Goal: Transaction & Acquisition: Purchase product/service

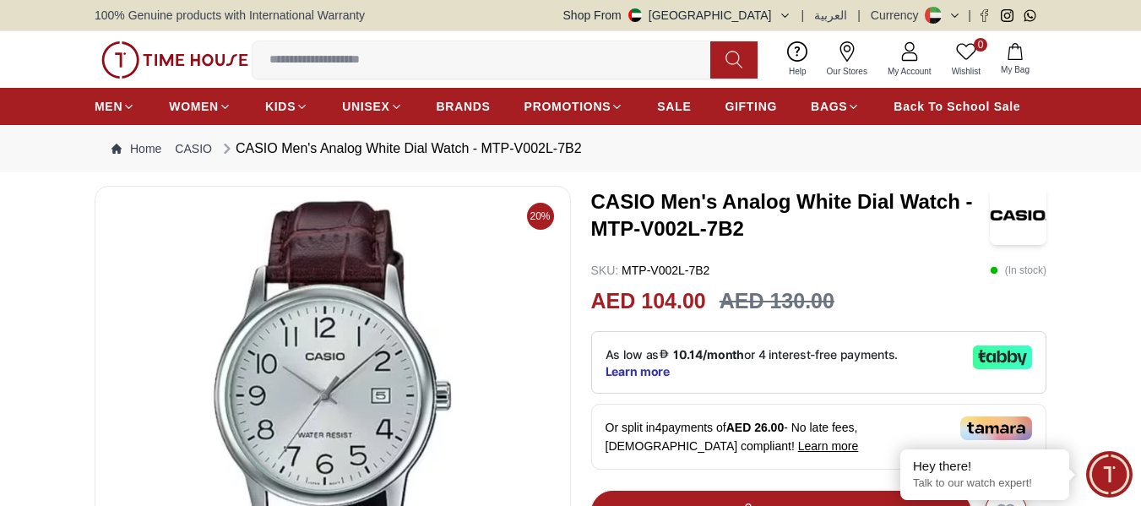
scroll to position [253, 0]
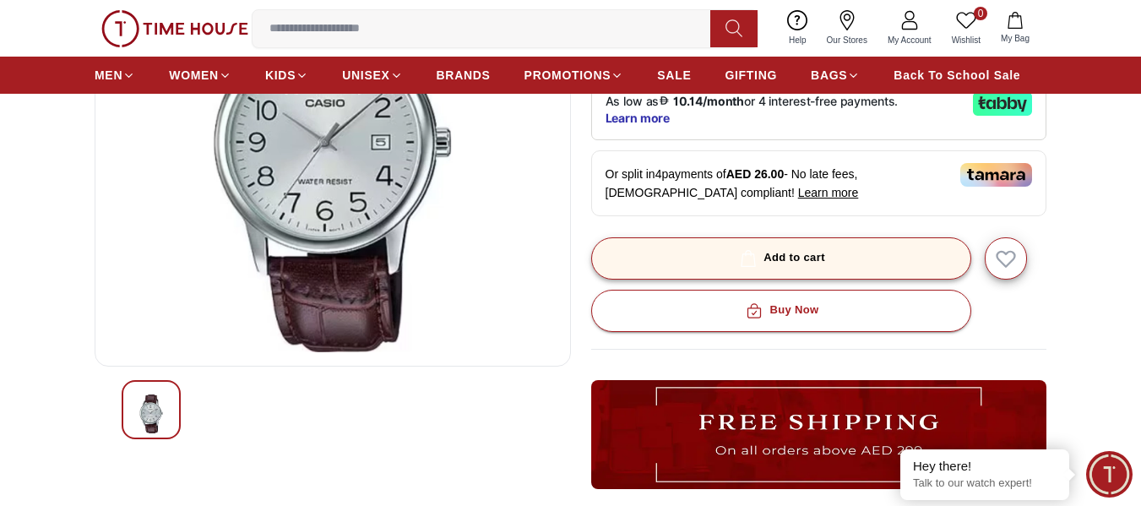
click at [832, 250] on button "Add to cart" at bounding box center [781, 258] width 380 height 42
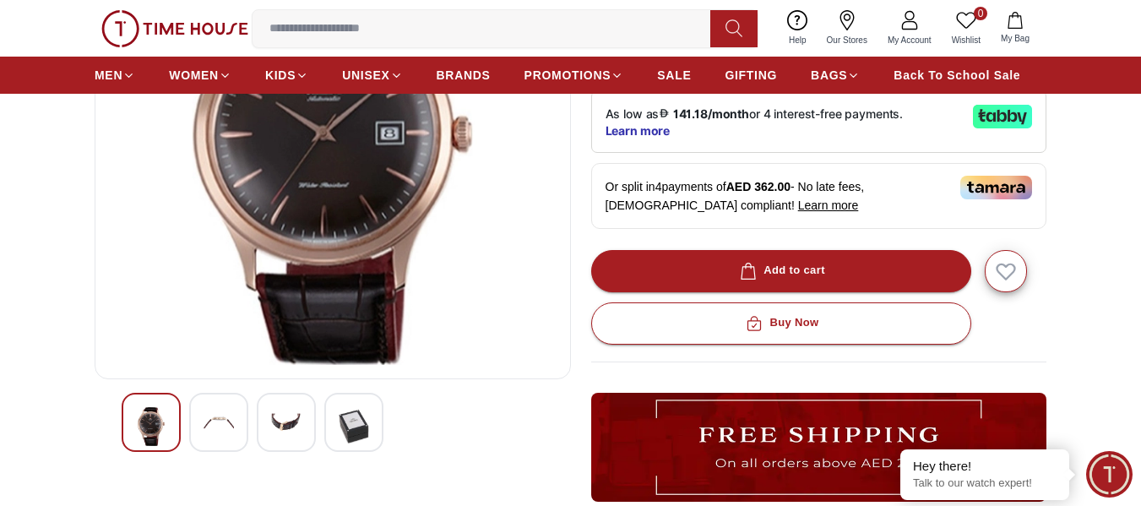
scroll to position [338, 0]
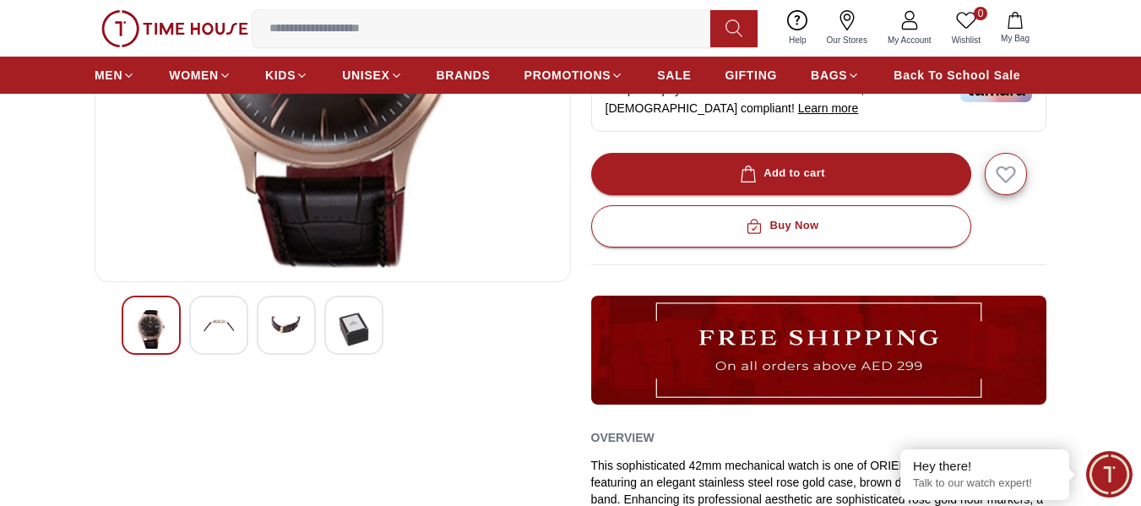
click at [221, 337] on img at bounding box center [218, 325] width 30 height 30
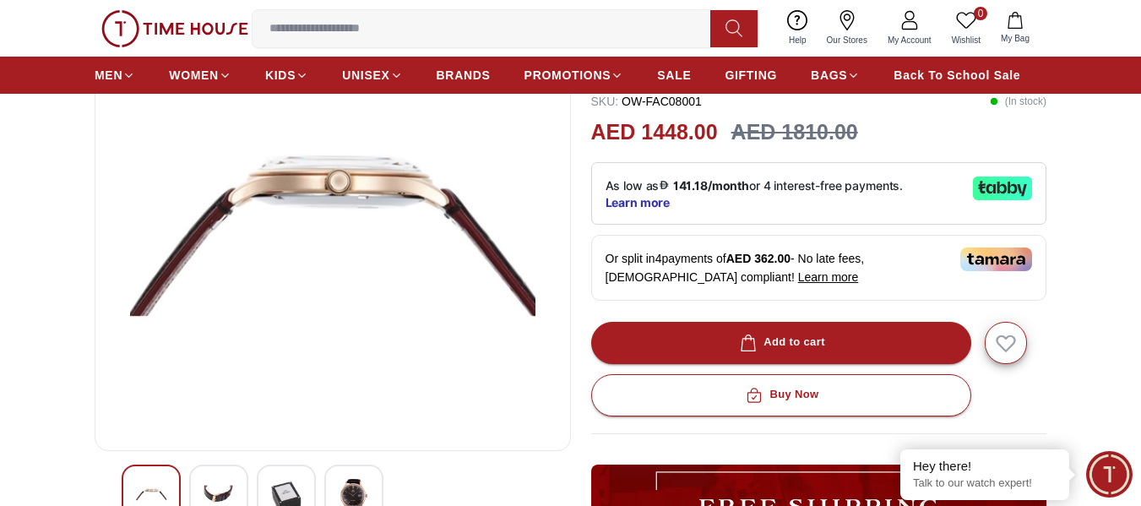
scroll to position [253, 0]
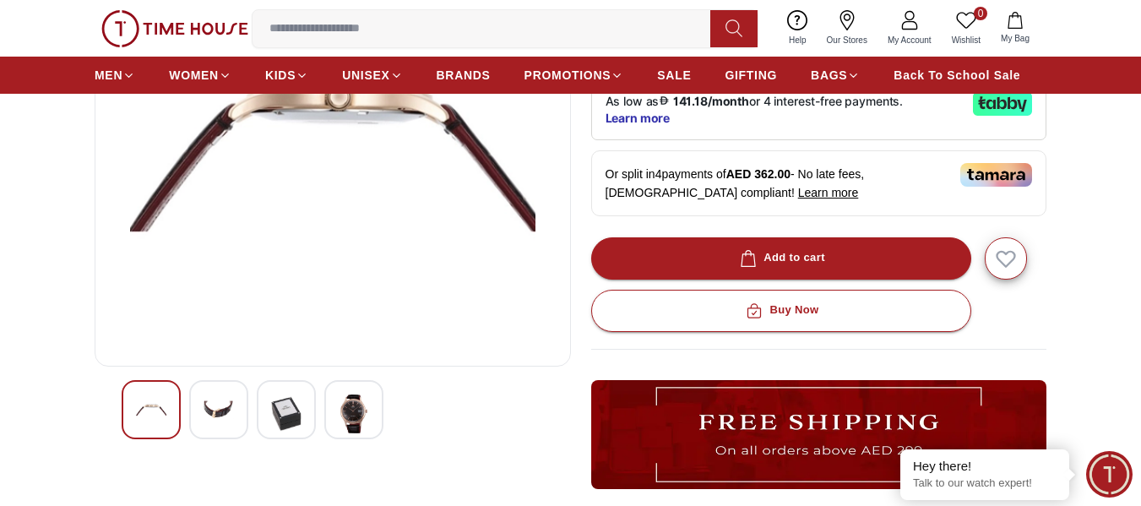
click at [219, 407] on img at bounding box center [218, 409] width 30 height 30
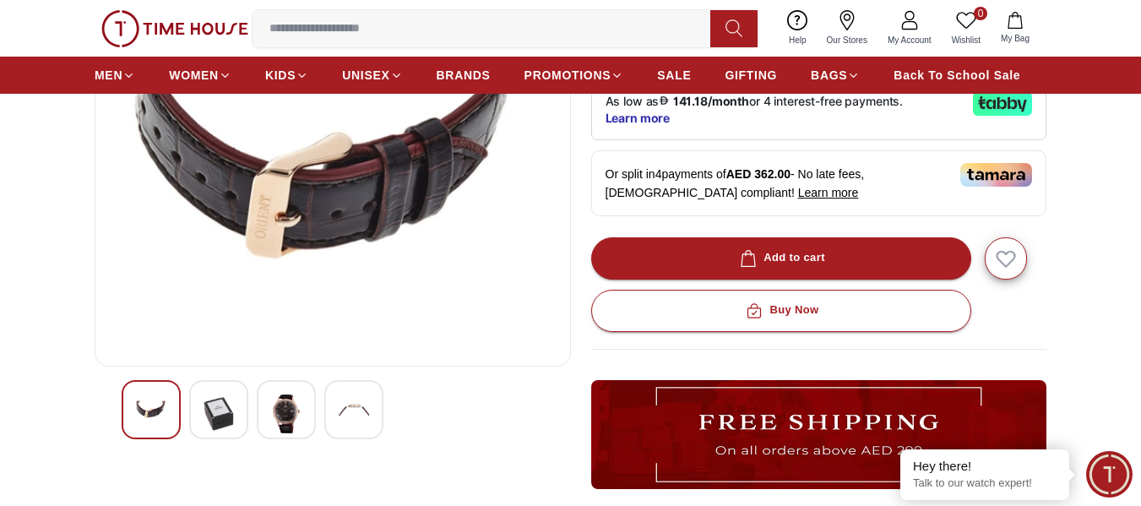
click at [214, 421] on img at bounding box center [218, 413] width 30 height 39
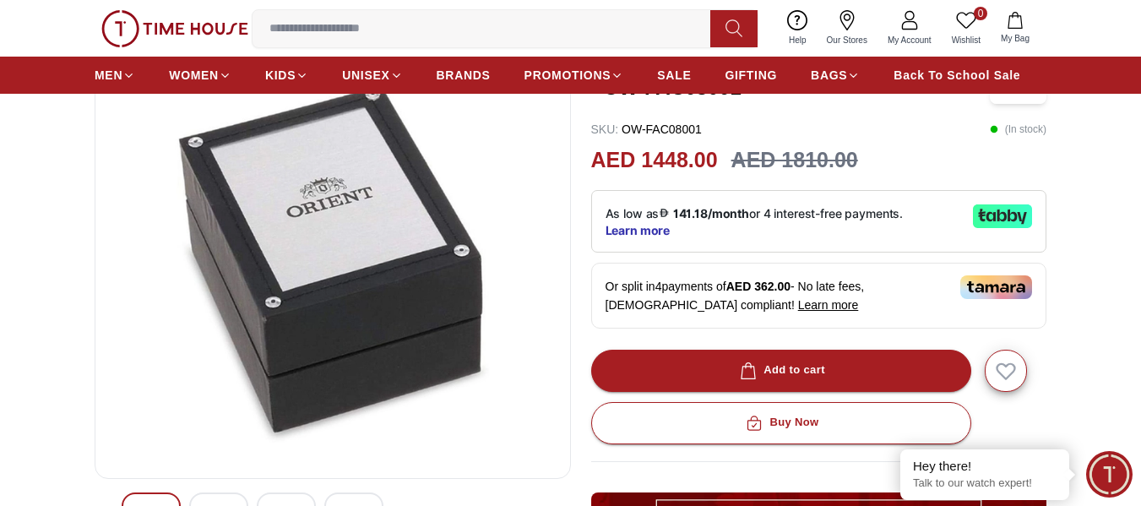
scroll to position [169, 0]
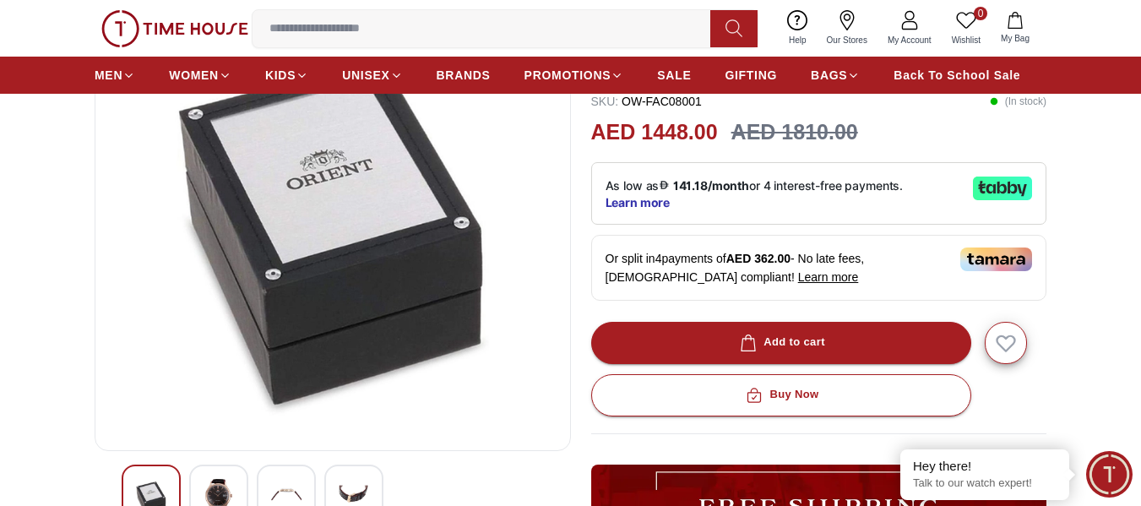
click at [234, 475] on div at bounding box center [218, 493] width 59 height 59
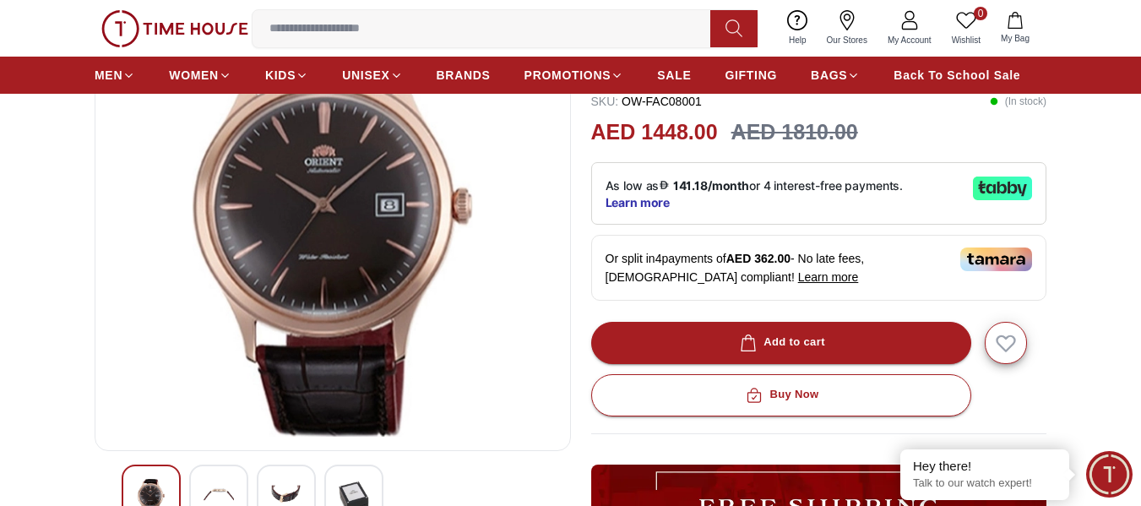
click at [214, 476] on div at bounding box center [218, 493] width 59 height 59
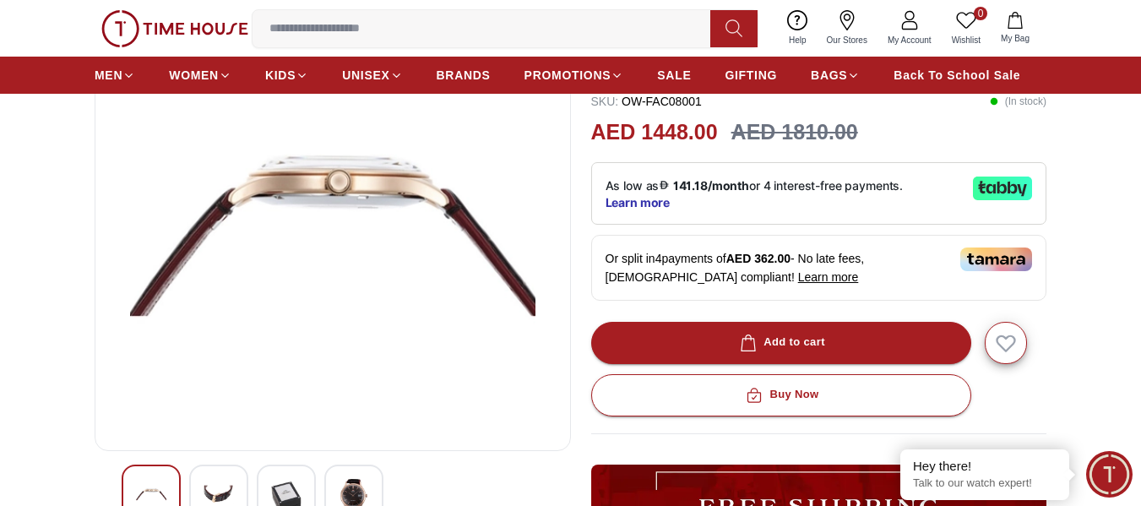
click at [271, 478] on div at bounding box center [286, 493] width 59 height 59
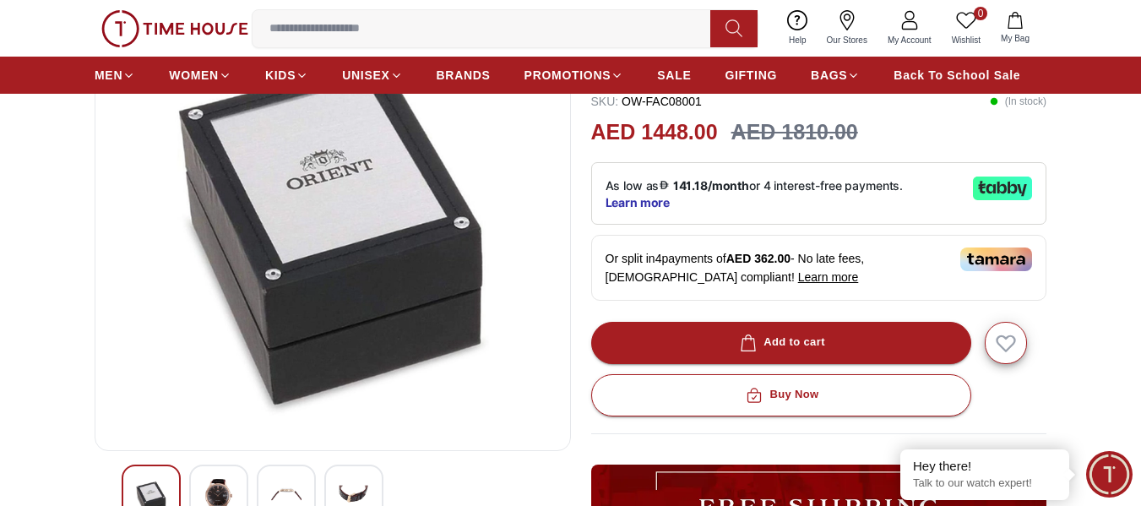
click at [339, 483] on img at bounding box center [354, 494] width 30 height 30
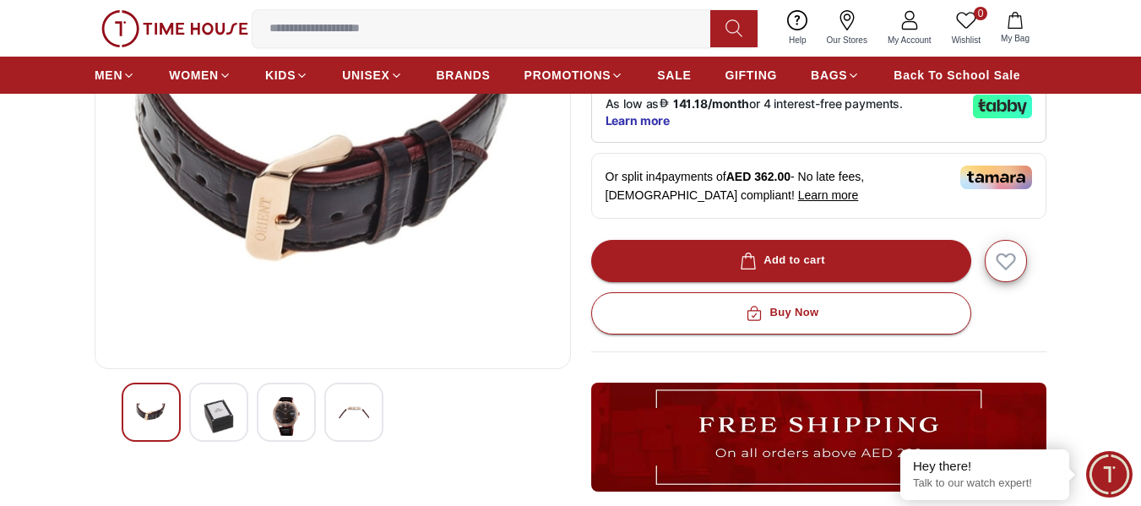
scroll to position [253, 0]
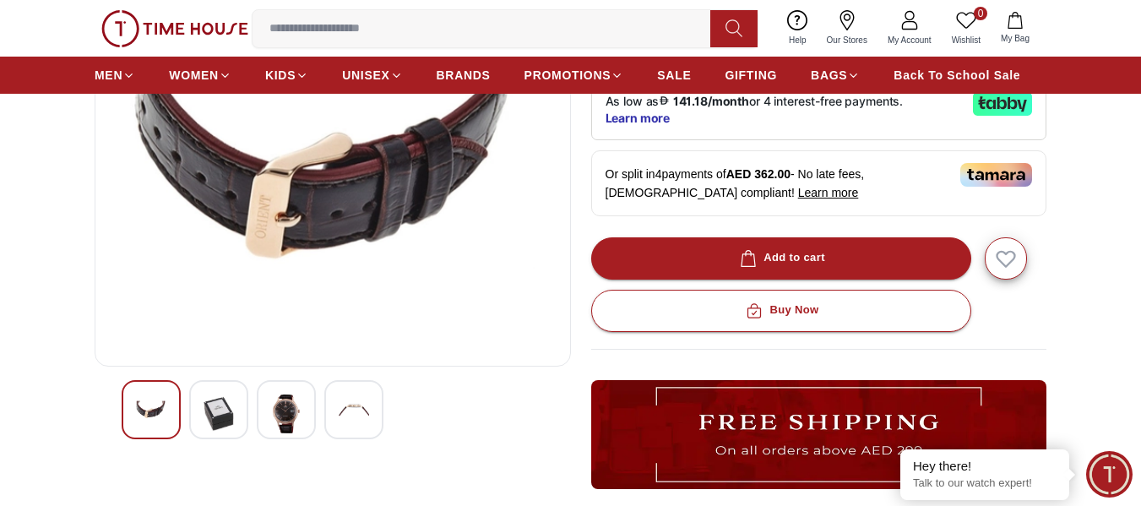
click at [282, 416] on img at bounding box center [286, 413] width 30 height 39
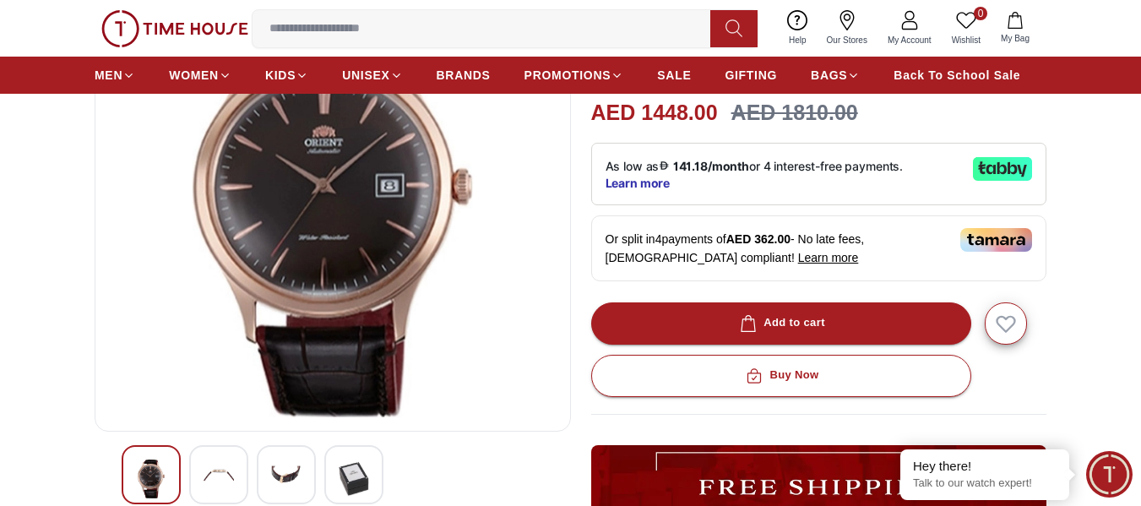
scroll to position [169, 0]
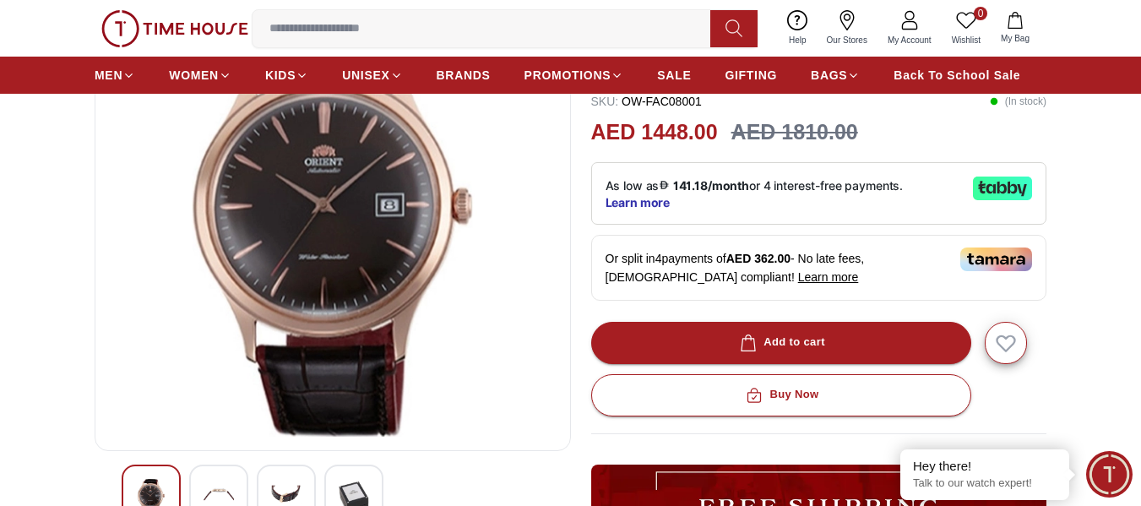
click at [1010, 28] on icon "button" at bounding box center [1014, 20] width 14 height 17
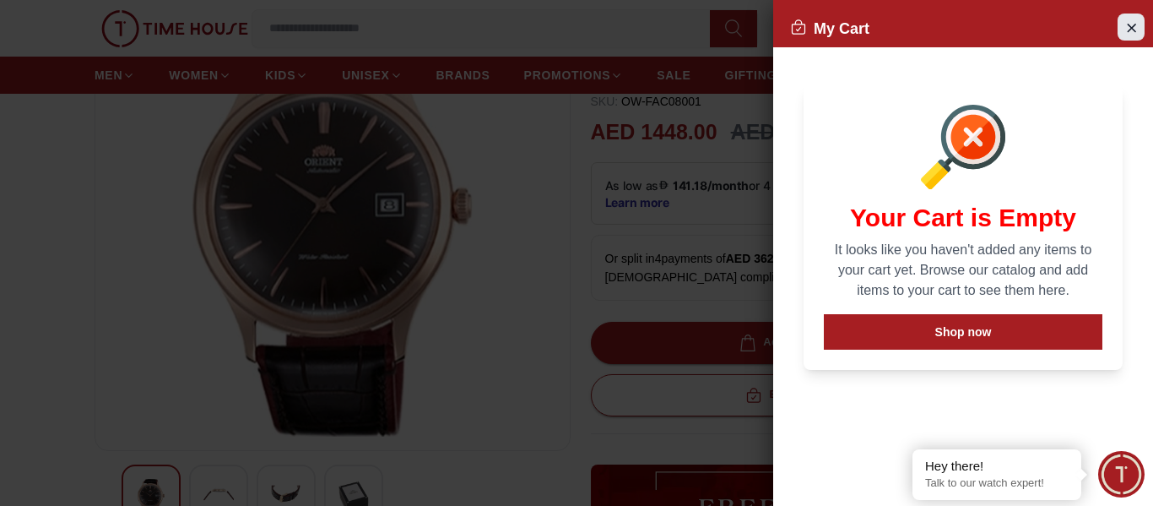
click at [1137, 32] on icon "Close Account" at bounding box center [1131, 27] width 14 height 21
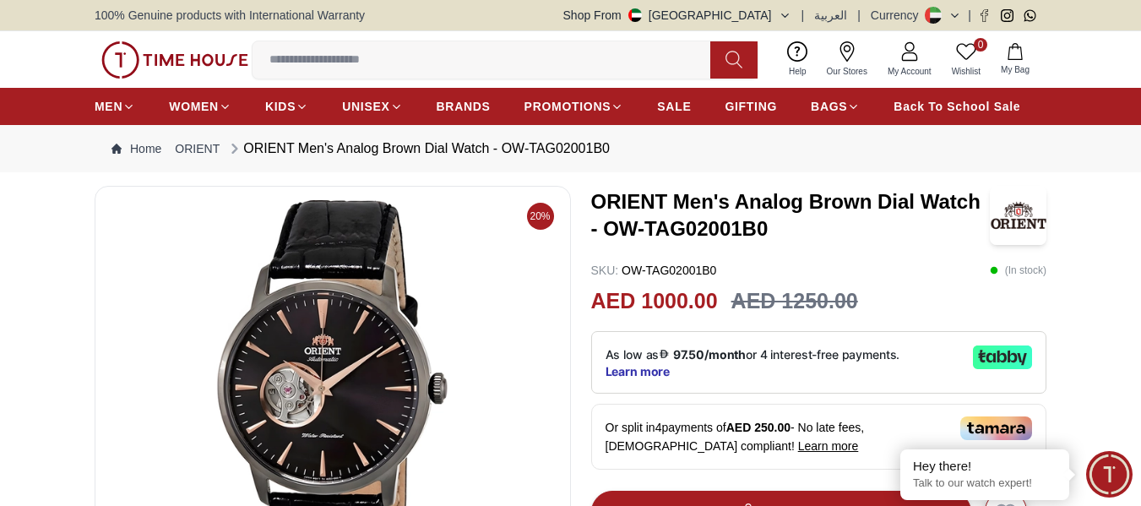
scroll to position [253, 0]
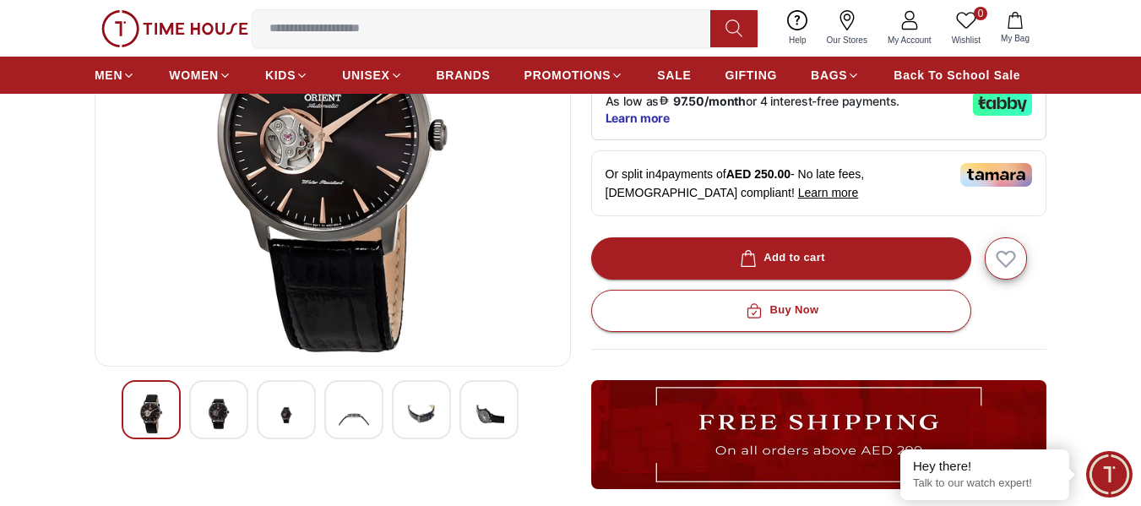
click at [236, 415] on div at bounding box center [218, 409] width 59 height 59
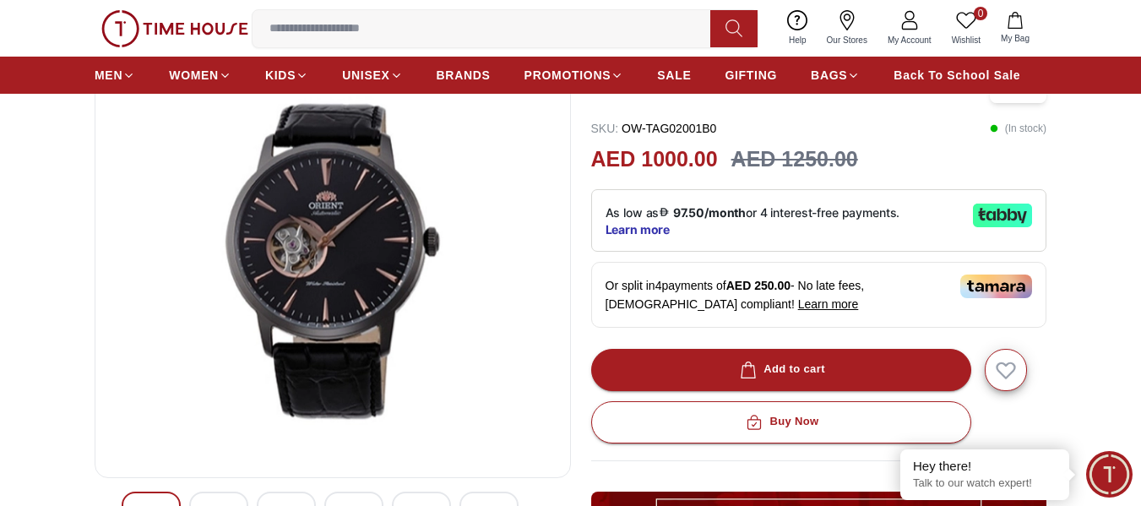
scroll to position [169, 0]
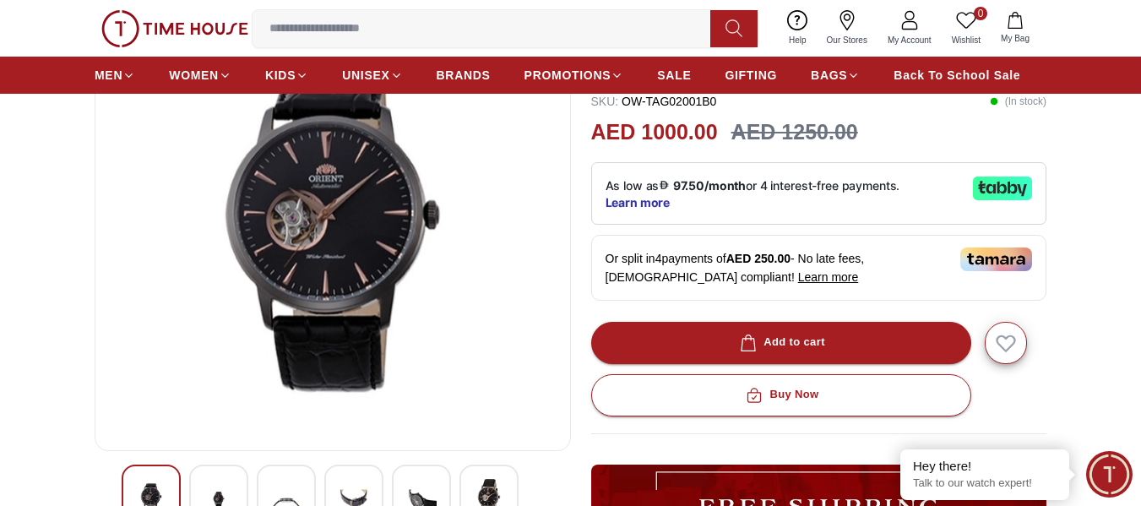
click at [286, 497] on img at bounding box center [286, 499] width 30 height 41
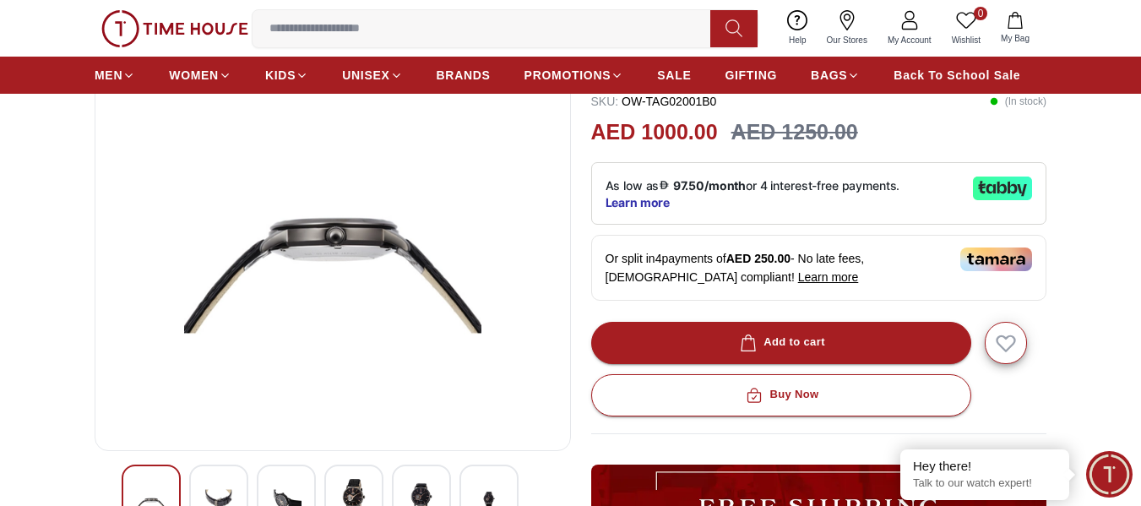
click at [339, 485] on img at bounding box center [354, 498] width 30 height 39
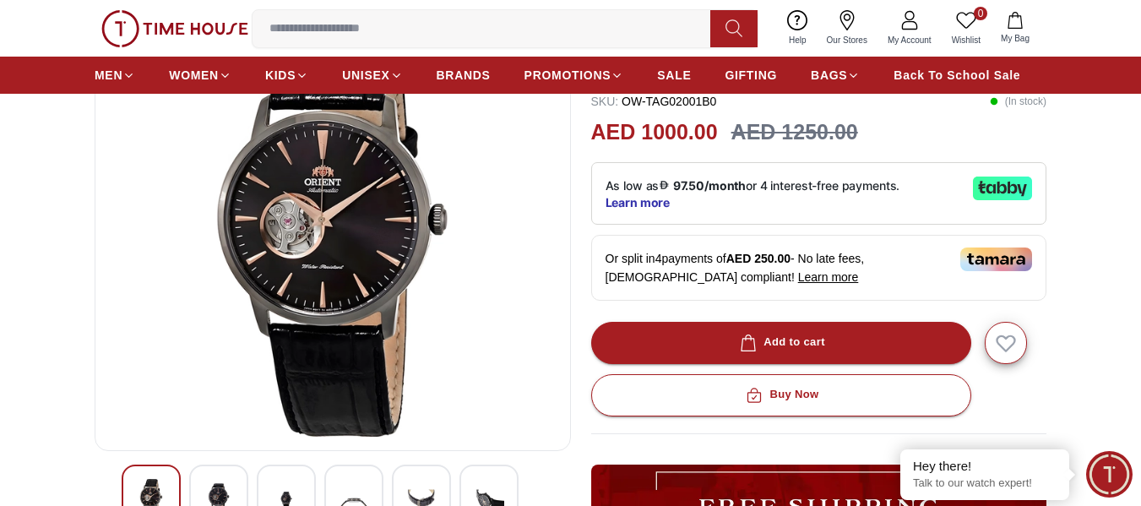
click at [409, 482] on img at bounding box center [421, 499] width 30 height 41
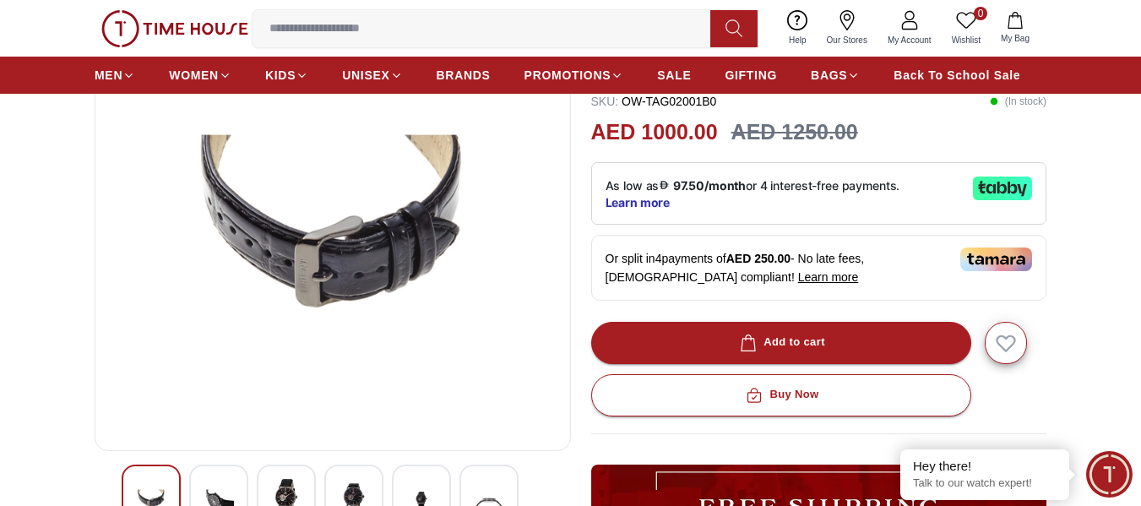
click at [466, 485] on div at bounding box center [488, 493] width 59 height 59
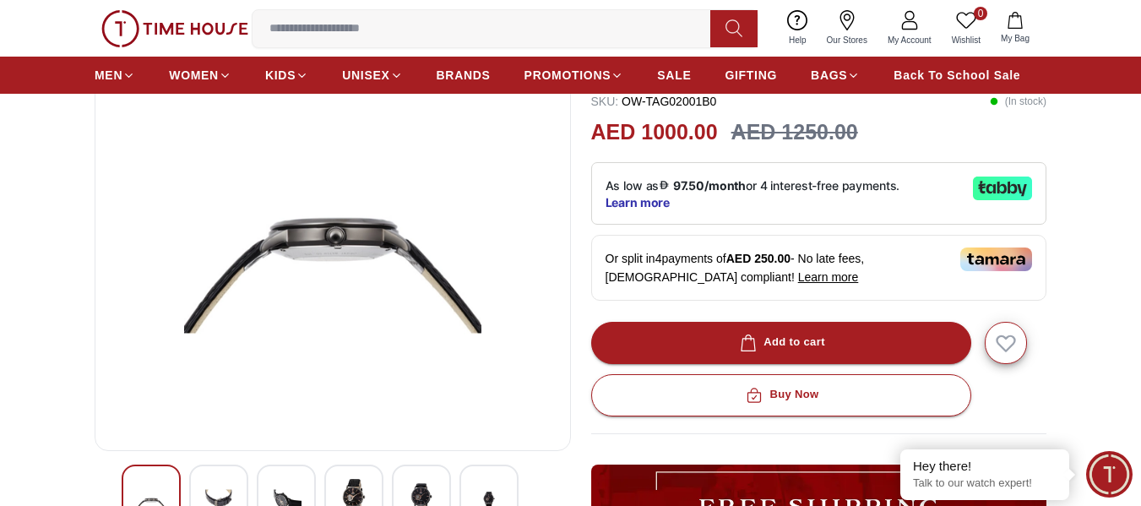
click at [426, 486] on img at bounding box center [421, 498] width 30 height 39
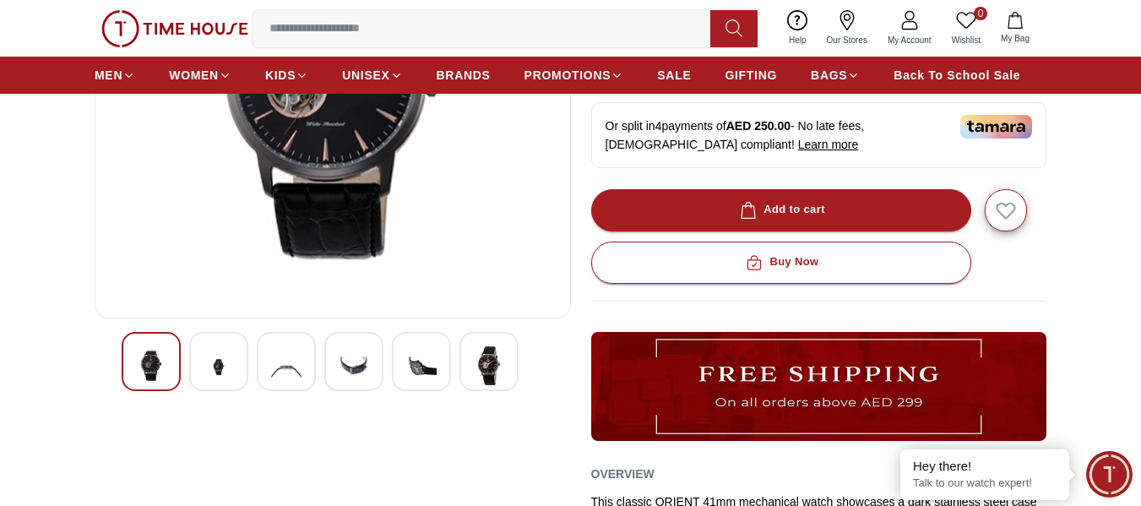
scroll to position [338, 0]
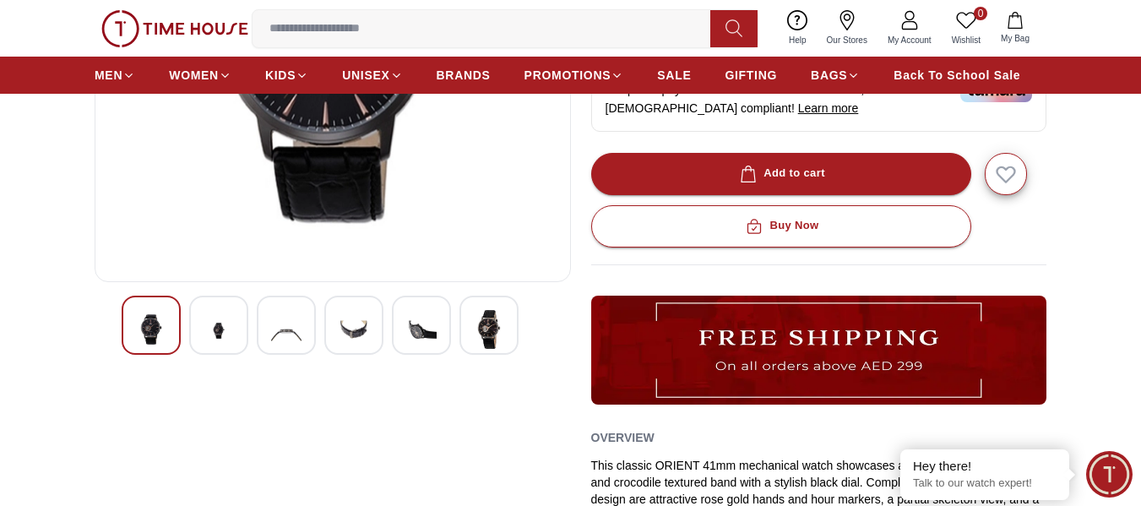
click at [236, 335] on div at bounding box center [218, 324] width 59 height 59
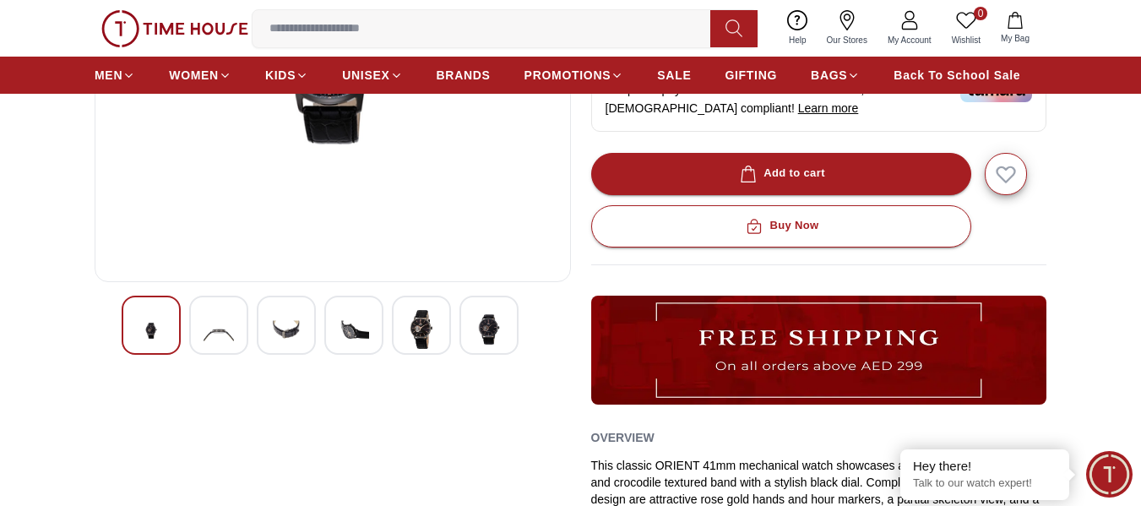
click at [236, 335] on div at bounding box center [218, 324] width 59 height 59
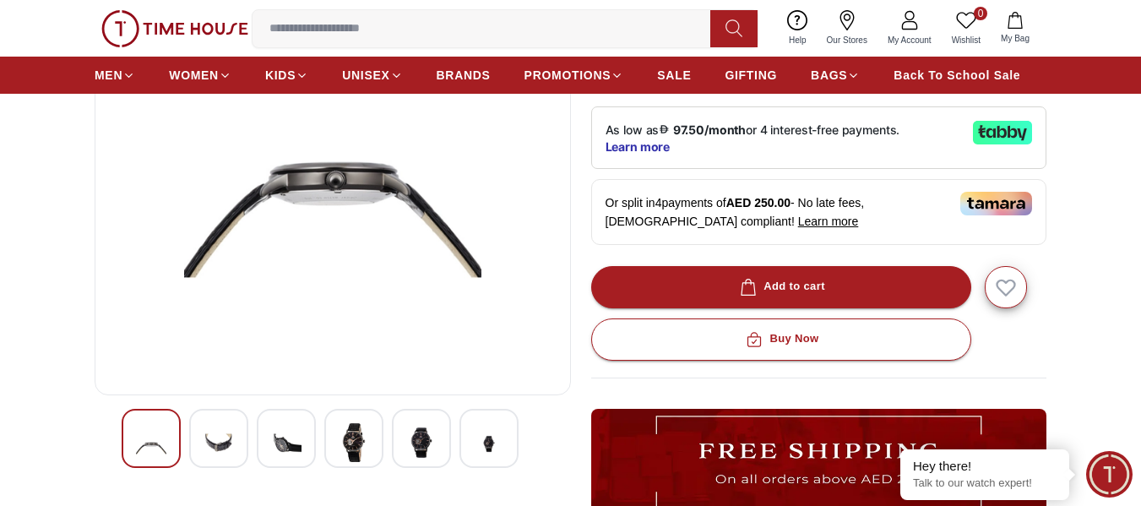
scroll to position [253, 0]
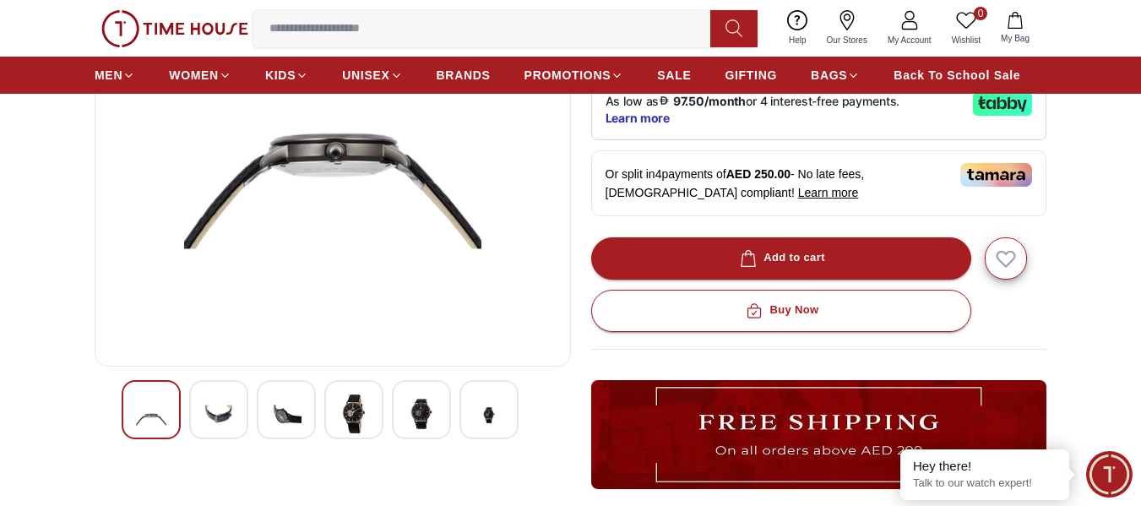
click at [225, 409] on img at bounding box center [218, 414] width 30 height 41
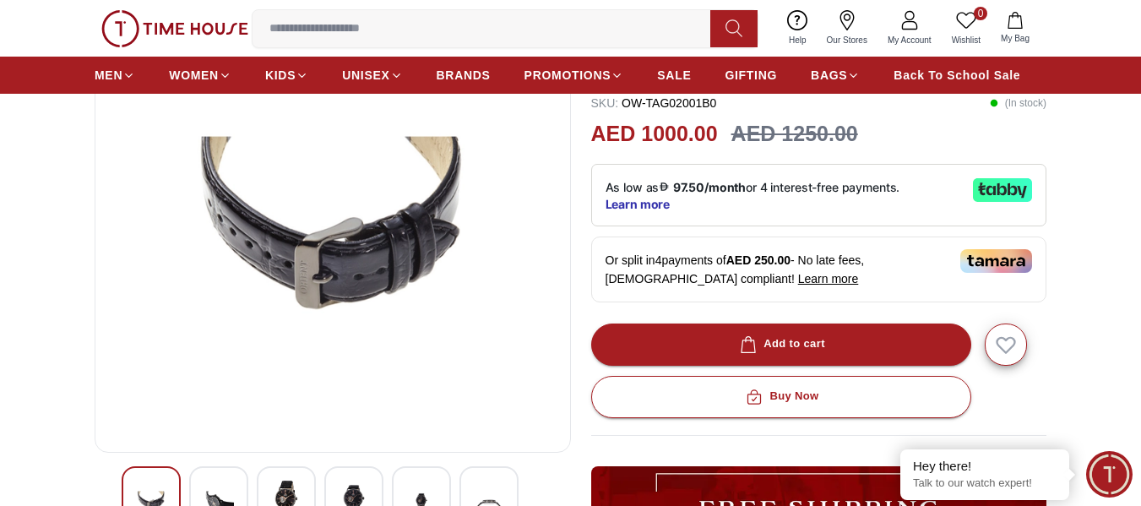
scroll to position [169, 0]
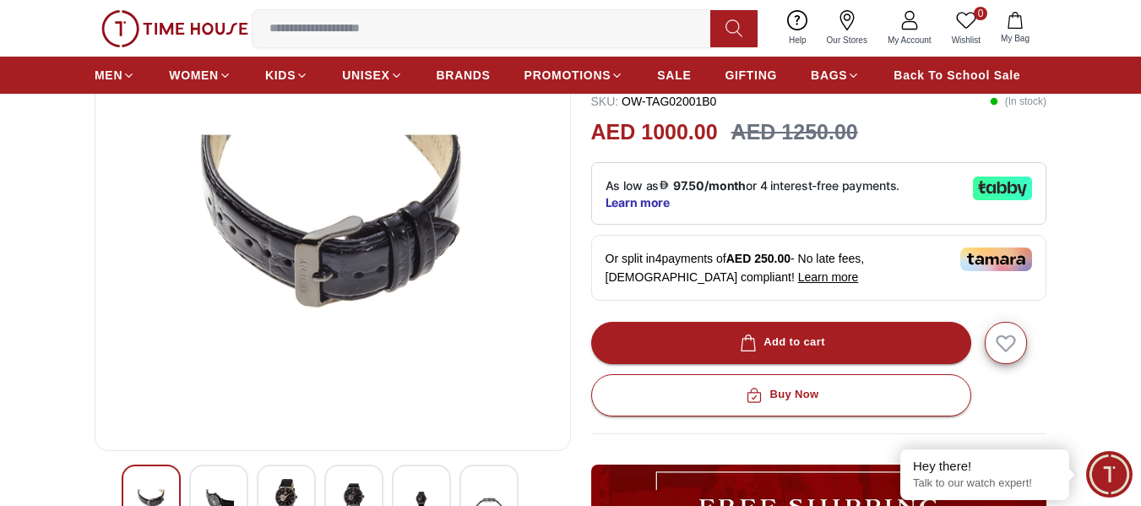
click at [380, 291] on img at bounding box center [332, 233] width 447 height 405
click at [229, 486] on img at bounding box center [218, 499] width 30 height 41
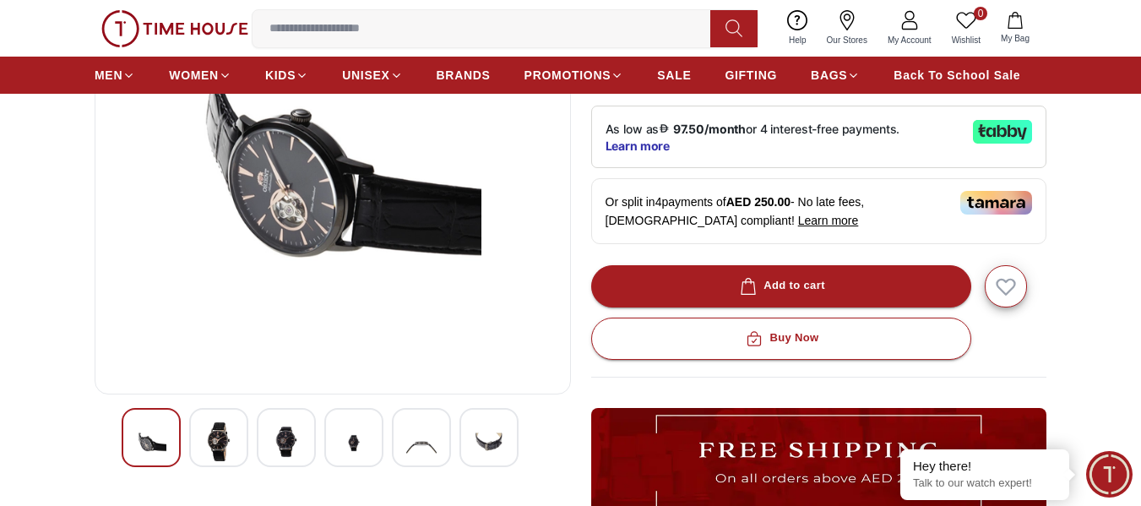
scroll to position [253, 0]
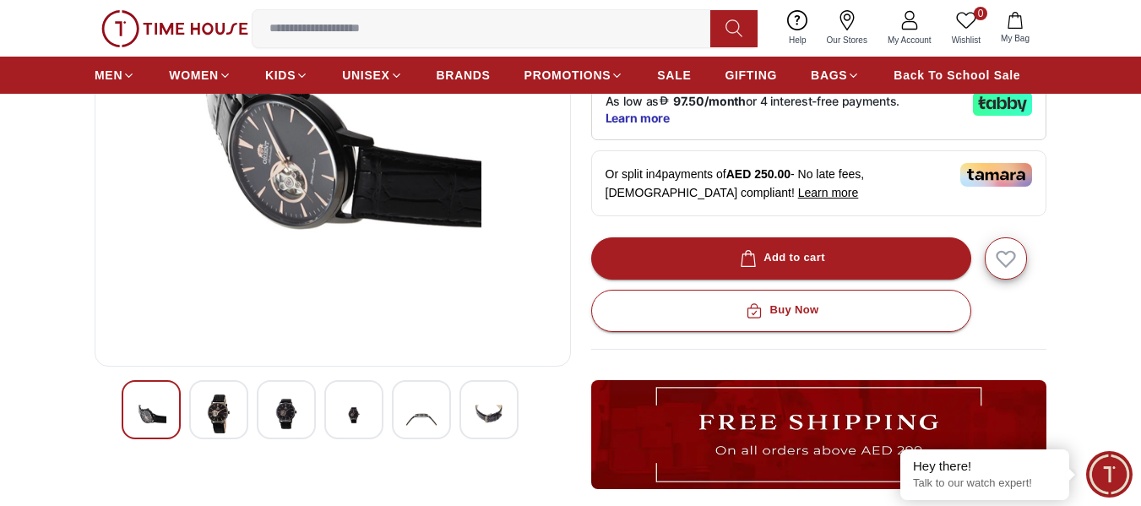
click at [147, 412] on img at bounding box center [151, 414] width 30 height 41
click at [203, 409] on div at bounding box center [218, 409] width 59 height 59
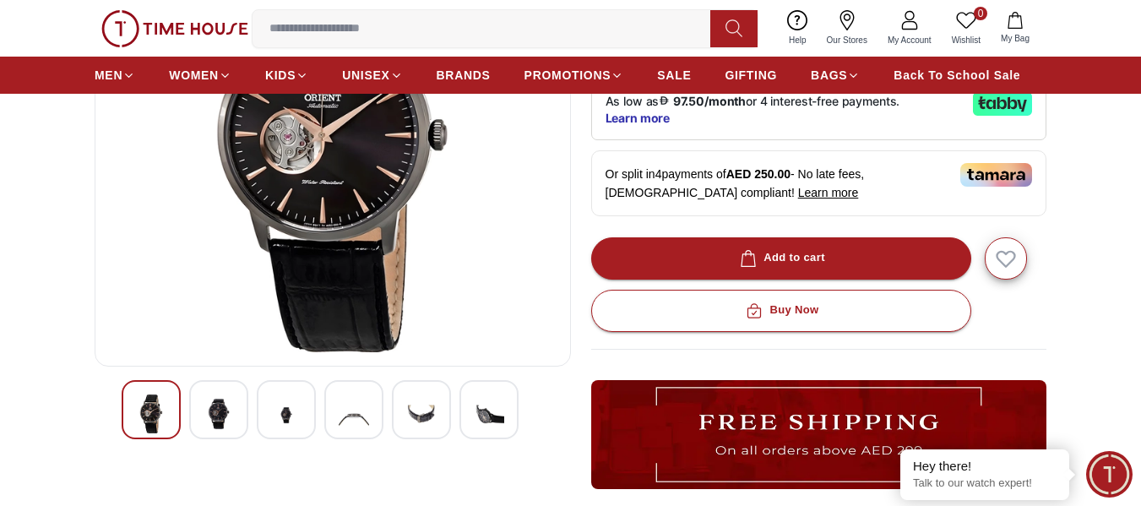
click at [203, 409] on div at bounding box center [218, 409] width 59 height 59
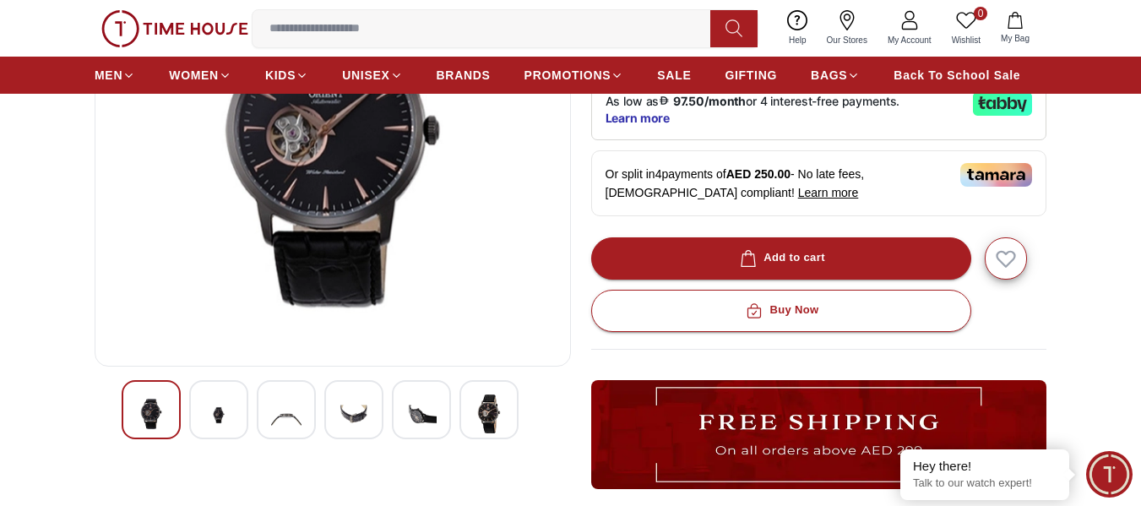
click at [157, 411] on img at bounding box center [151, 413] width 30 height 39
click at [157, 410] on img at bounding box center [151, 413] width 30 height 39
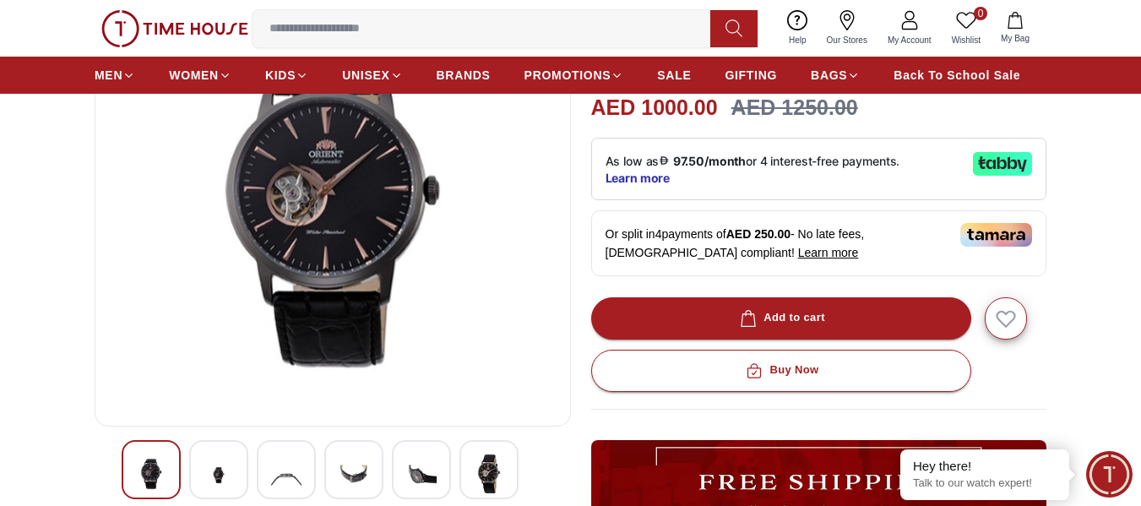
scroll to position [169, 0]
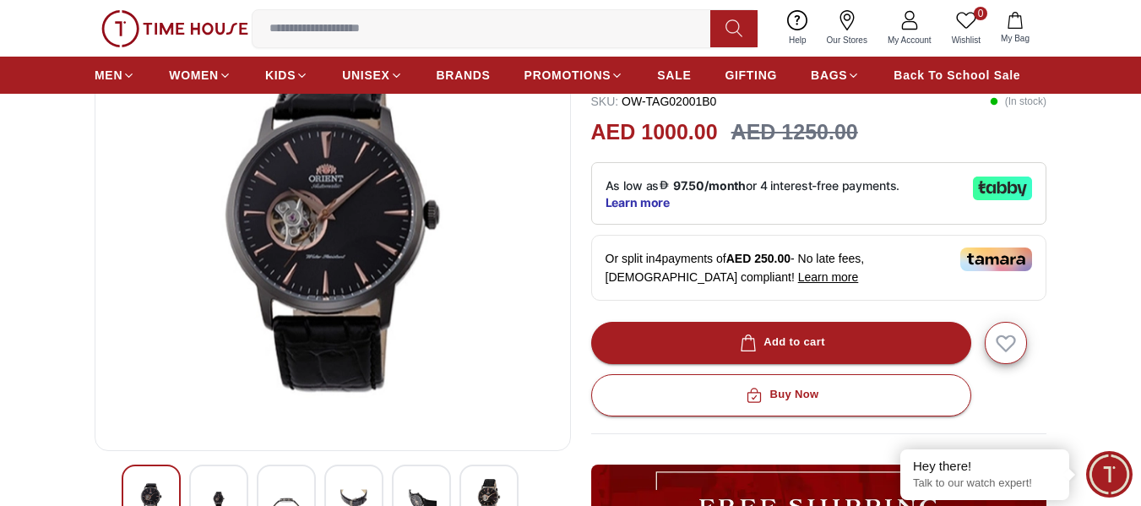
click at [326, 242] on img at bounding box center [332, 233] width 447 height 405
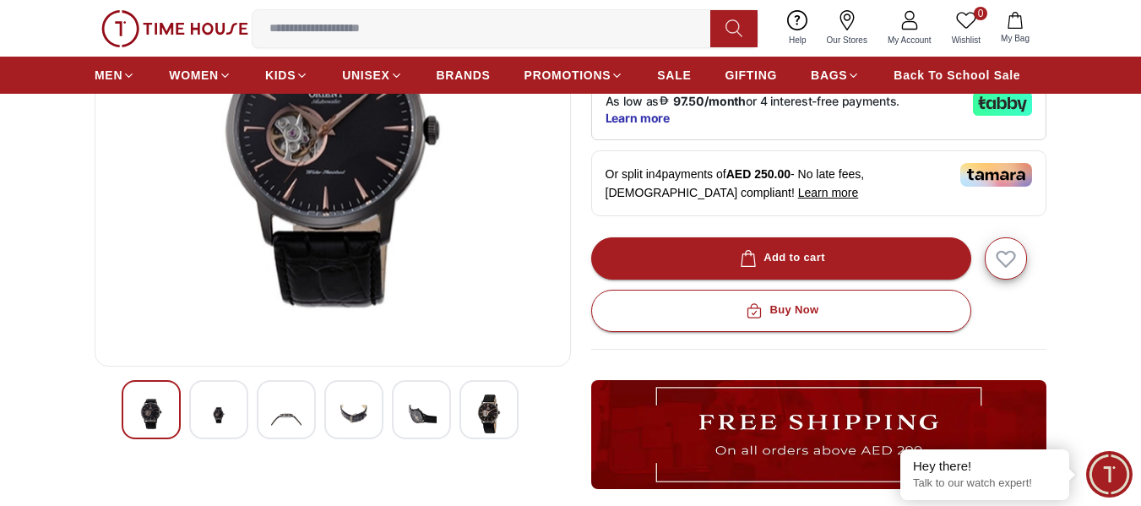
click at [217, 414] on img at bounding box center [218, 414] width 30 height 41
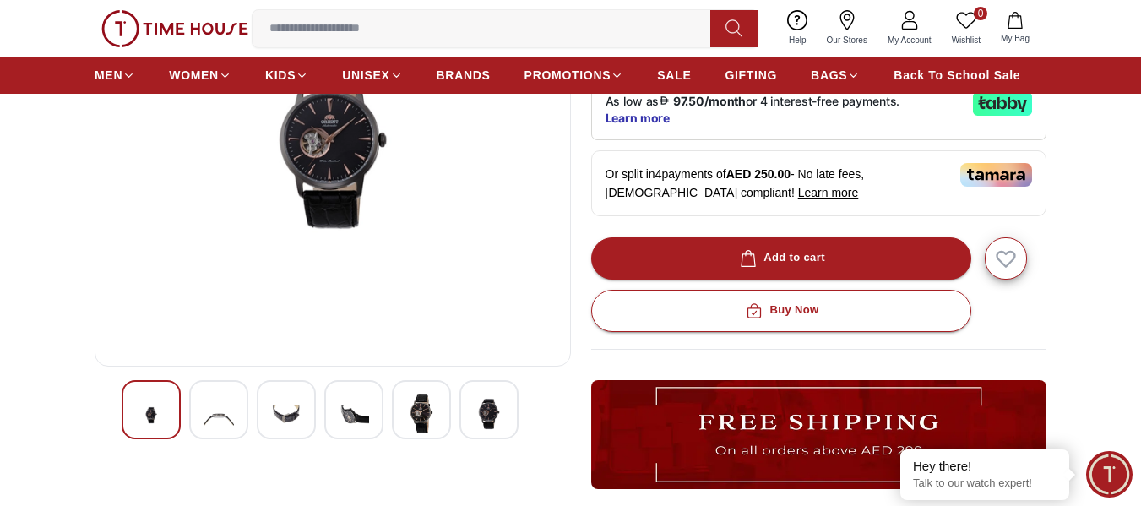
click at [168, 414] on div at bounding box center [151, 409] width 59 height 59
click at [209, 404] on img at bounding box center [218, 414] width 30 height 41
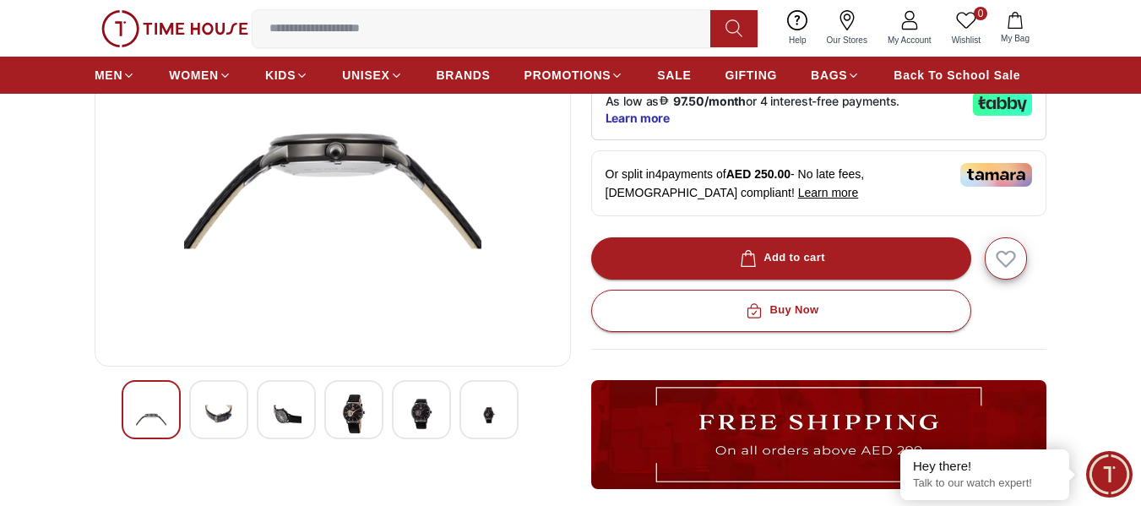
click at [209, 404] on img at bounding box center [218, 414] width 30 height 41
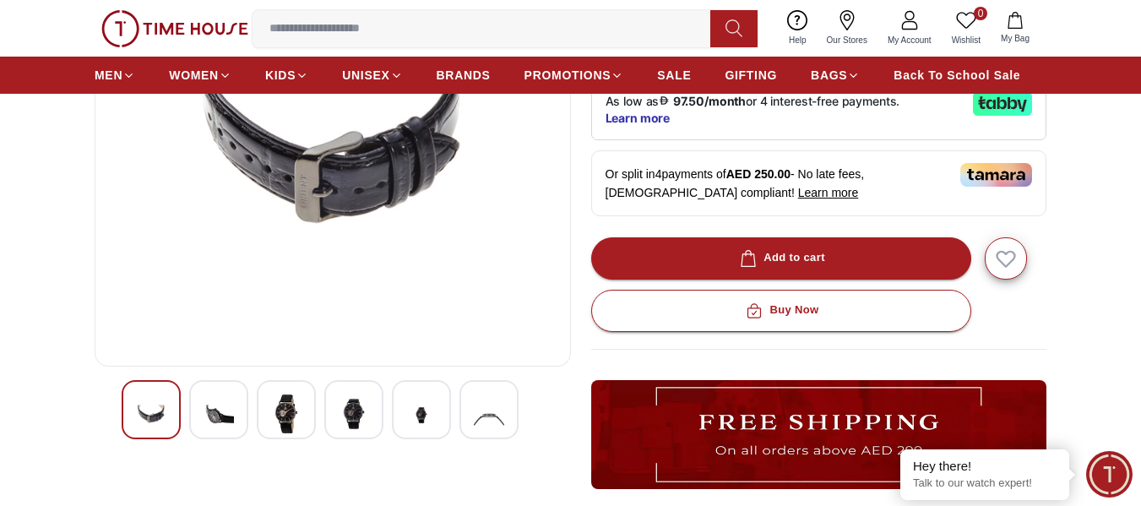
click at [291, 420] on img at bounding box center [286, 413] width 30 height 39
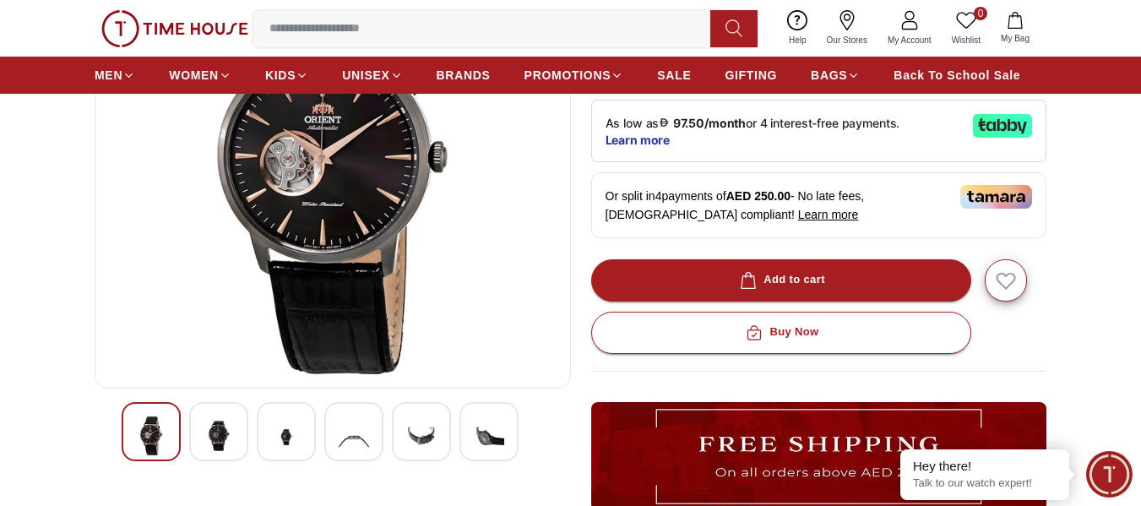
scroll to position [338, 0]
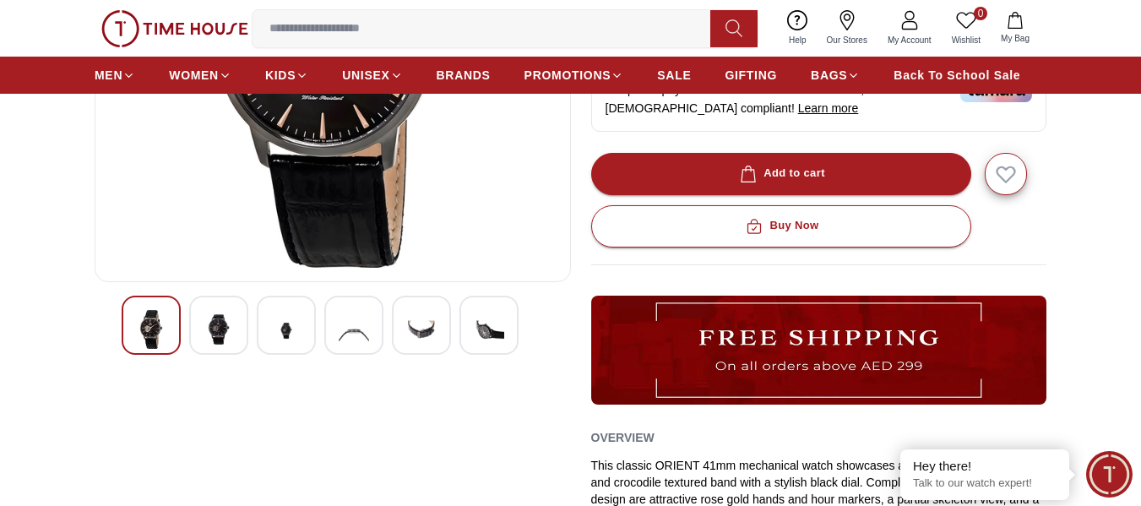
click at [292, 338] on img at bounding box center [286, 330] width 30 height 41
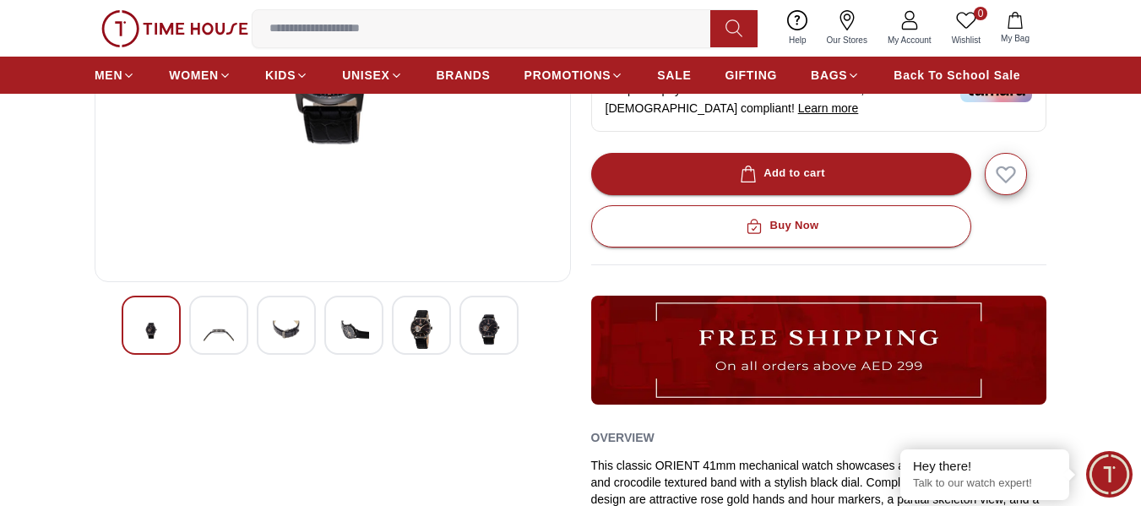
click at [360, 331] on img at bounding box center [354, 330] width 30 height 41
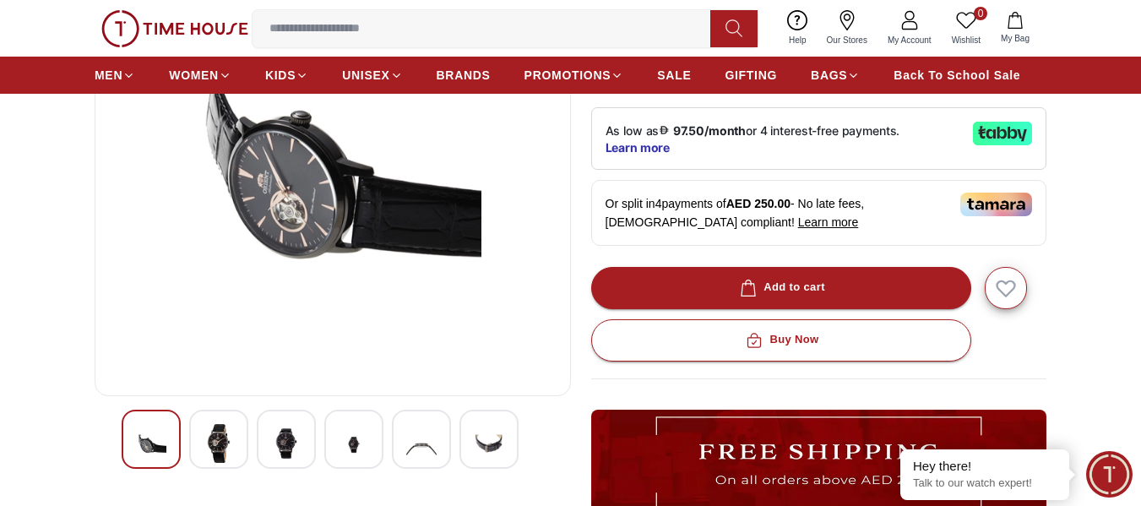
scroll to position [253, 0]
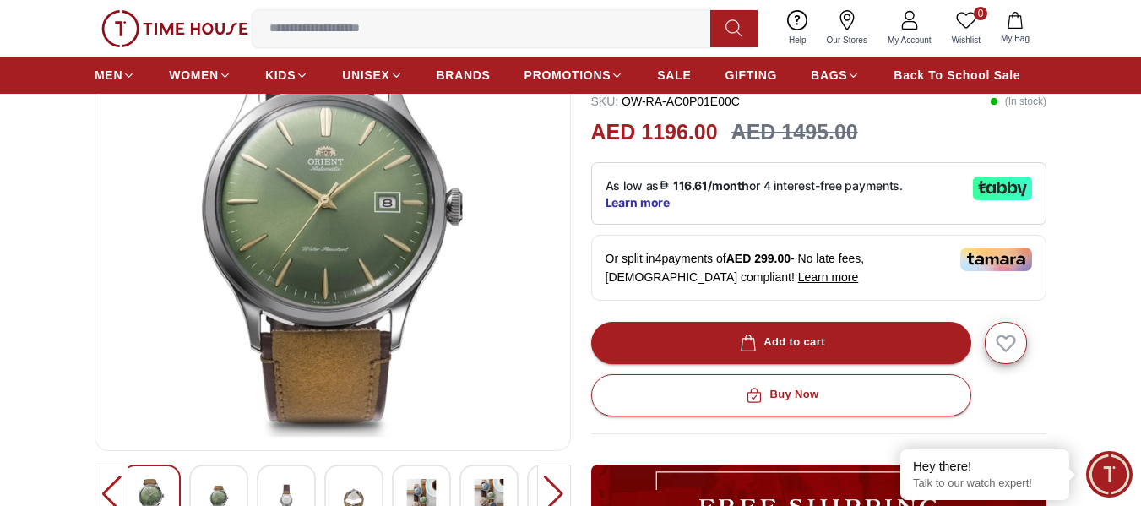
scroll to position [338, 0]
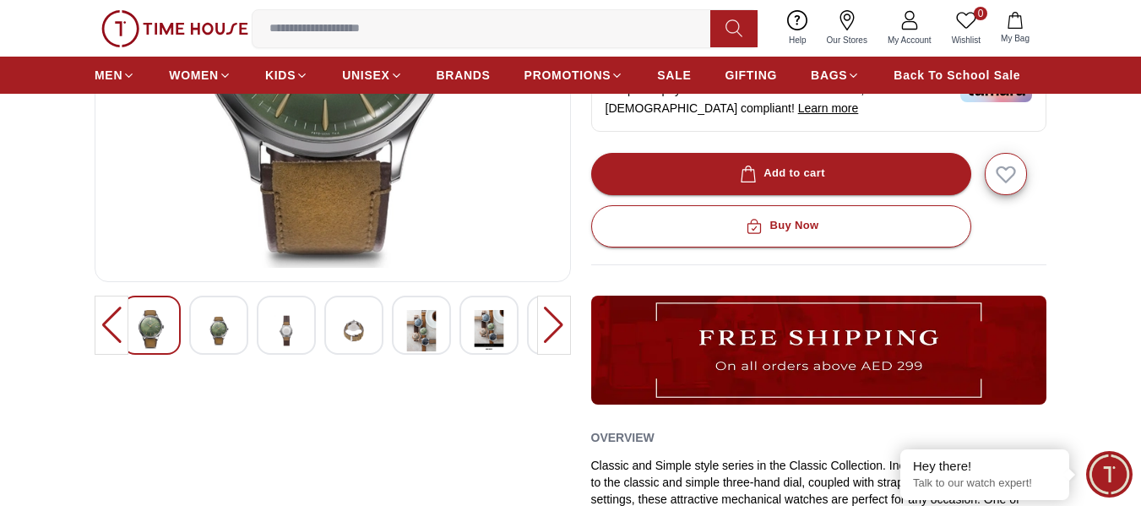
click at [371, 335] on div at bounding box center [353, 324] width 59 height 59
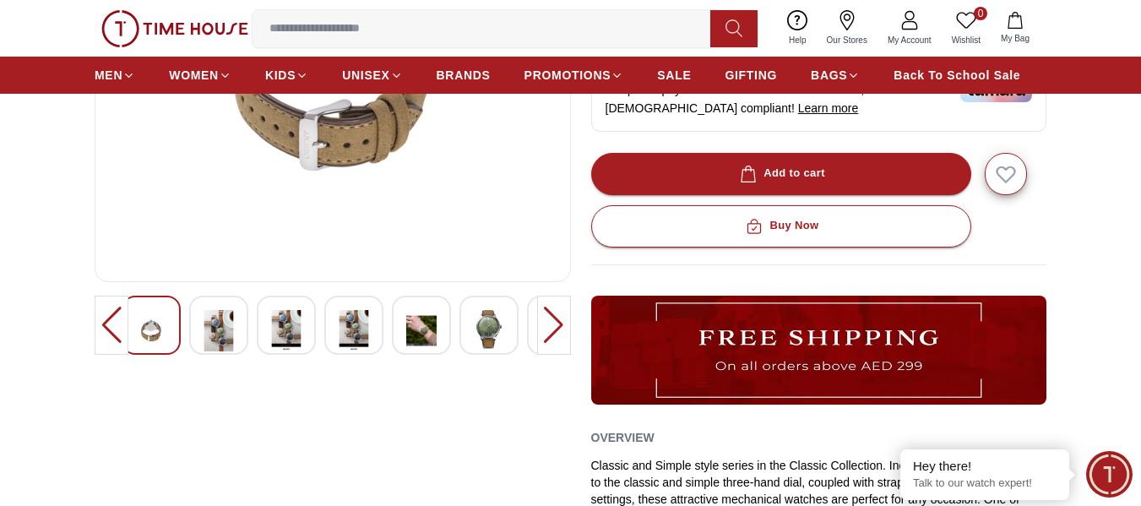
click at [476, 333] on img at bounding box center [489, 329] width 30 height 39
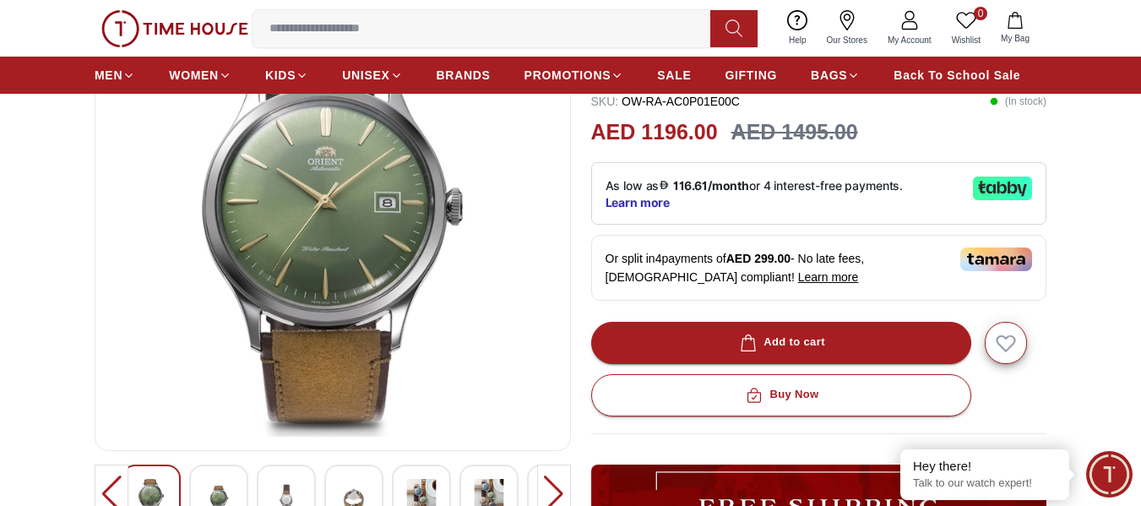
scroll to position [253, 0]
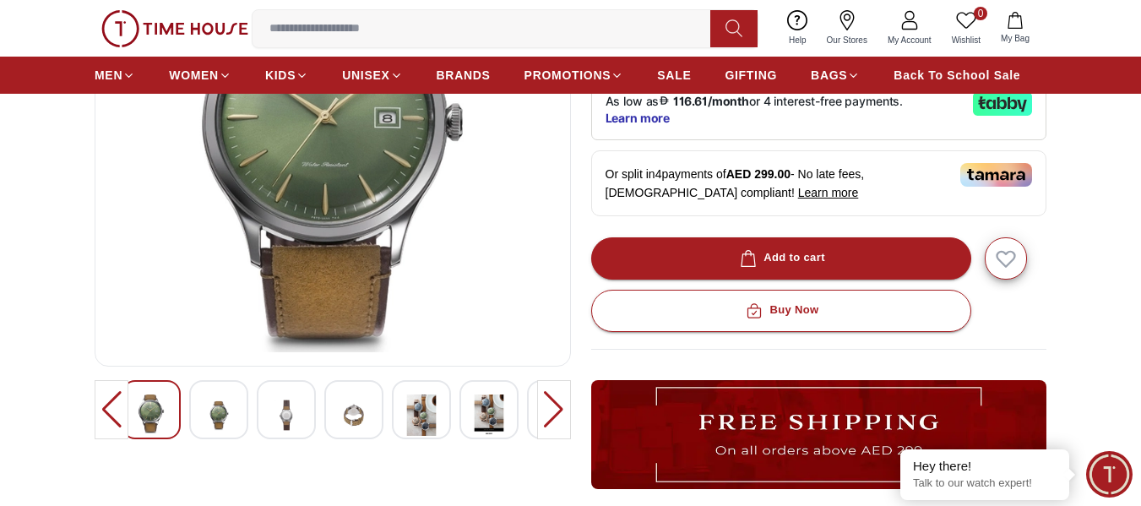
click at [106, 410] on div at bounding box center [112, 409] width 34 height 59
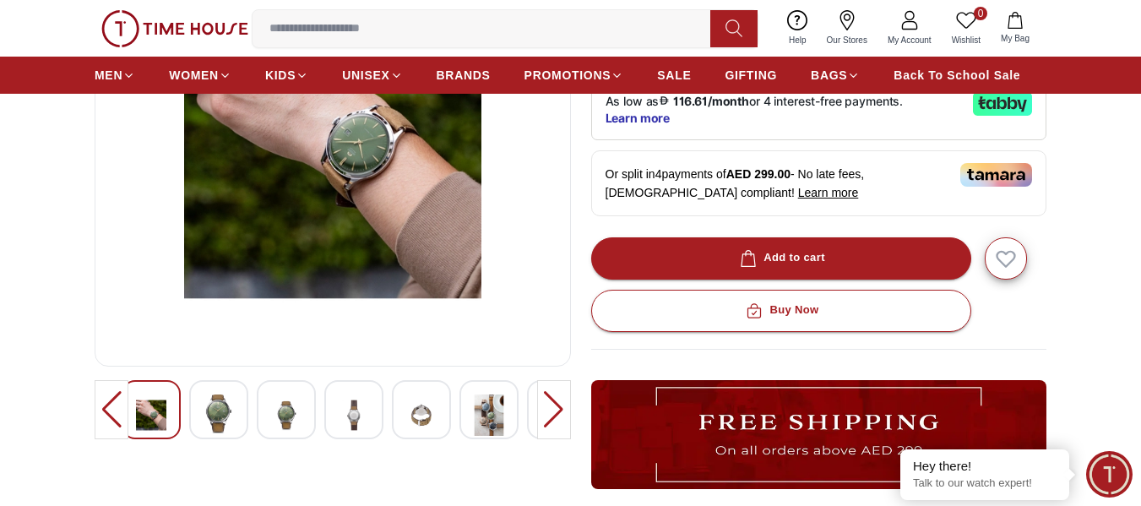
click at [157, 405] on img at bounding box center [151, 414] width 30 height 41
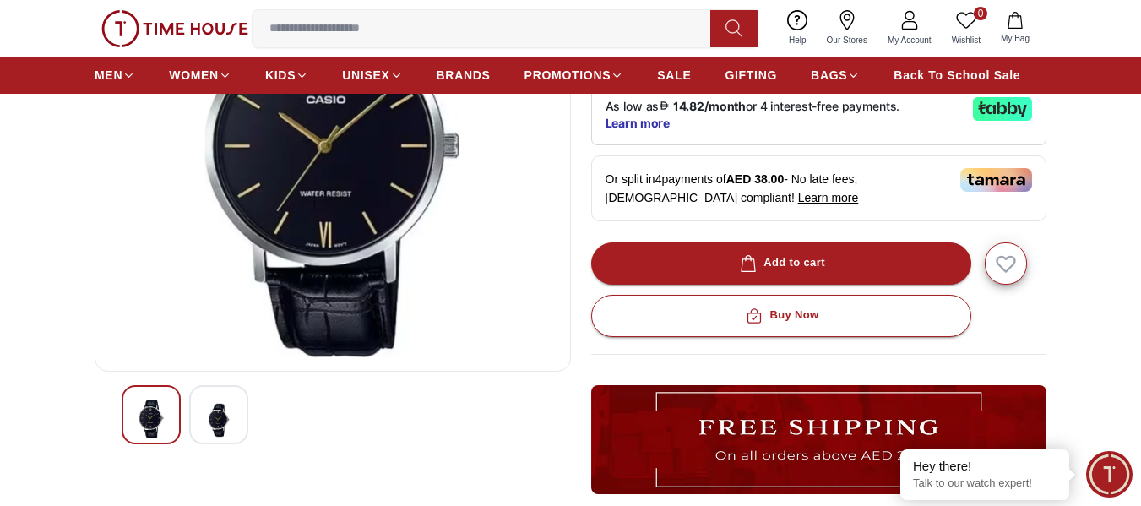
scroll to position [253, 0]
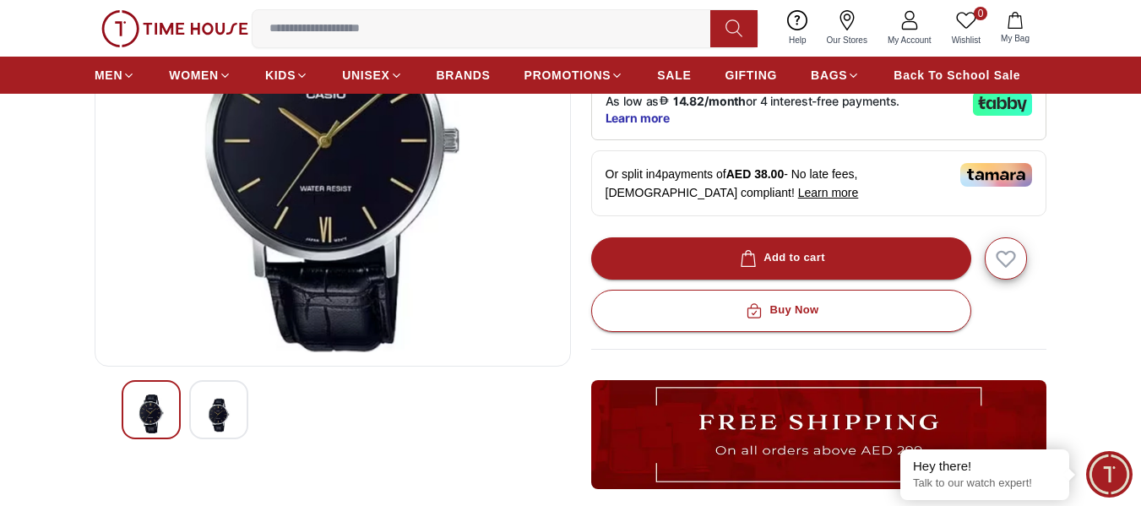
click at [193, 412] on div at bounding box center [218, 409] width 59 height 59
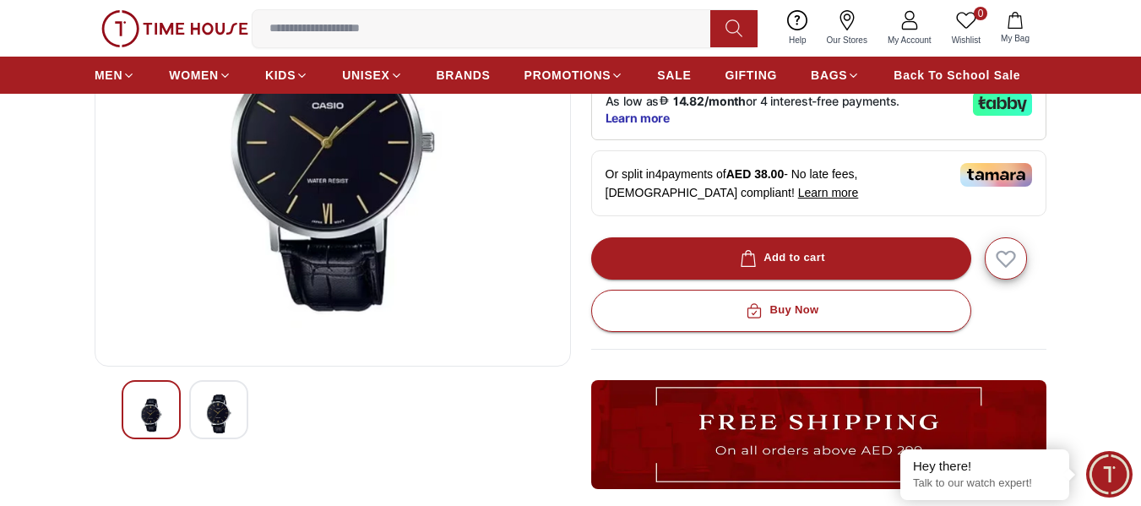
click at [168, 412] on div at bounding box center [151, 409] width 59 height 59
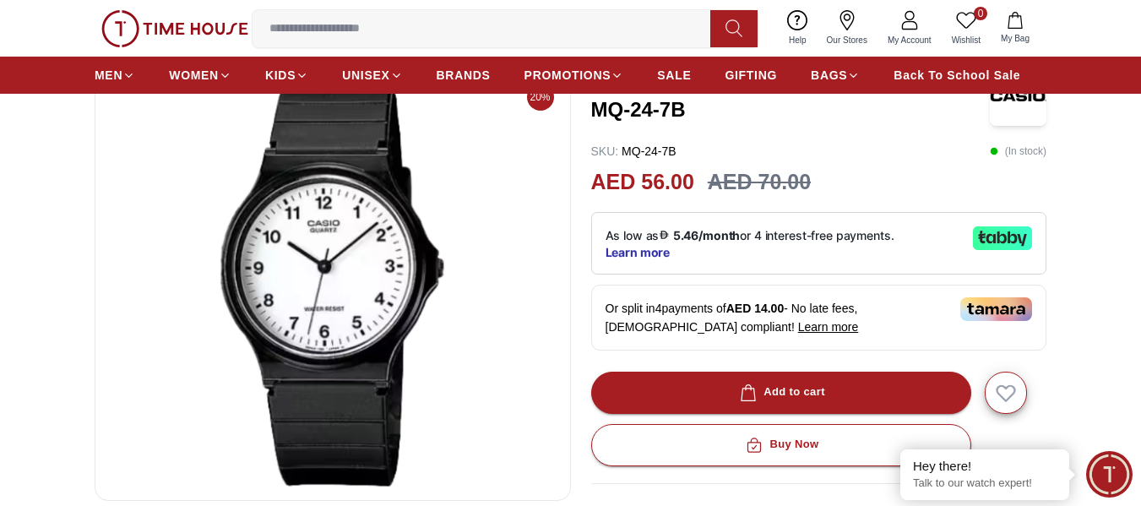
scroll to position [117, 0]
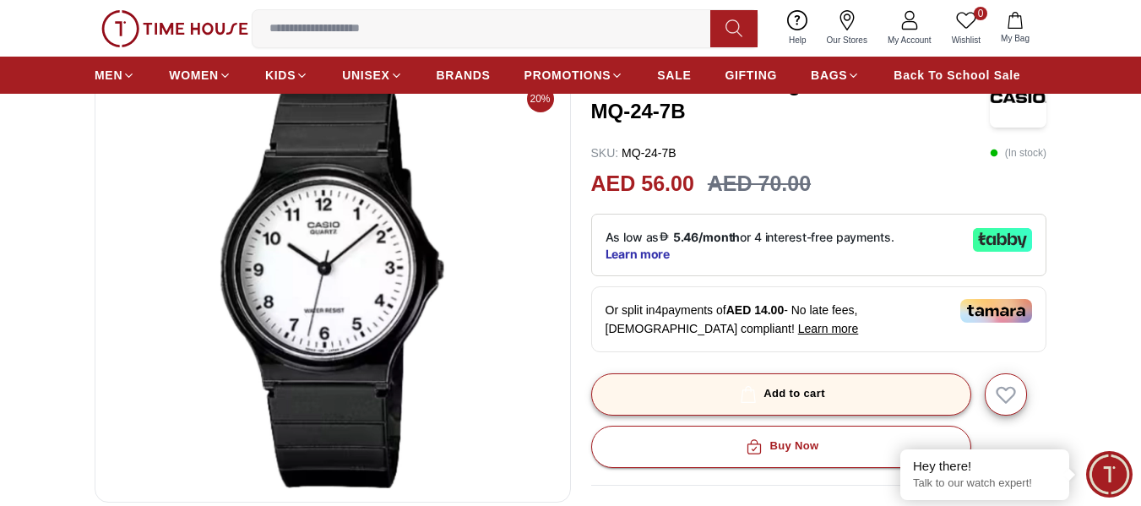
click at [807, 386] on div "Add to cart" at bounding box center [780, 393] width 89 height 19
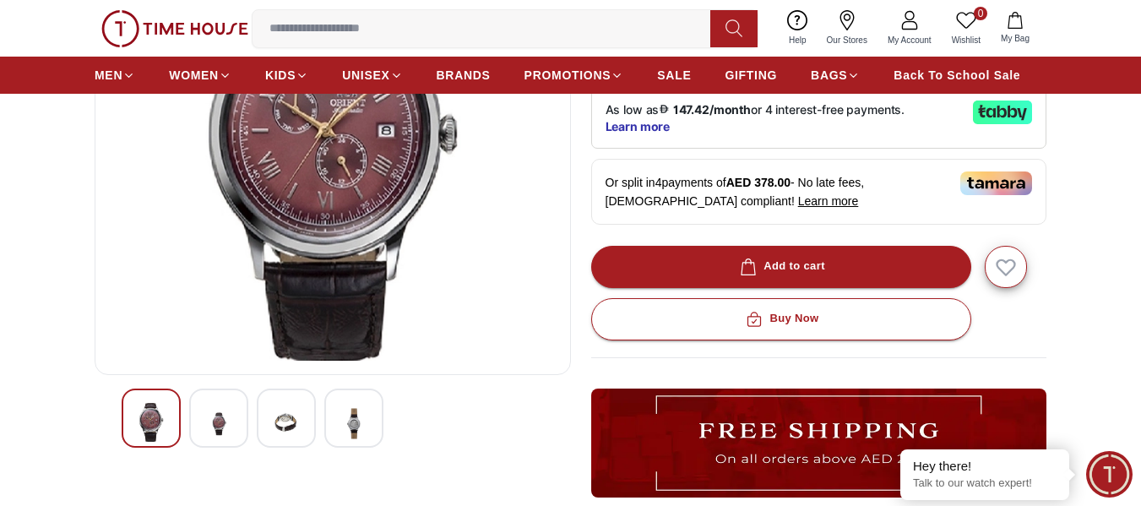
scroll to position [253, 0]
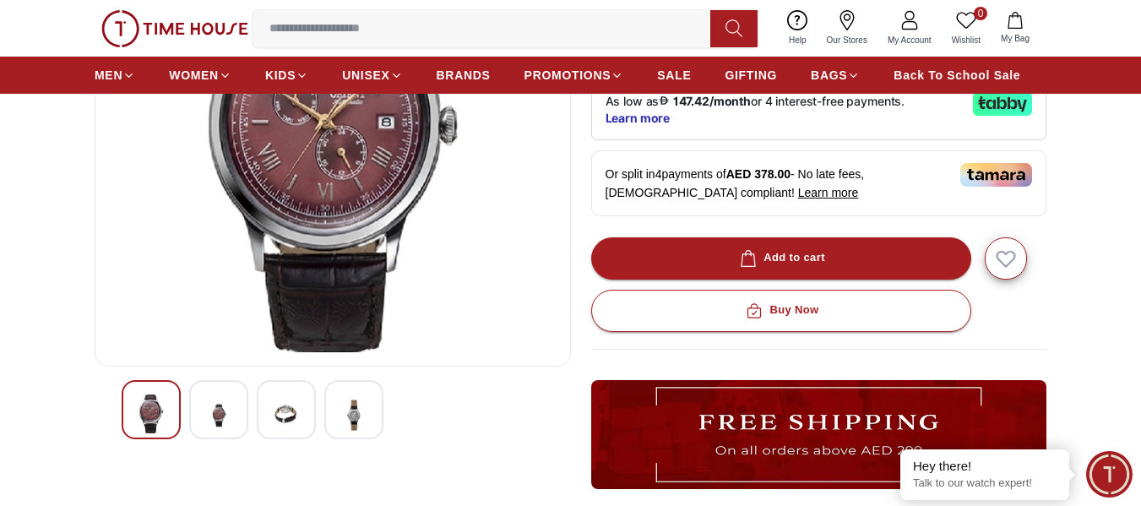
click at [239, 394] on div at bounding box center [218, 409] width 59 height 59
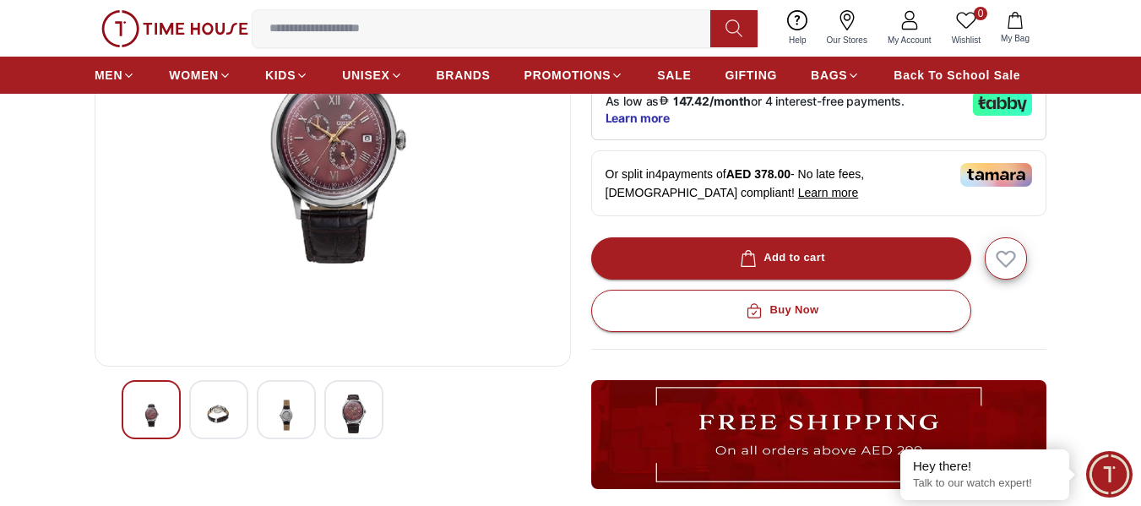
click at [282, 407] on img at bounding box center [286, 414] width 30 height 41
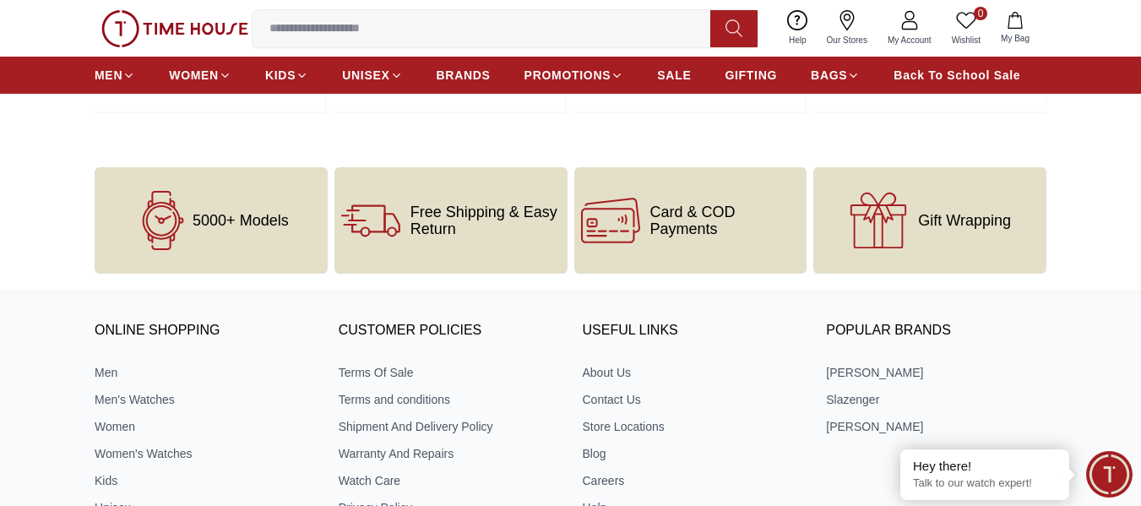
scroll to position [2289, 0]
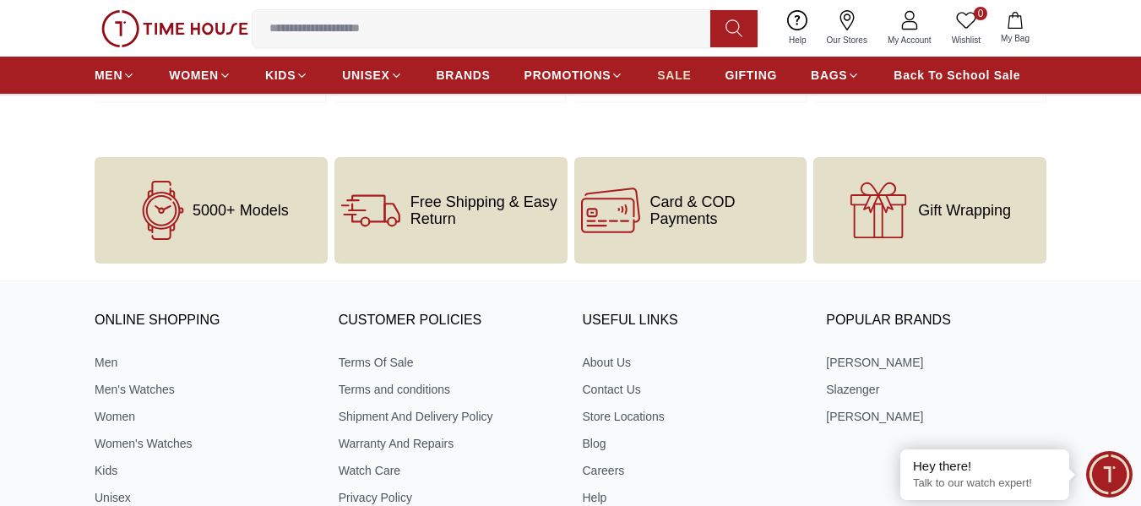
click at [669, 68] on span "SALE" at bounding box center [674, 75] width 34 height 17
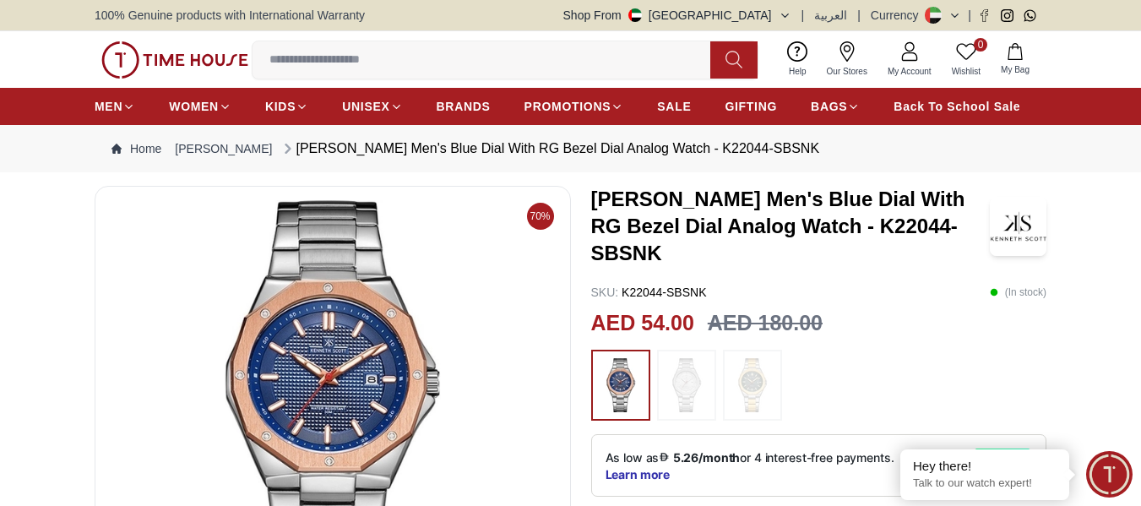
scroll to position [84, 0]
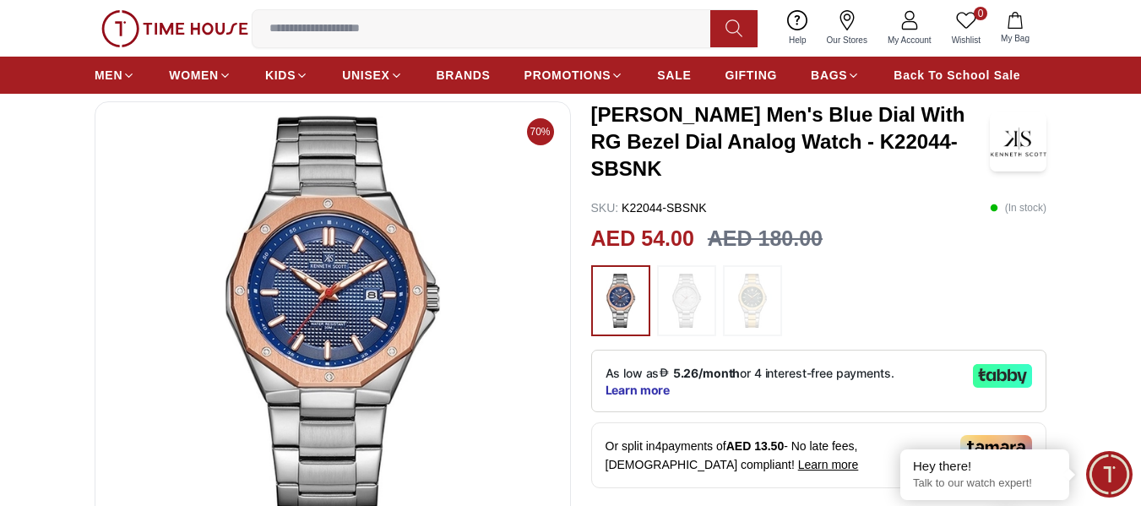
click at [764, 317] on img at bounding box center [752, 301] width 42 height 54
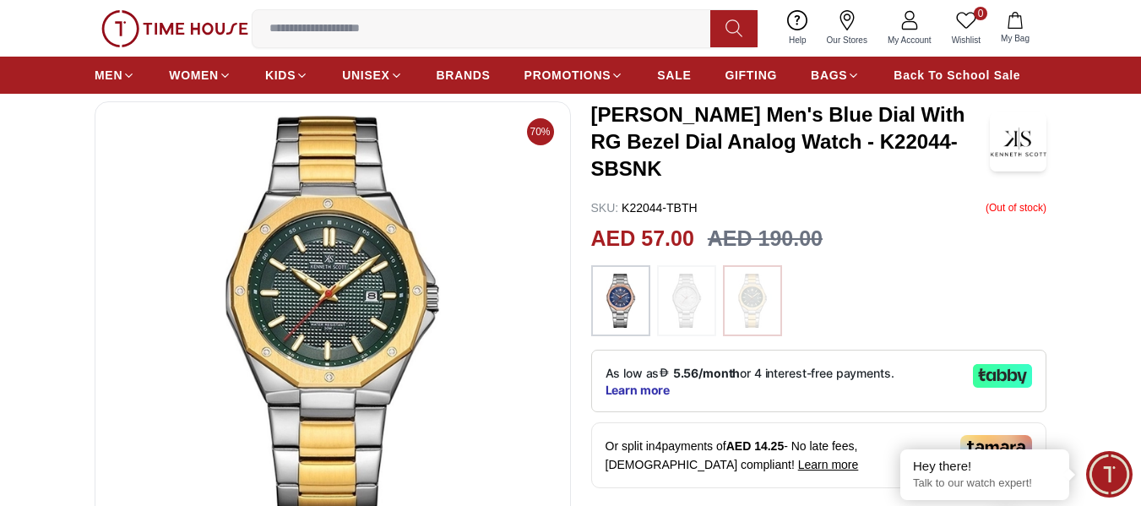
click at [680, 301] on img at bounding box center [686, 301] width 42 height 54
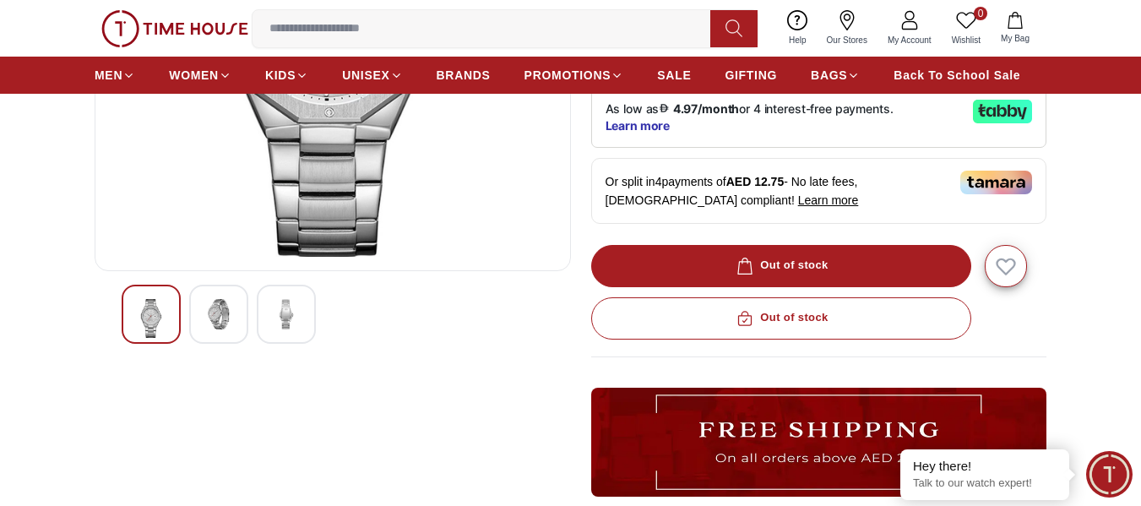
scroll to position [253, 0]
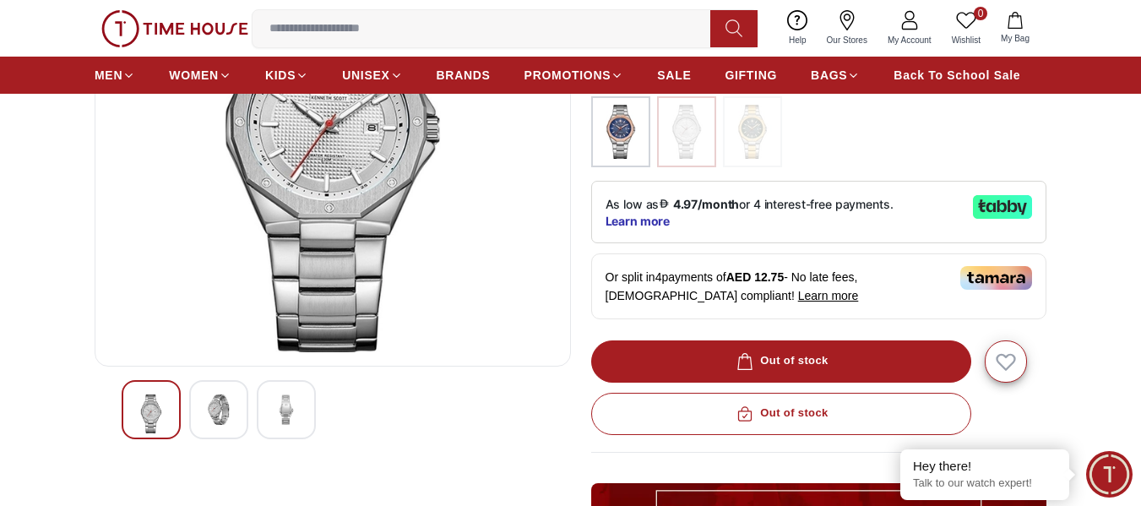
click at [215, 406] on img at bounding box center [218, 409] width 30 height 30
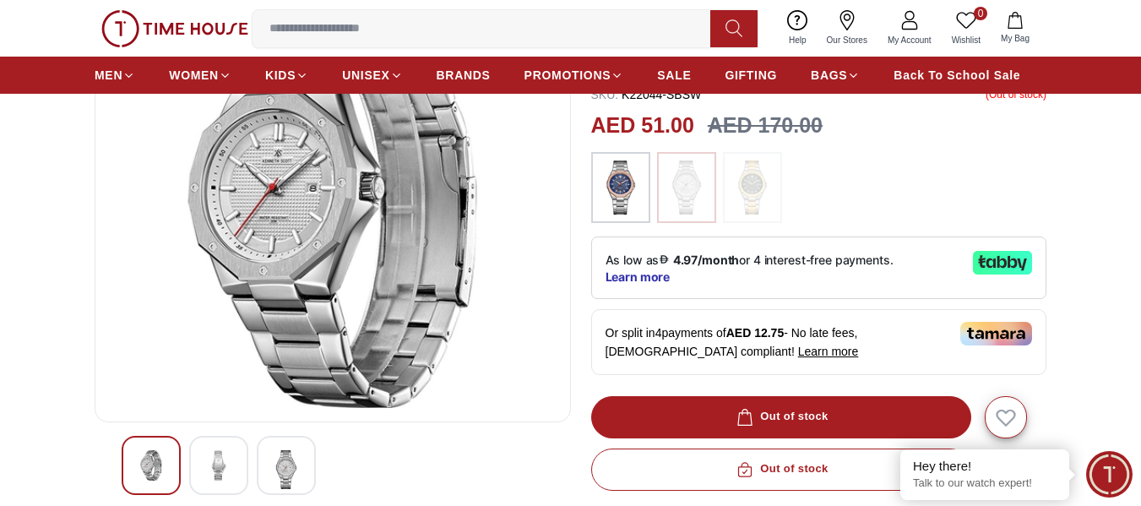
scroll to position [169, 0]
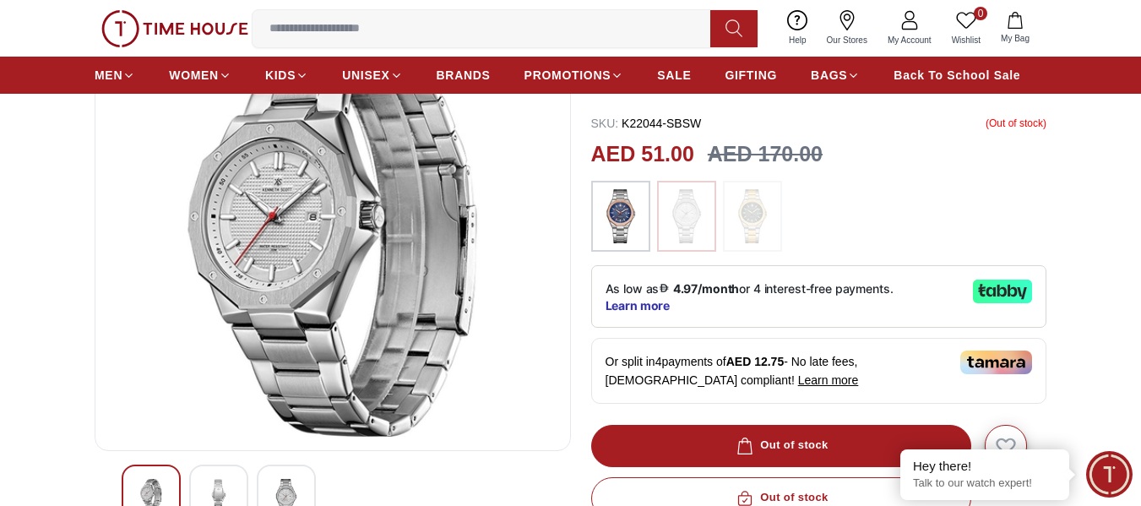
click at [294, 486] on img at bounding box center [286, 498] width 30 height 39
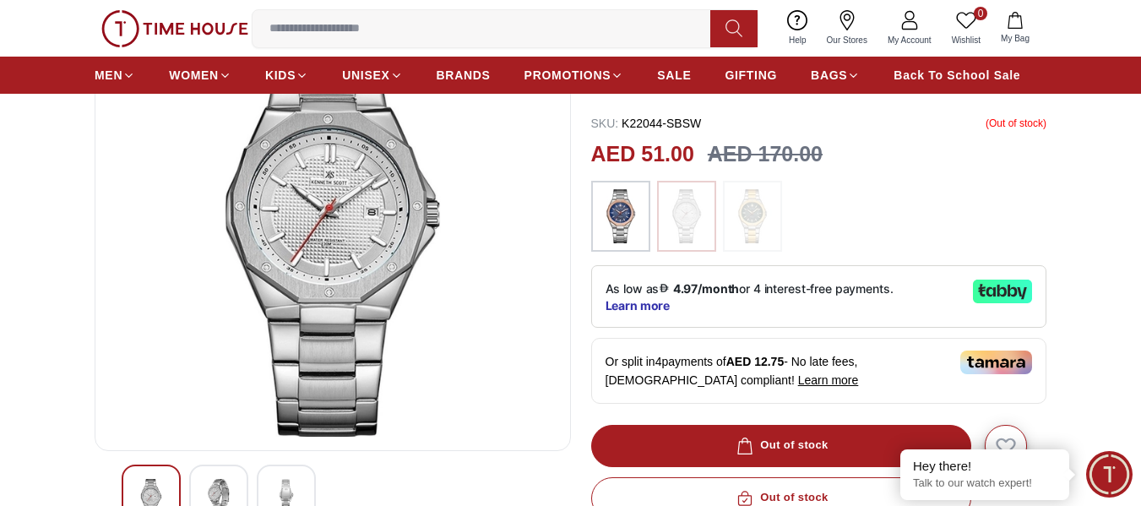
click at [626, 218] on img at bounding box center [620, 216] width 42 height 54
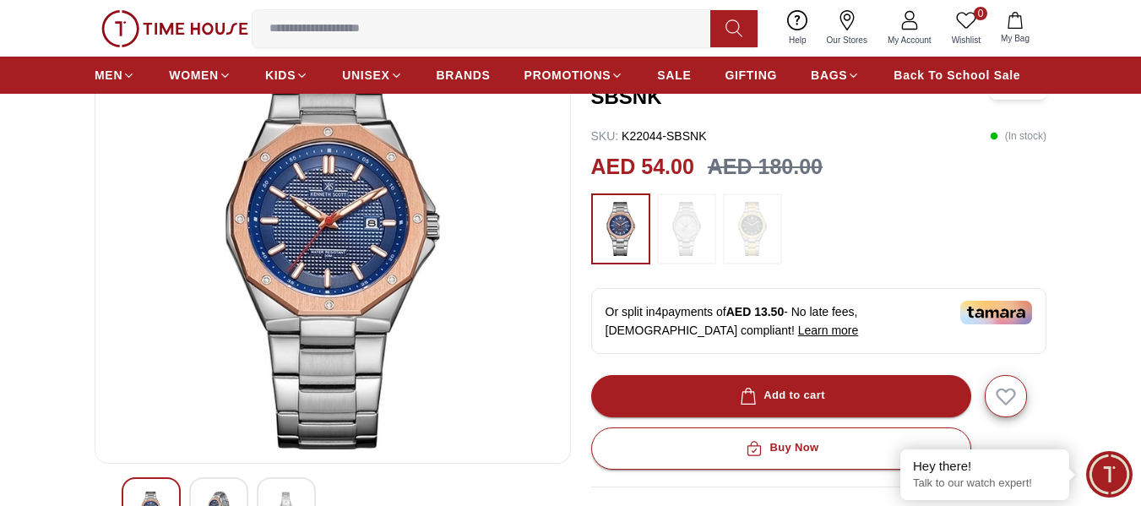
scroll to position [169, 0]
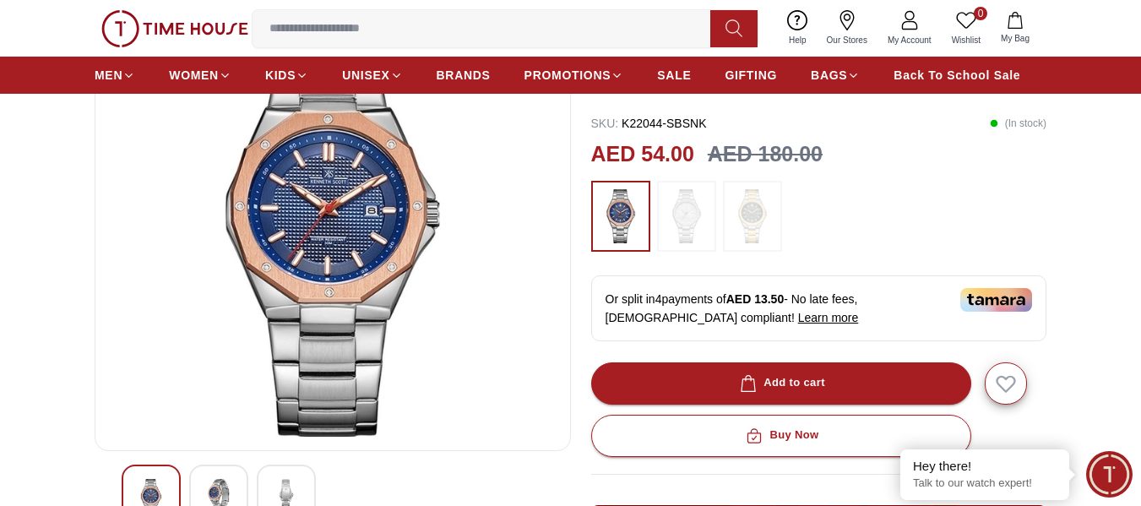
click at [678, 230] on img at bounding box center [686, 216] width 42 height 54
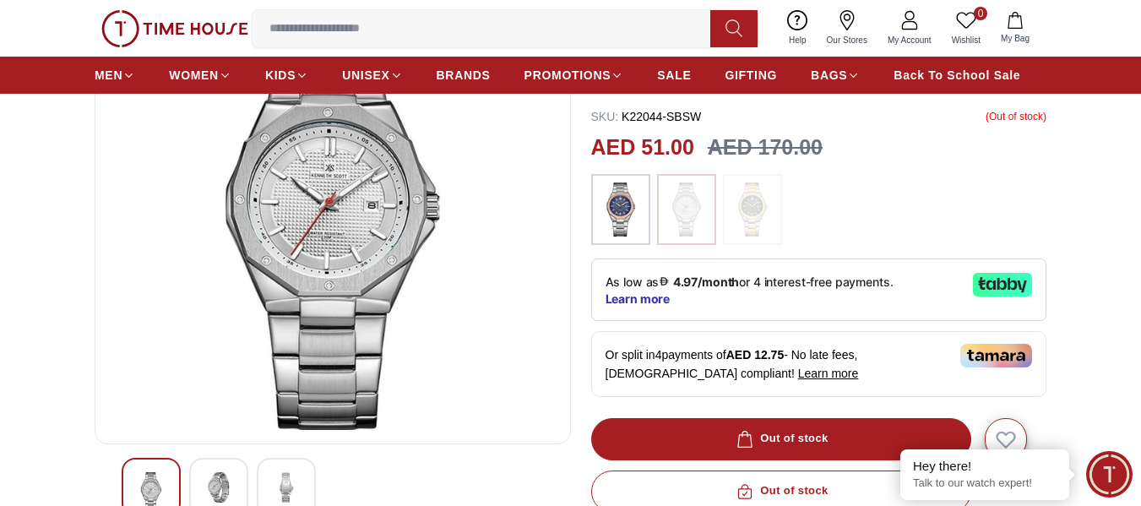
scroll to position [84, 0]
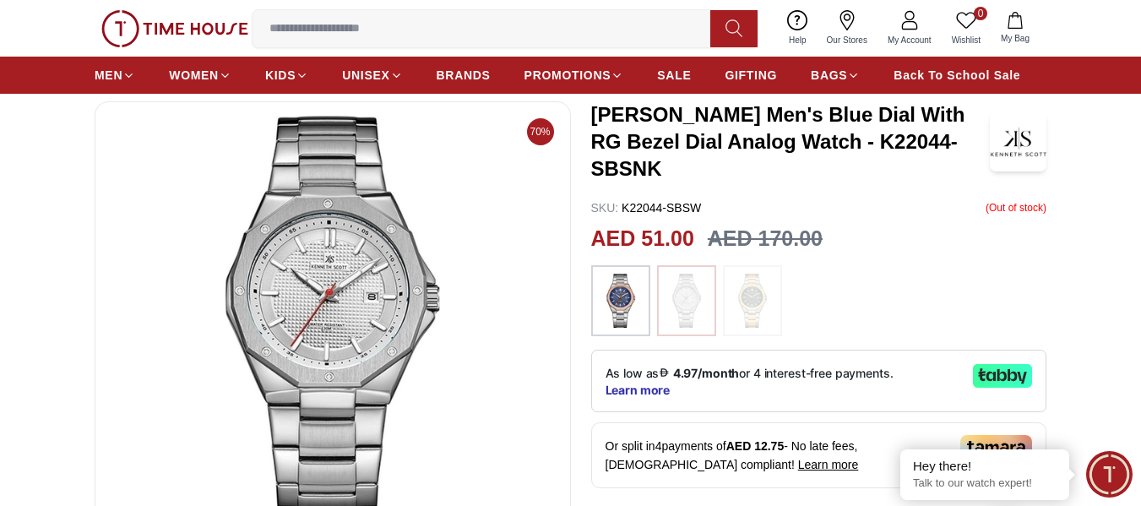
click at [625, 309] on img at bounding box center [620, 301] width 42 height 54
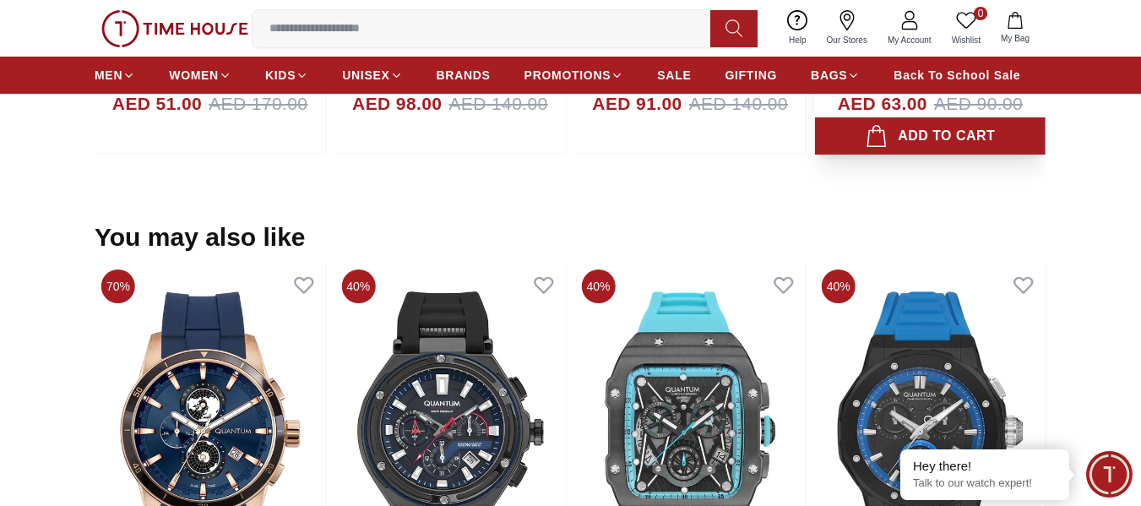
scroll to position [1688, 0]
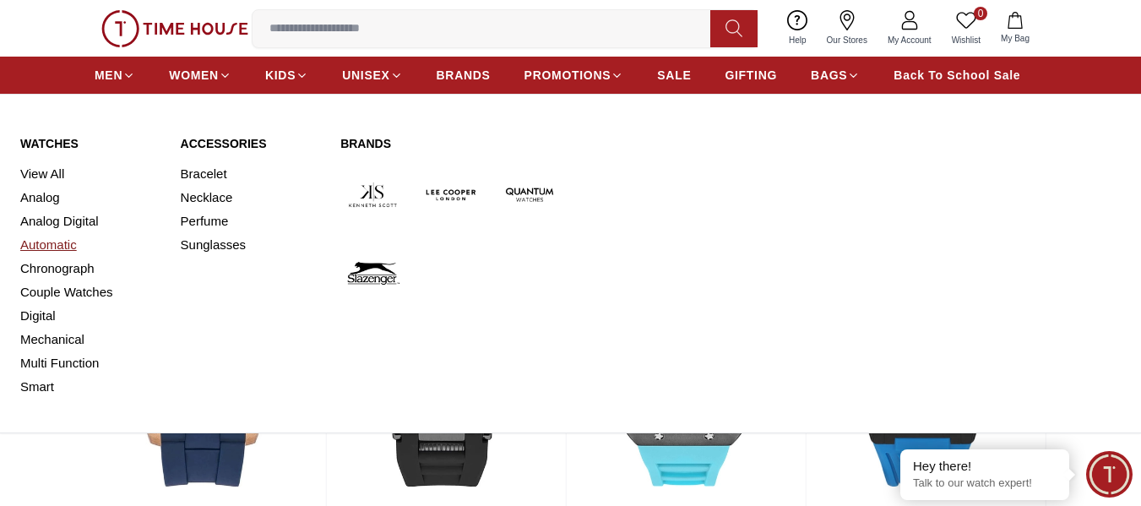
click at [61, 242] on link "Automatic" at bounding box center [90, 245] width 140 height 24
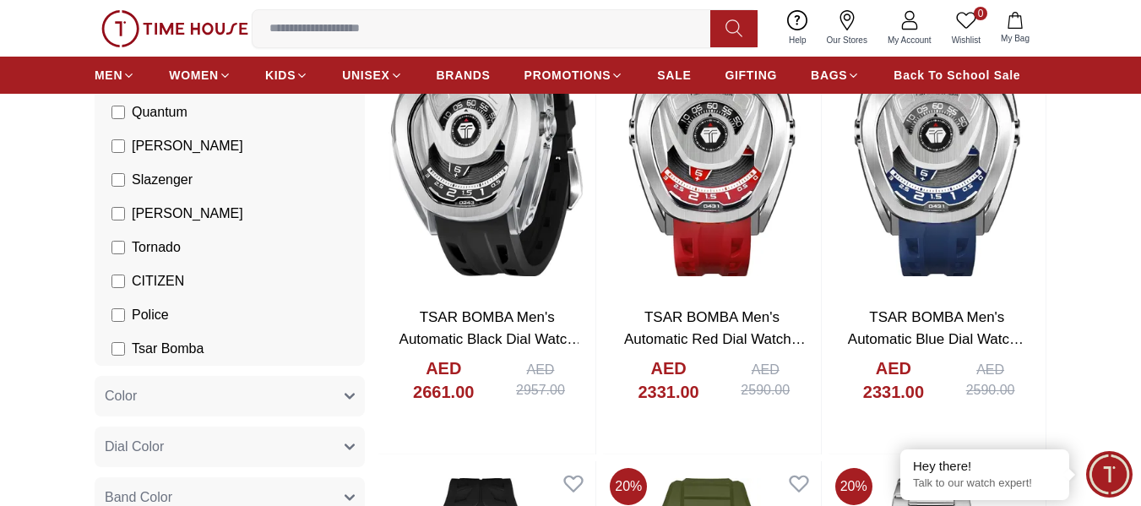
scroll to position [258, 0]
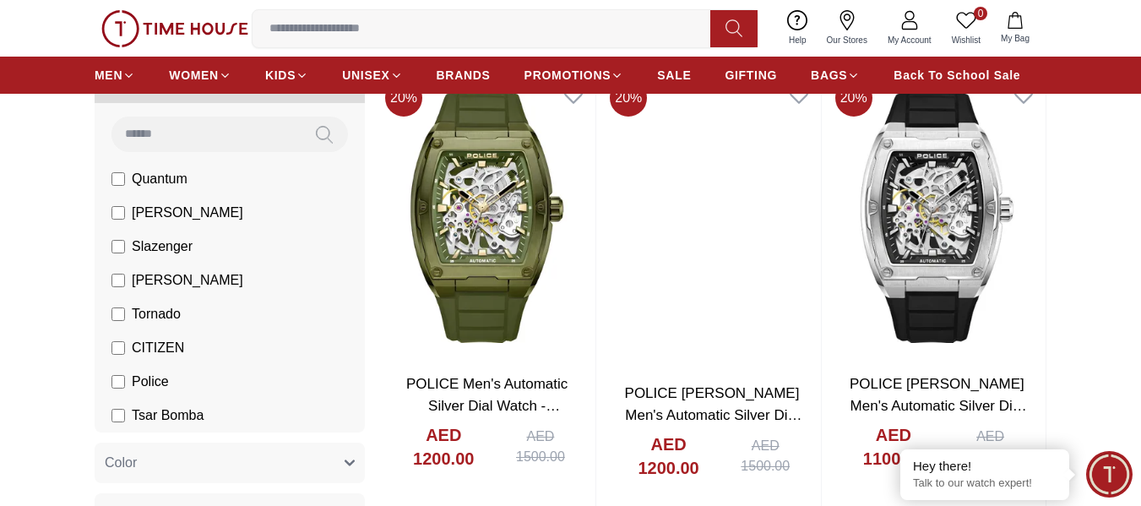
scroll to position [174, 0]
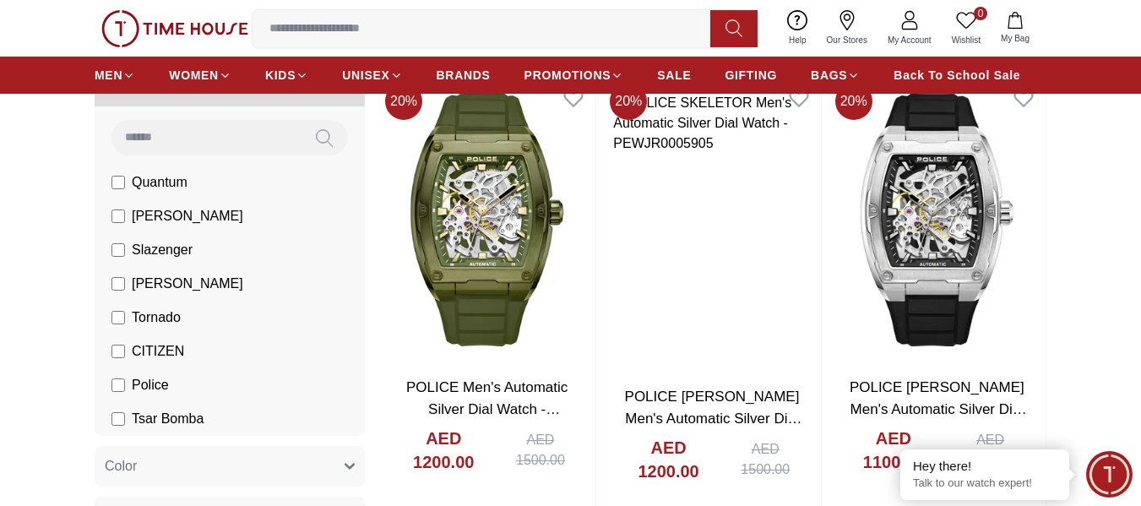
click at [133, 380] on span "Police" at bounding box center [150, 385] width 37 height 20
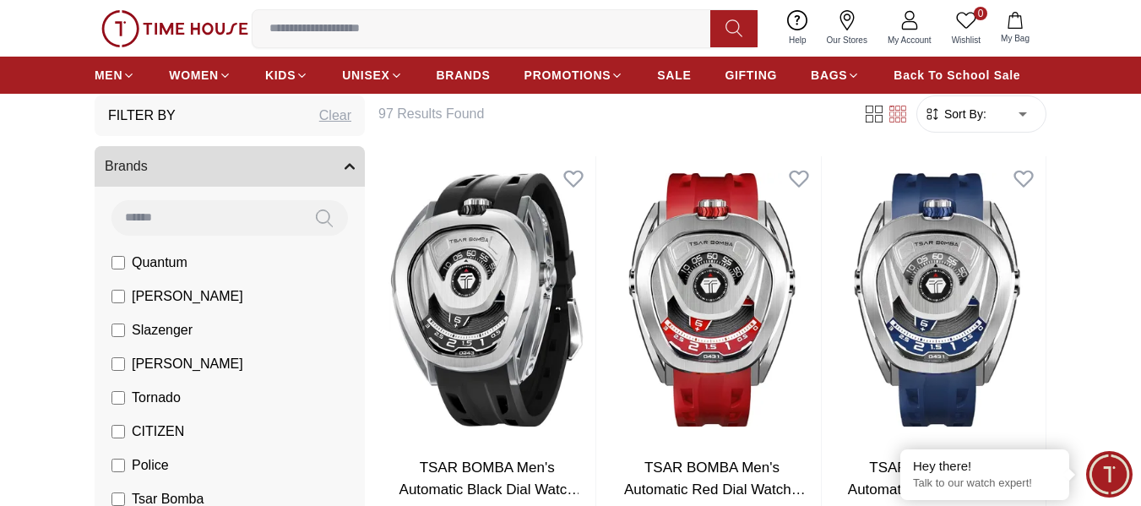
scroll to position [89, 0]
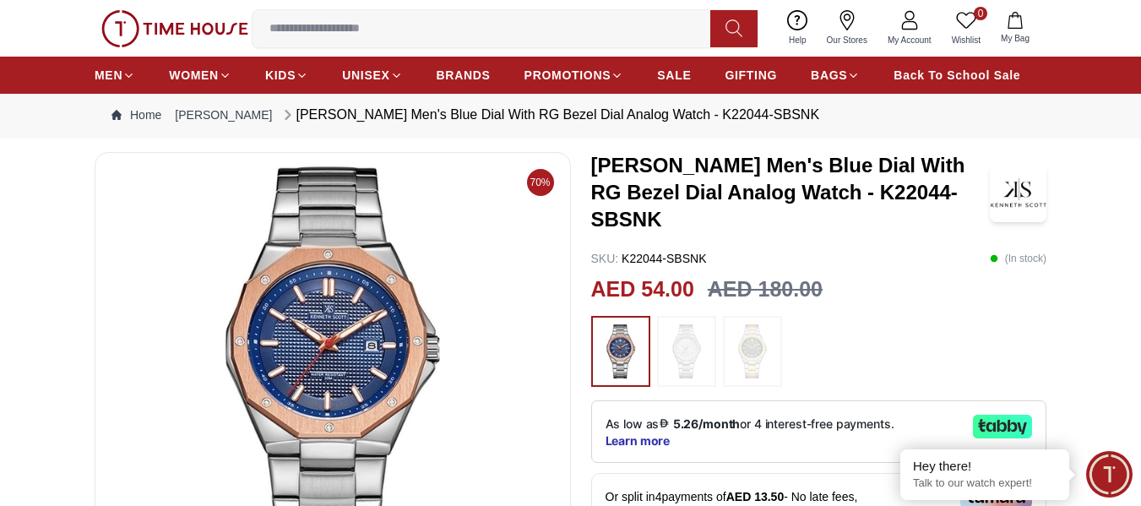
scroll to position [84, 0]
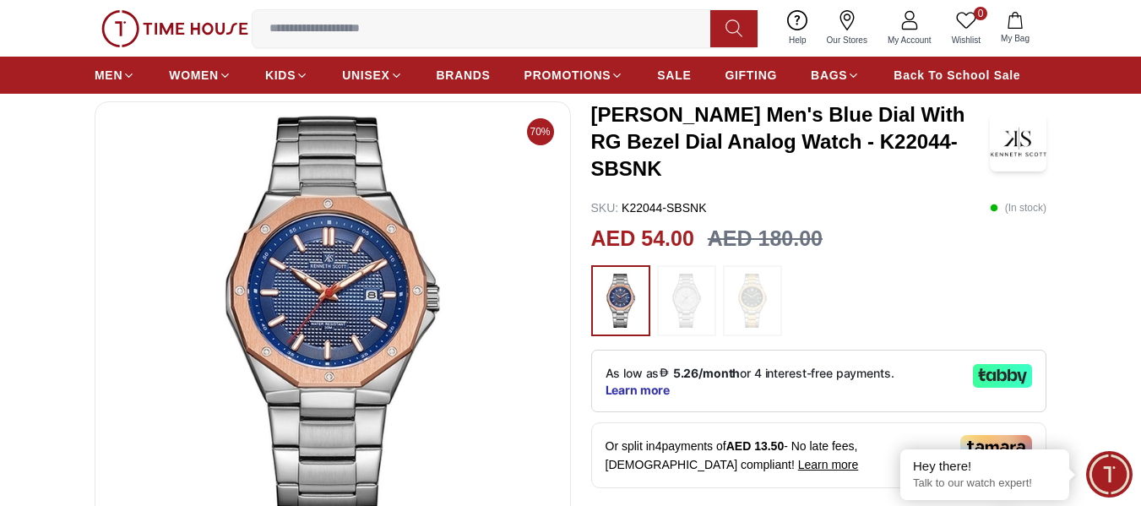
click at [696, 302] on img at bounding box center [686, 301] width 42 height 54
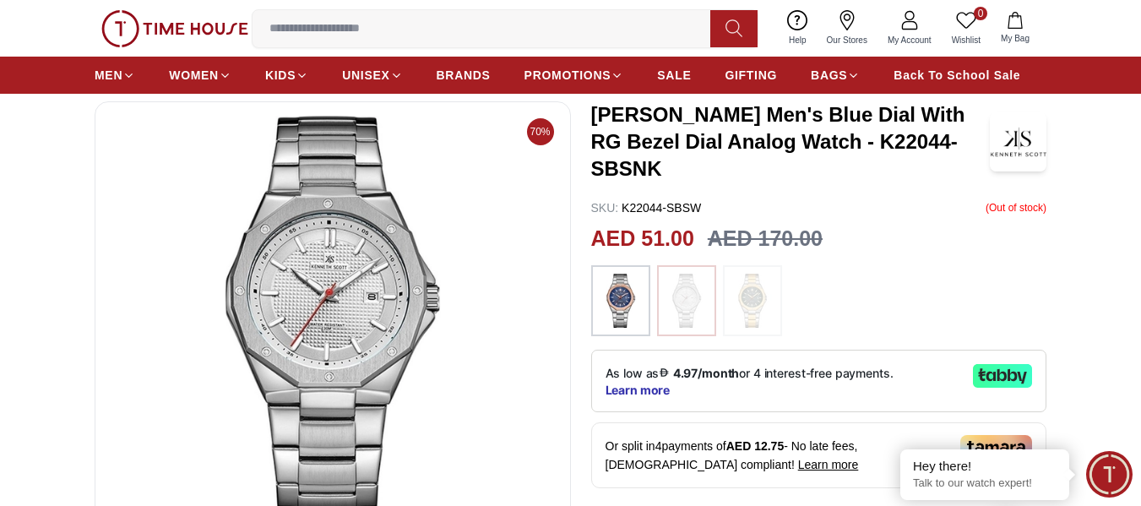
click at [751, 294] on img at bounding box center [752, 301] width 42 height 54
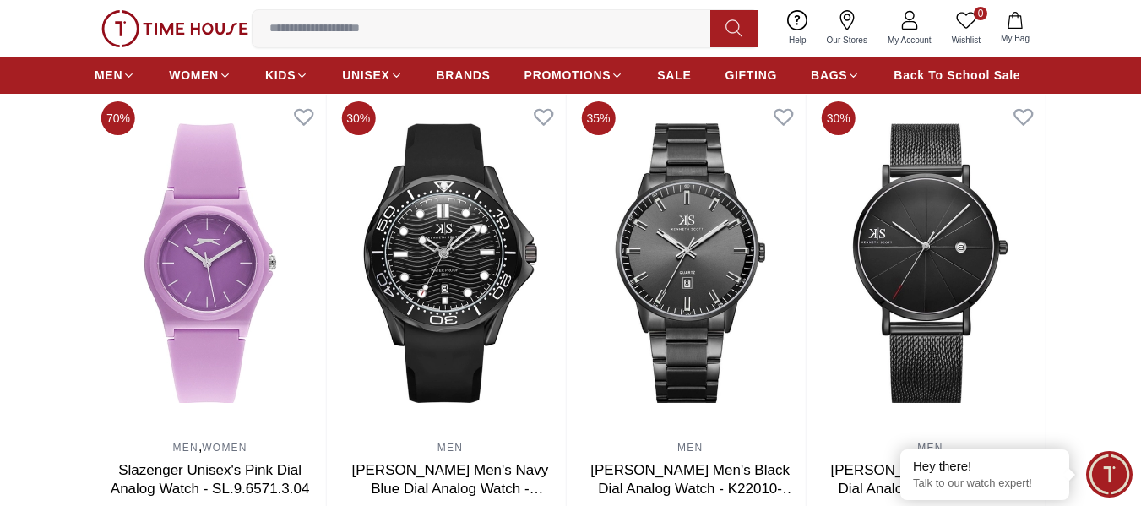
scroll to position [1097, 0]
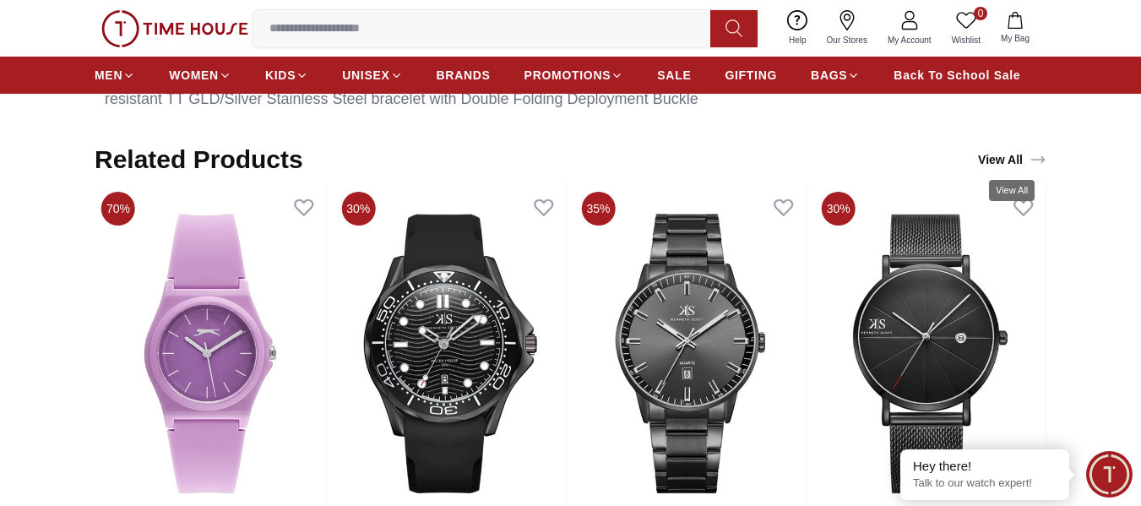
click at [1039, 162] on icon "View All" at bounding box center [1037, 159] width 17 height 17
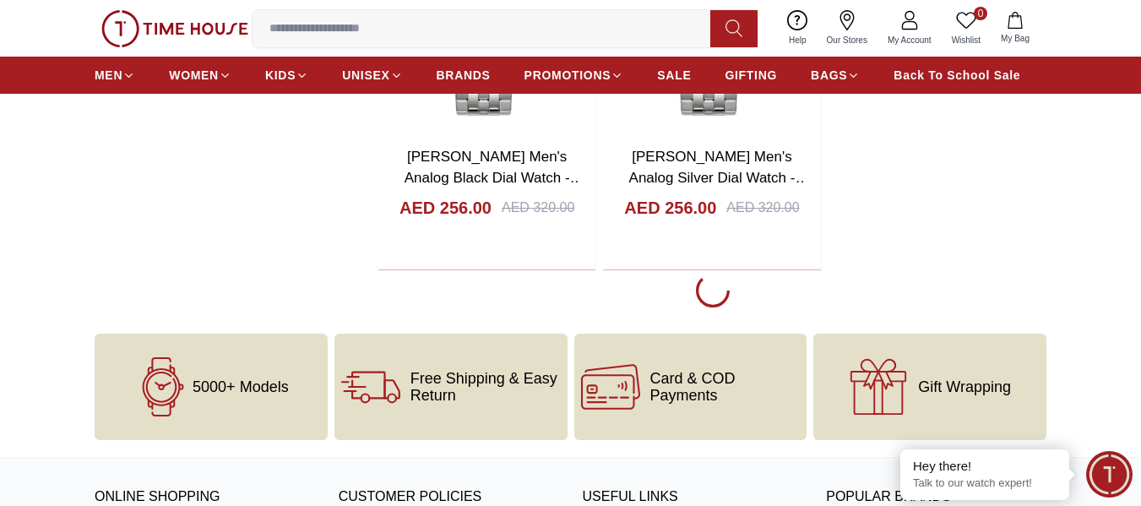
scroll to position [3097, 0]
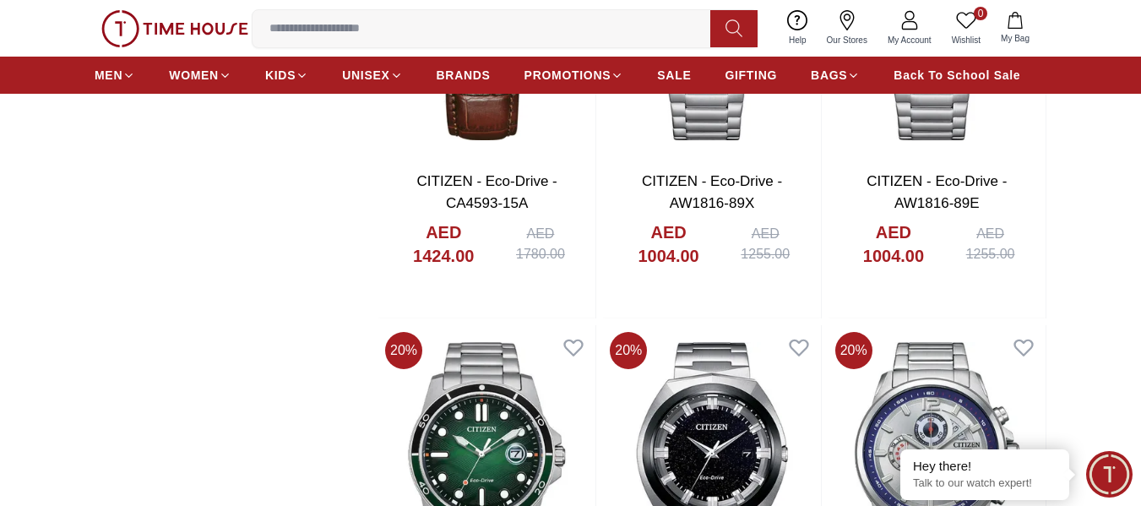
scroll to position [4869, 0]
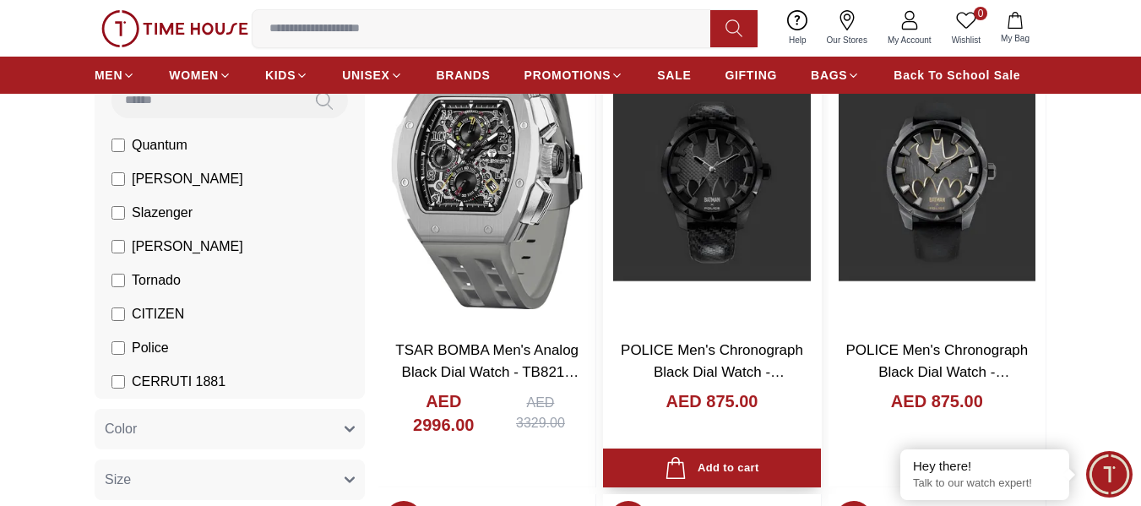
scroll to position [253, 0]
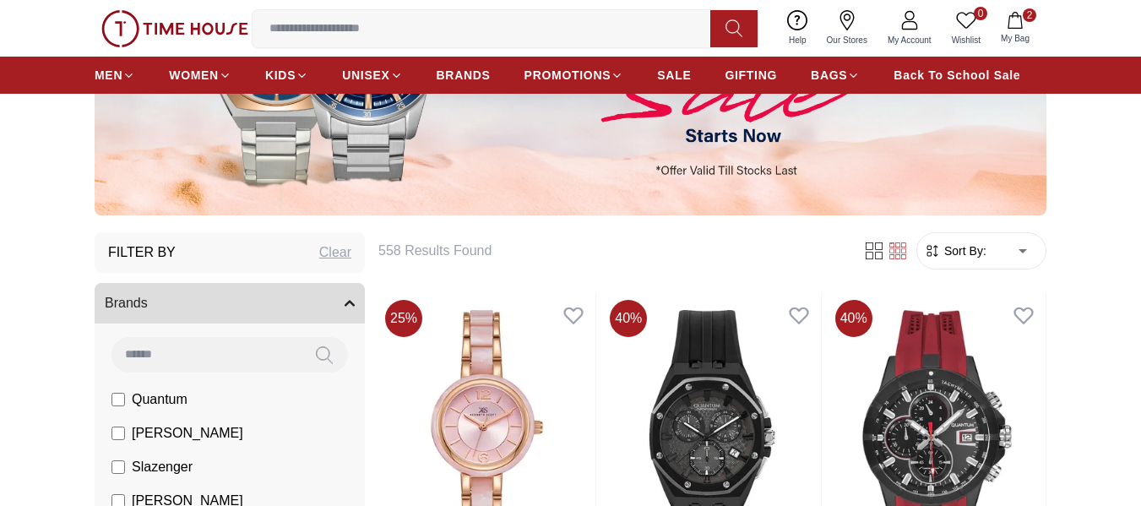
scroll to position [338, 0]
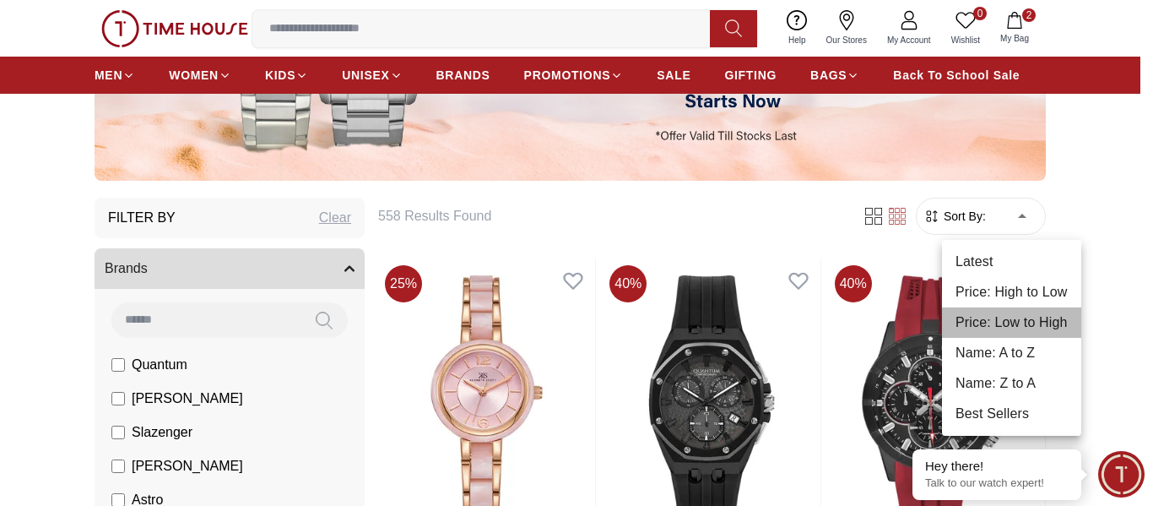
click at [1057, 315] on li "Price: Low to High" at bounding box center [1011, 322] width 139 height 30
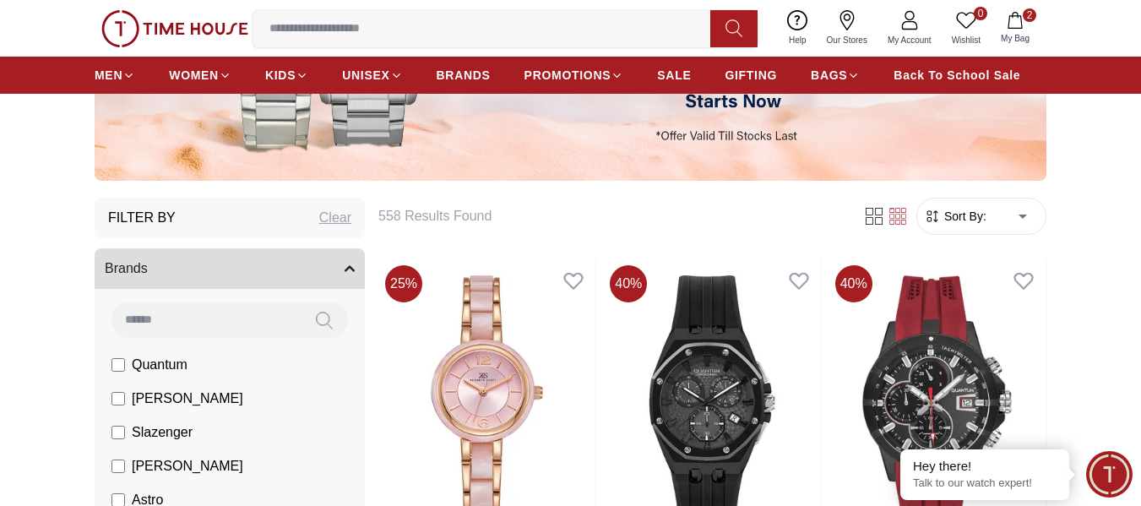
type input "*"
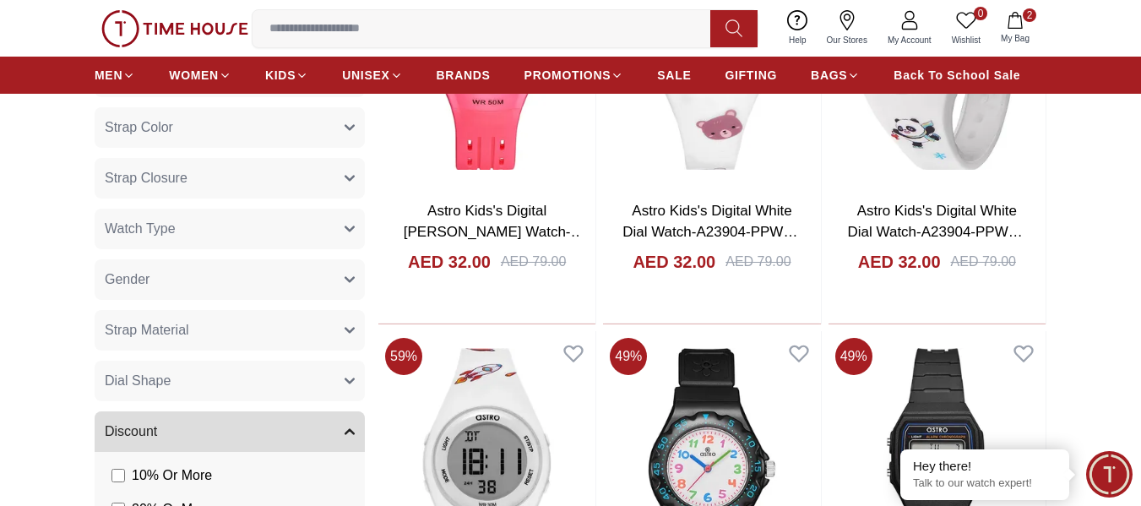
scroll to position [1151, 0]
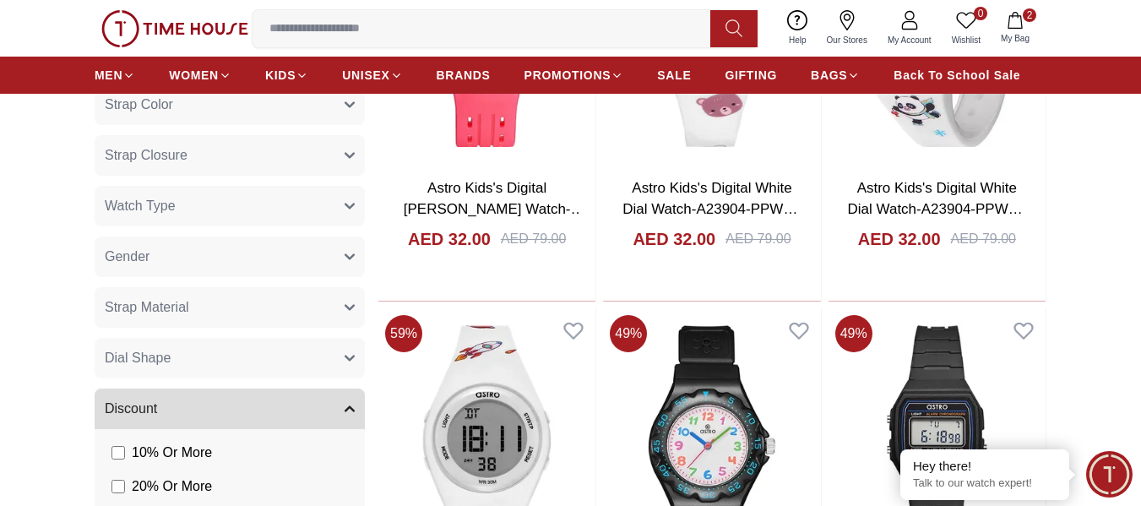
click at [355, 252] on button "Gender" at bounding box center [230, 256] width 270 height 41
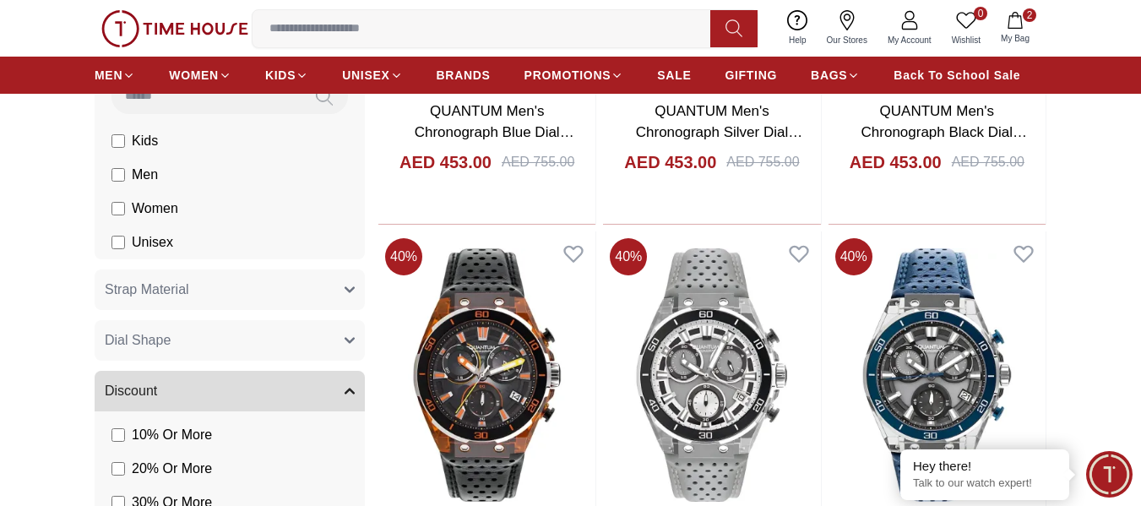
scroll to position [1266, 0]
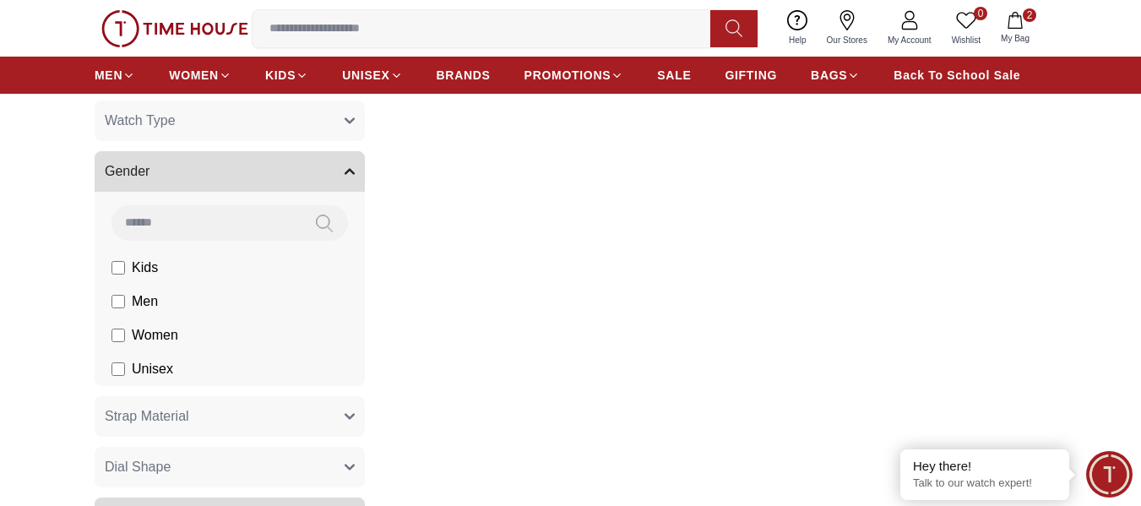
scroll to position [1081, 0]
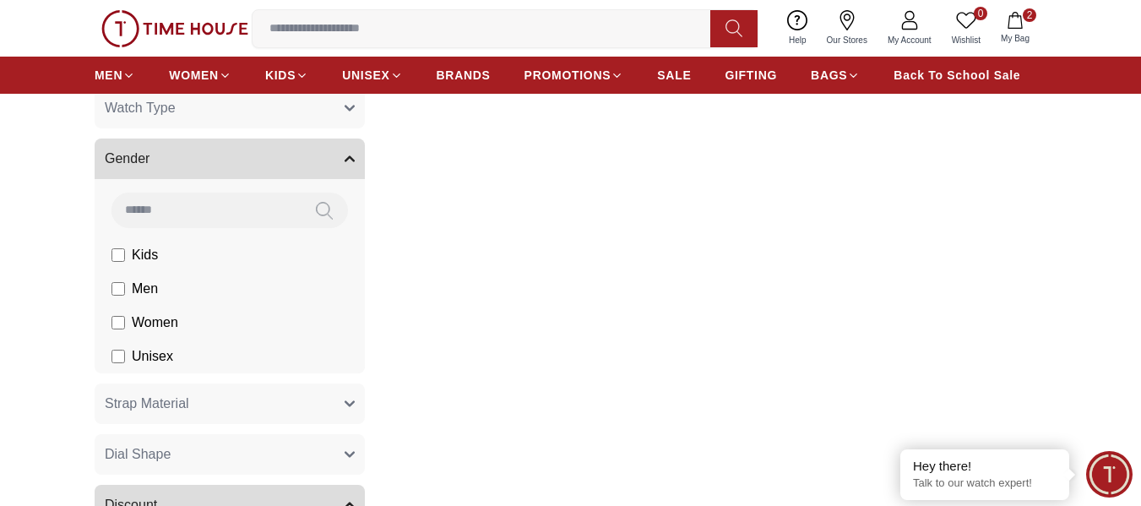
click at [0, 0] on span "Unisex" at bounding box center [0, 0] width 0 height 0
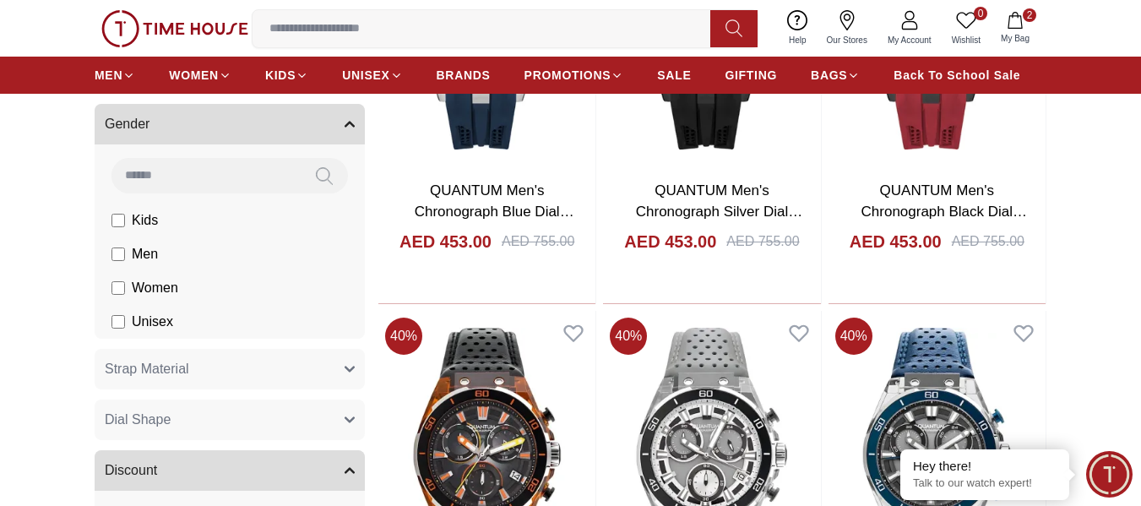
scroll to position [1230, 0]
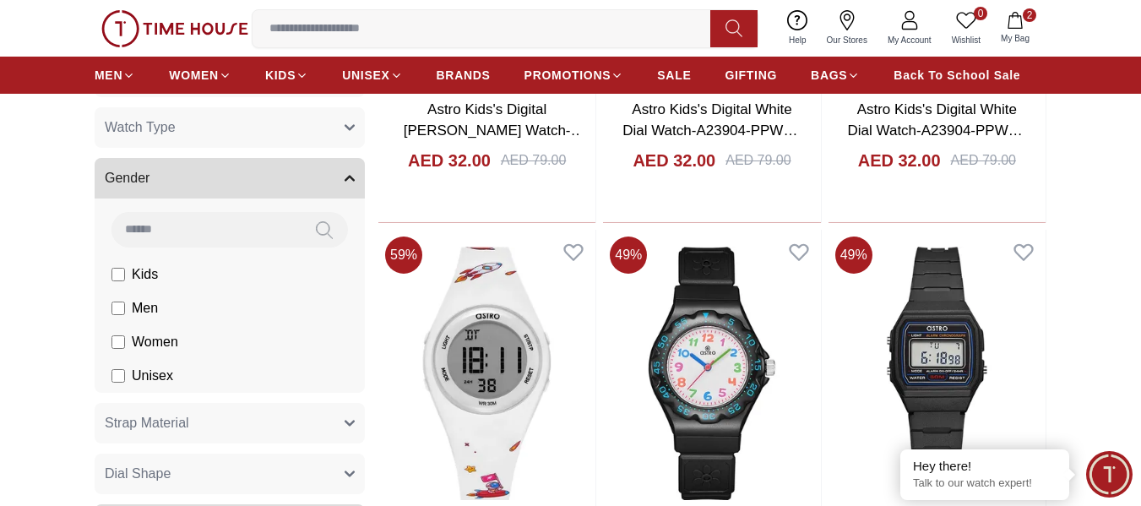
scroll to position [1365, 0]
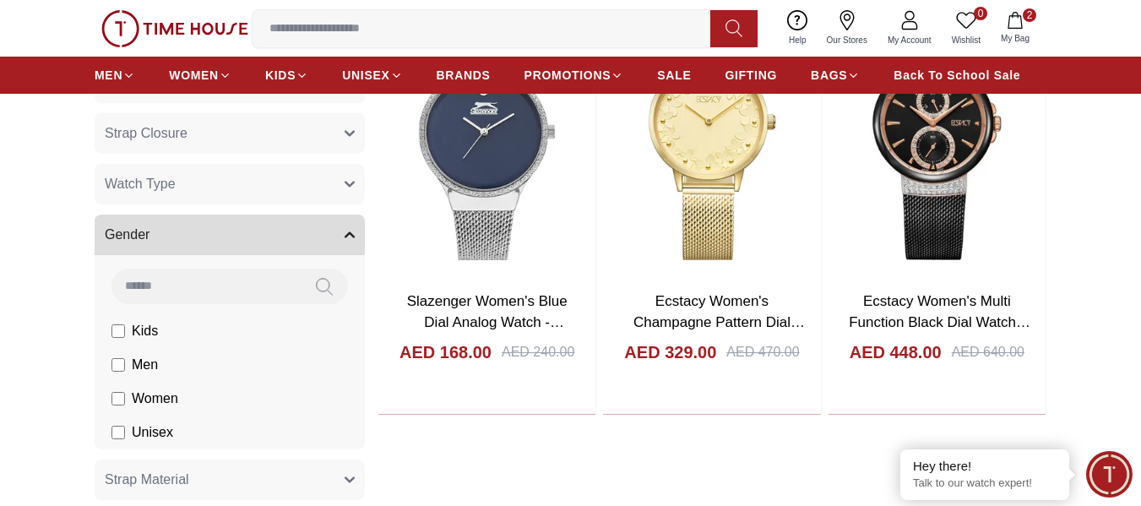
scroll to position [1181, 0]
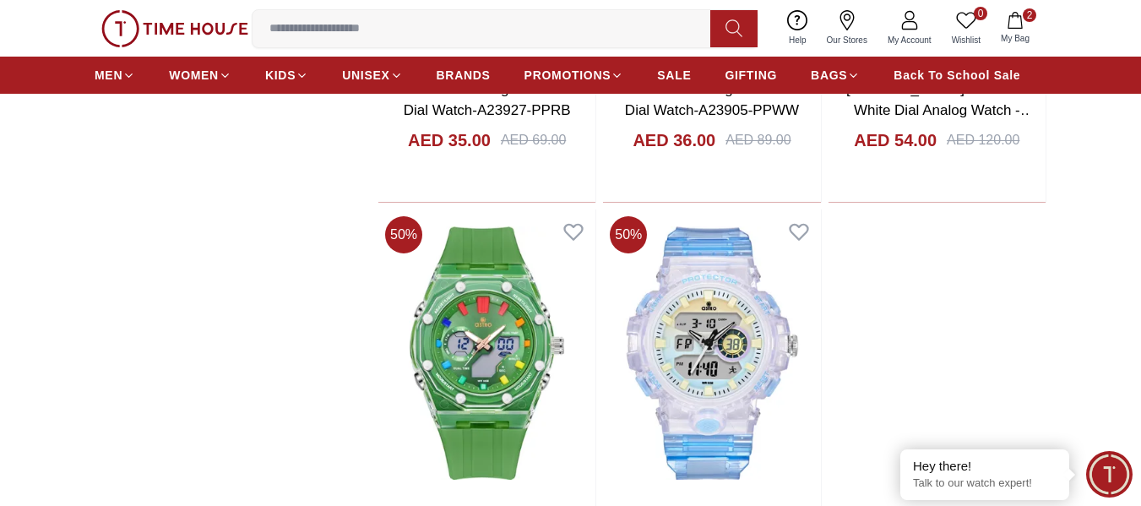
scroll to position [3089, 0]
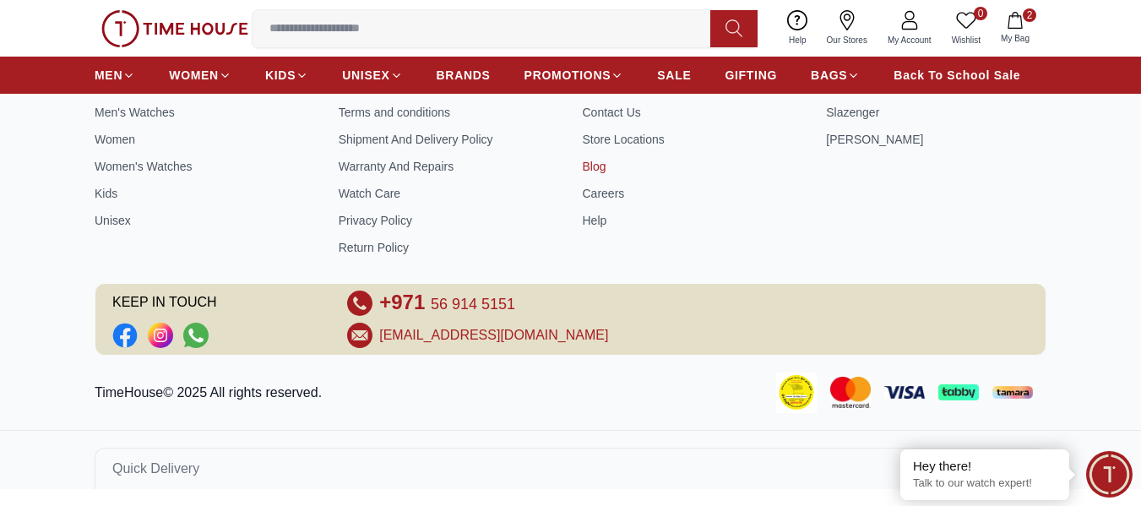
scroll to position [6815, 0]
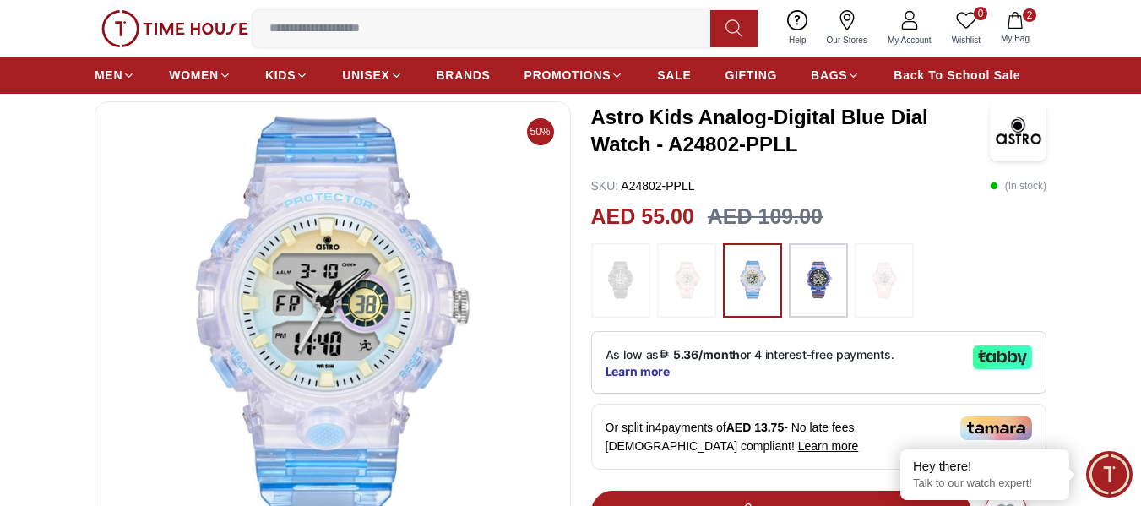
click at [624, 290] on img at bounding box center [620, 280] width 42 height 57
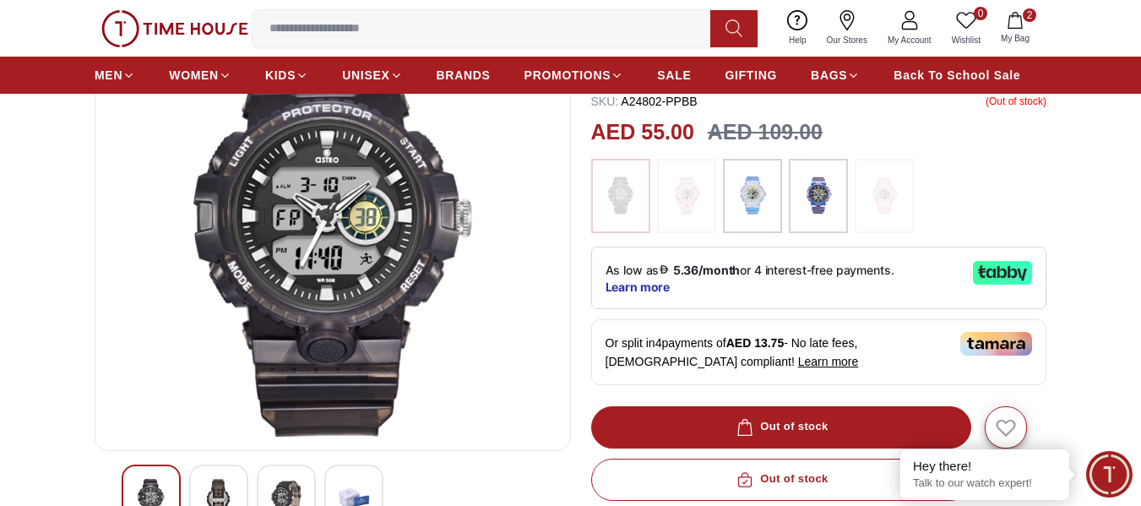
scroll to position [84, 0]
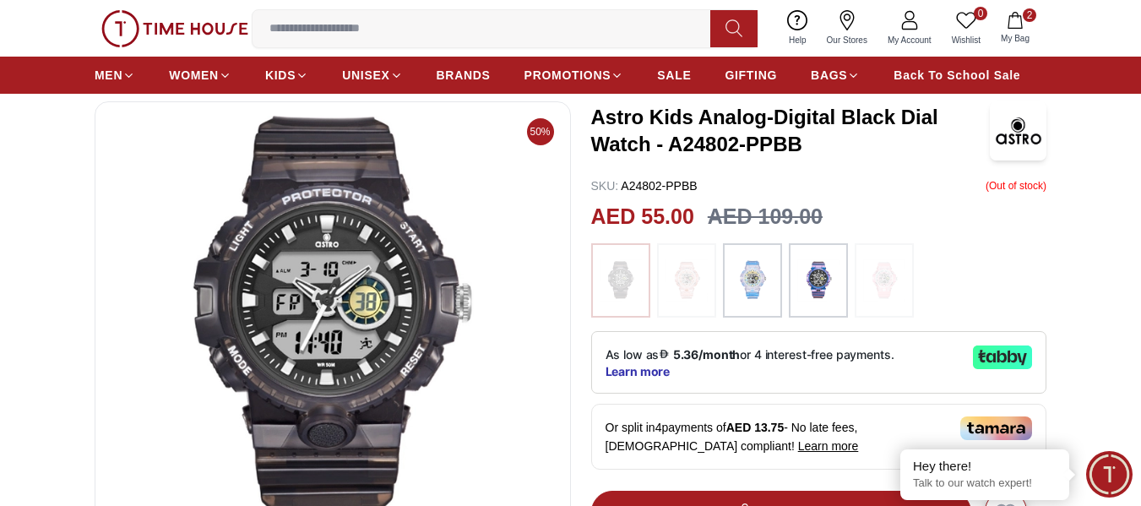
click at [680, 281] on img at bounding box center [686, 280] width 42 height 57
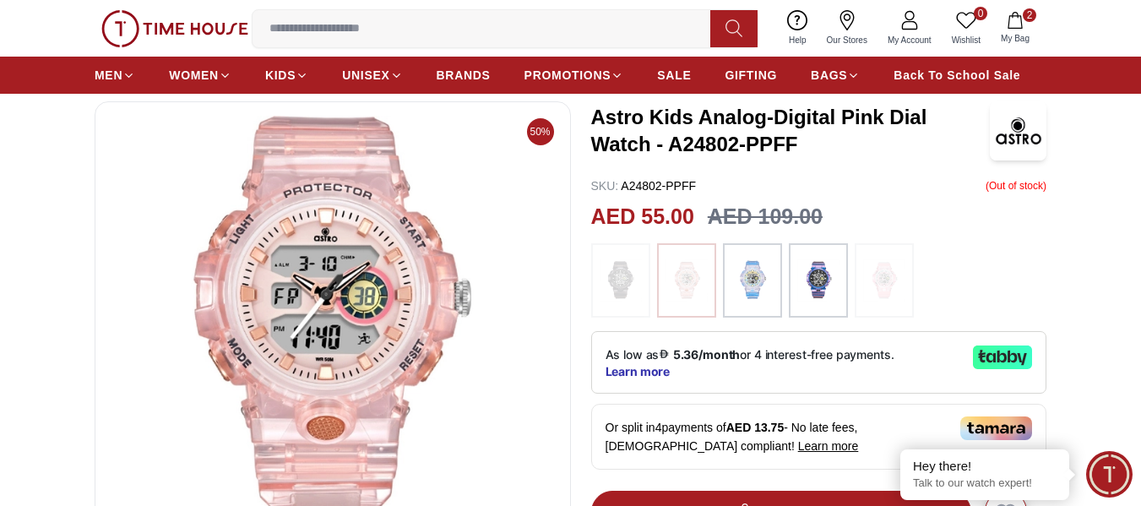
scroll to position [169, 0]
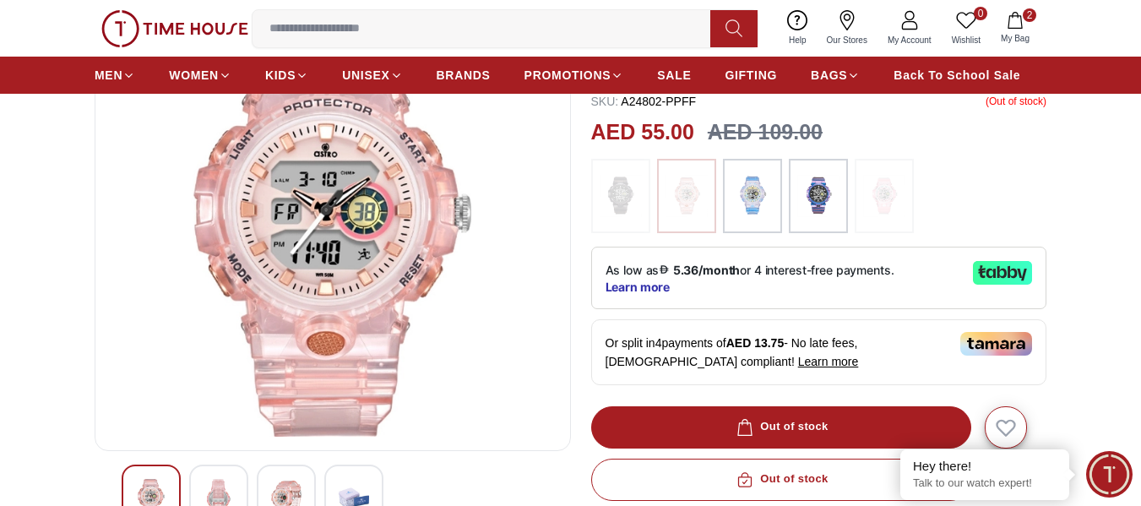
click at [759, 190] on img at bounding box center [752, 195] width 42 height 57
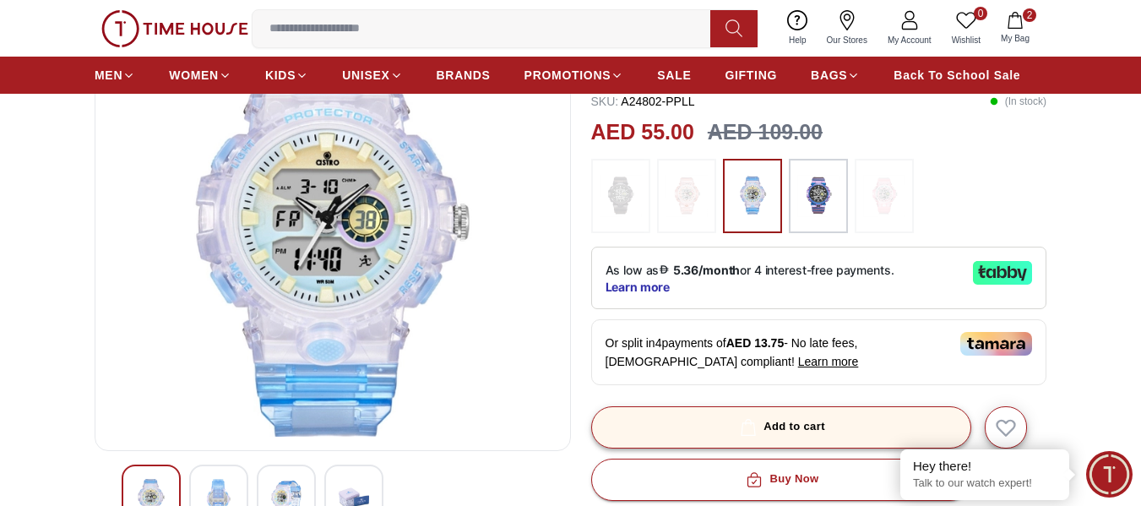
click at [803, 428] on div "Add to cart" at bounding box center [780, 426] width 89 height 19
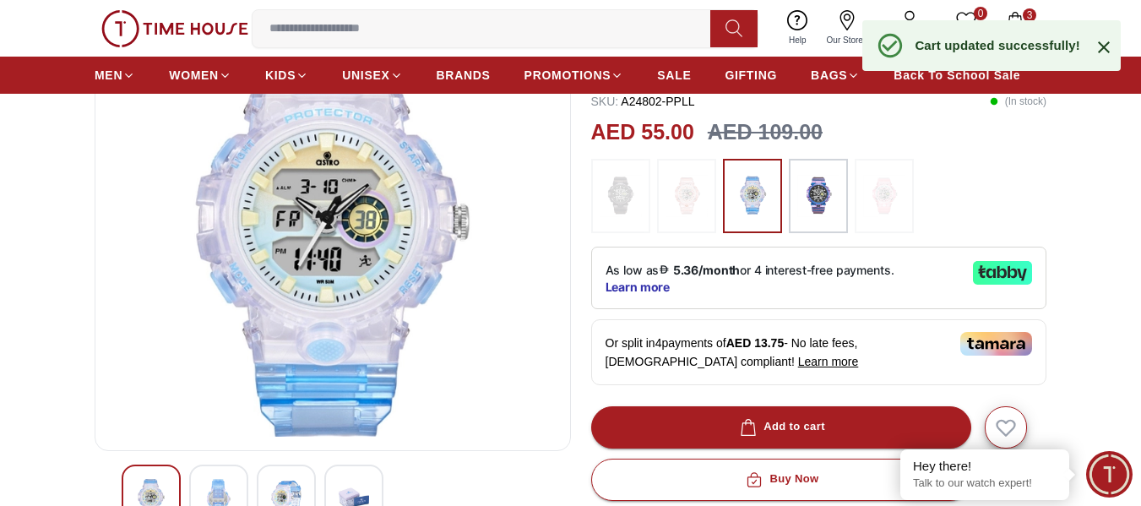
click at [822, 196] on img at bounding box center [818, 195] width 42 height 57
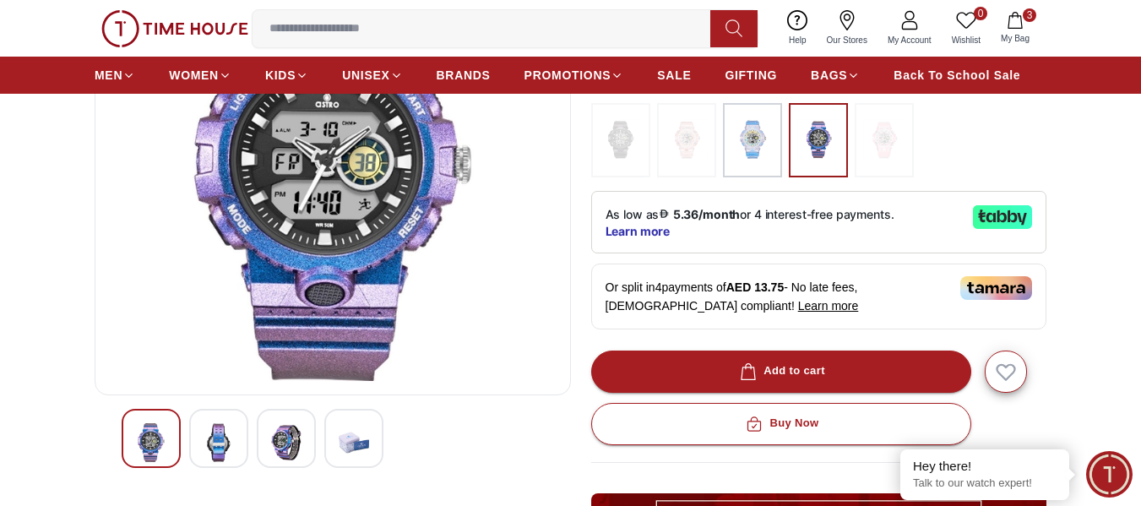
scroll to position [253, 0]
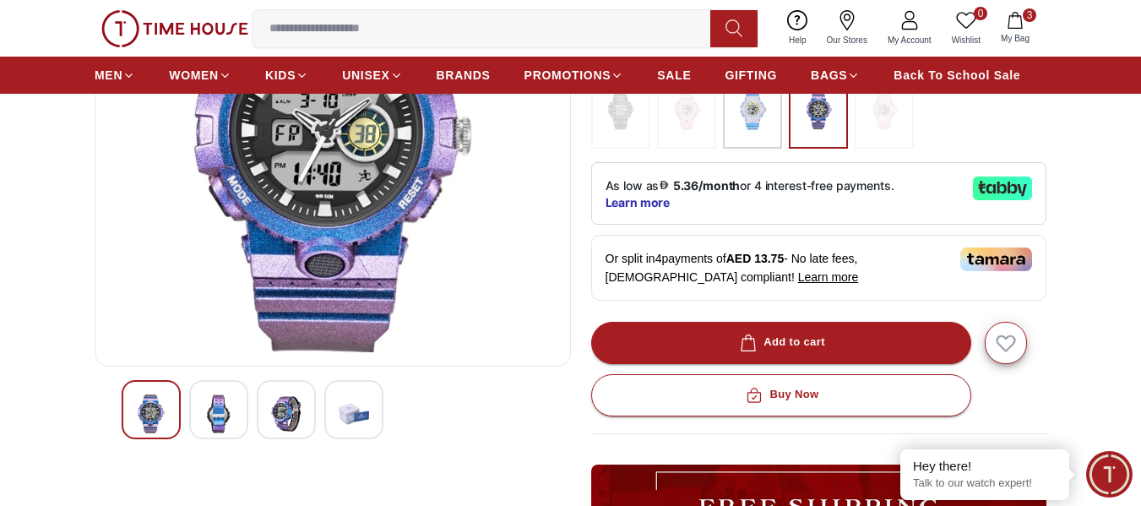
click at [226, 408] on img at bounding box center [218, 413] width 30 height 39
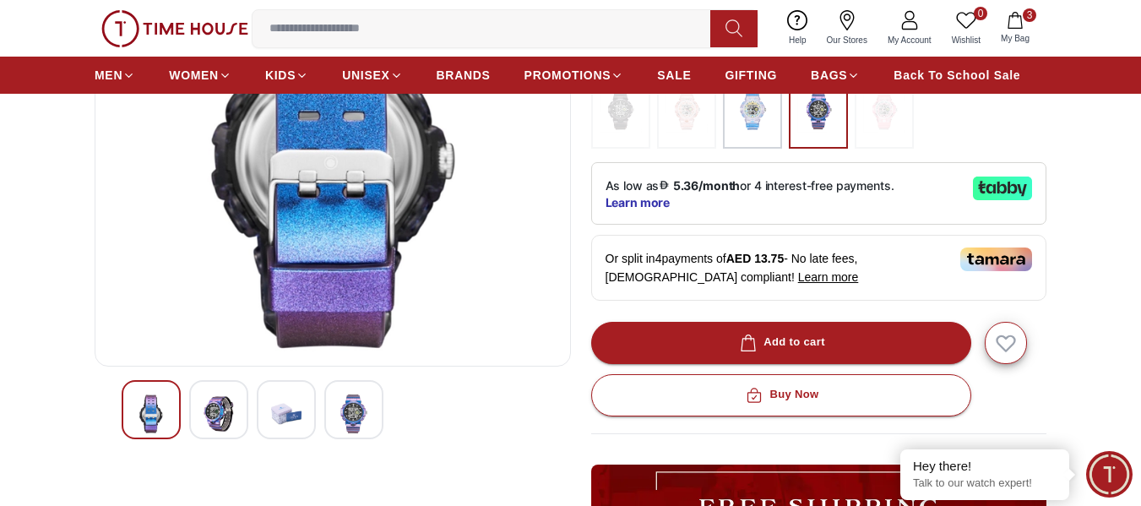
click at [291, 407] on img at bounding box center [286, 413] width 30 height 39
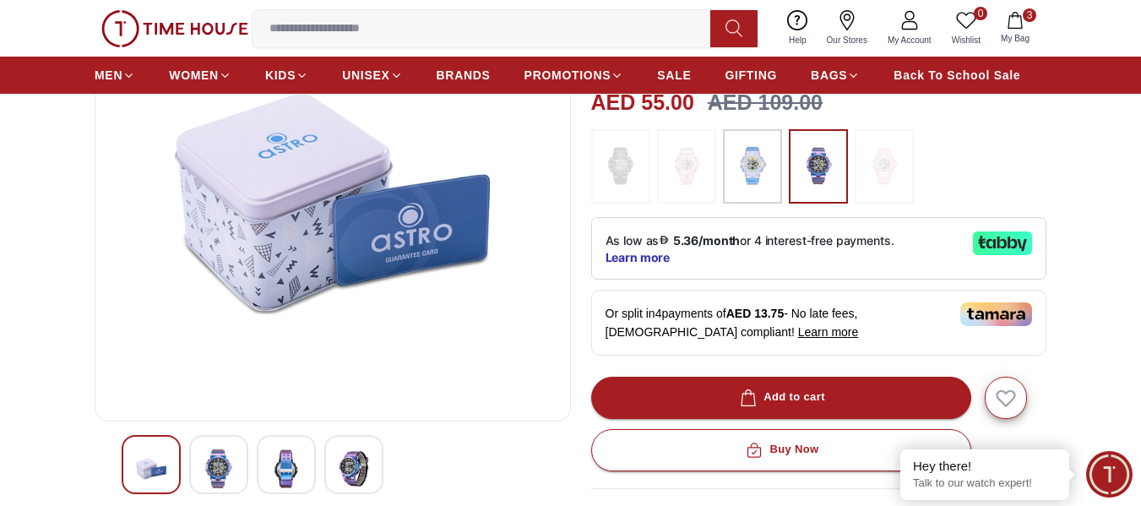
scroll to position [169, 0]
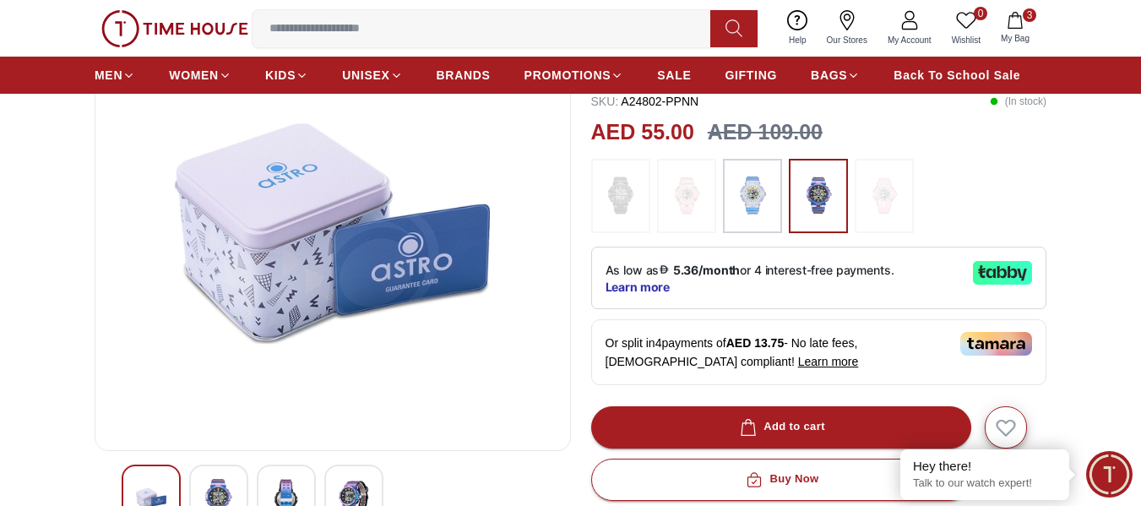
click at [745, 200] on img at bounding box center [752, 195] width 42 height 57
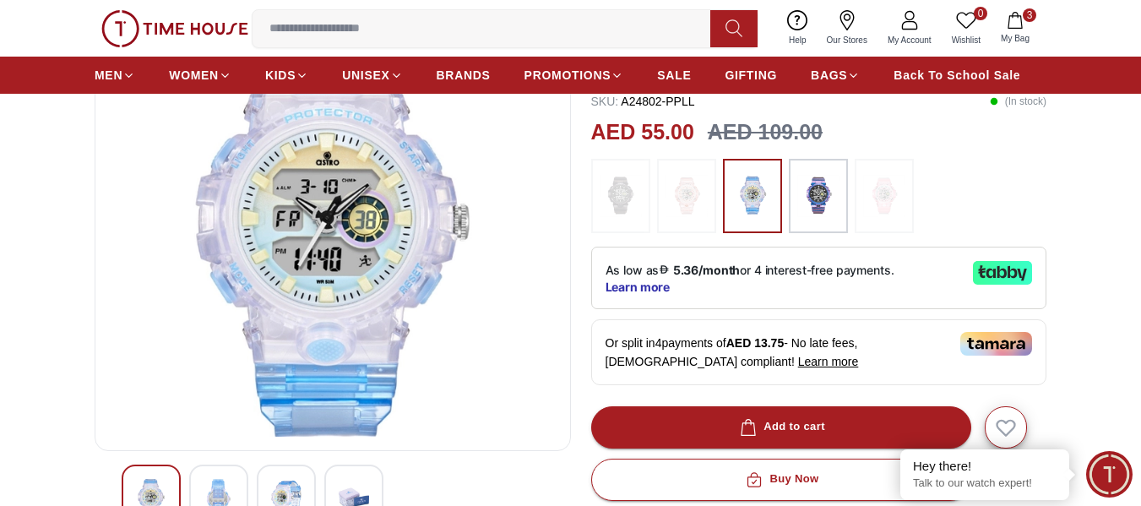
click at [215, 482] on img at bounding box center [218, 498] width 30 height 39
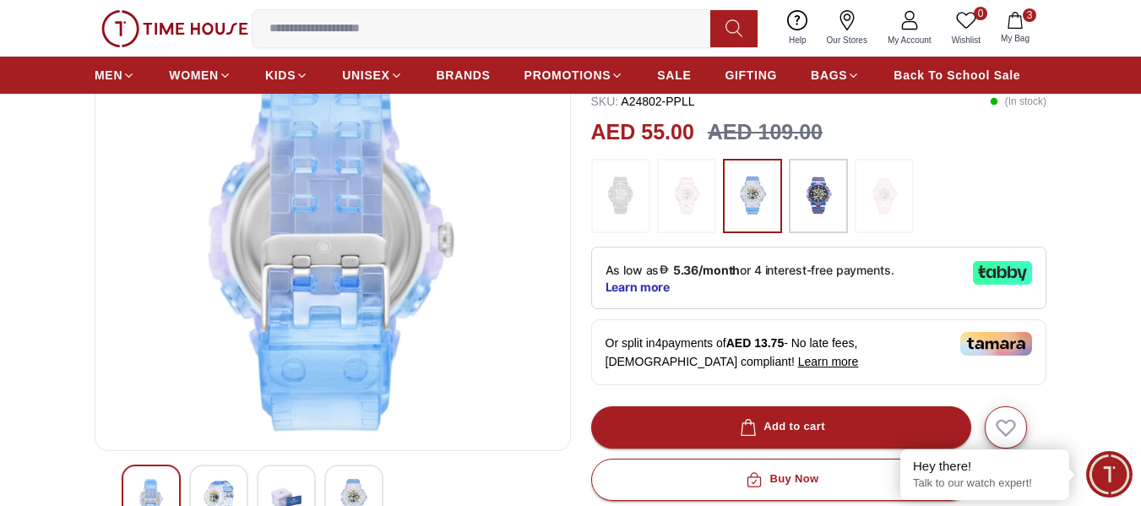
click at [214, 486] on img at bounding box center [218, 498] width 30 height 39
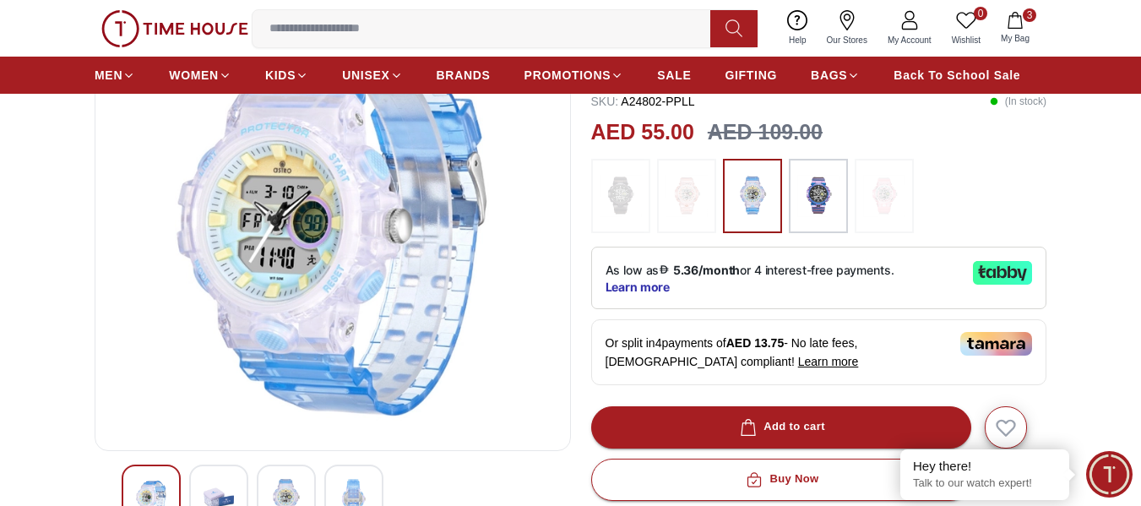
click at [214, 486] on img at bounding box center [218, 498] width 30 height 39
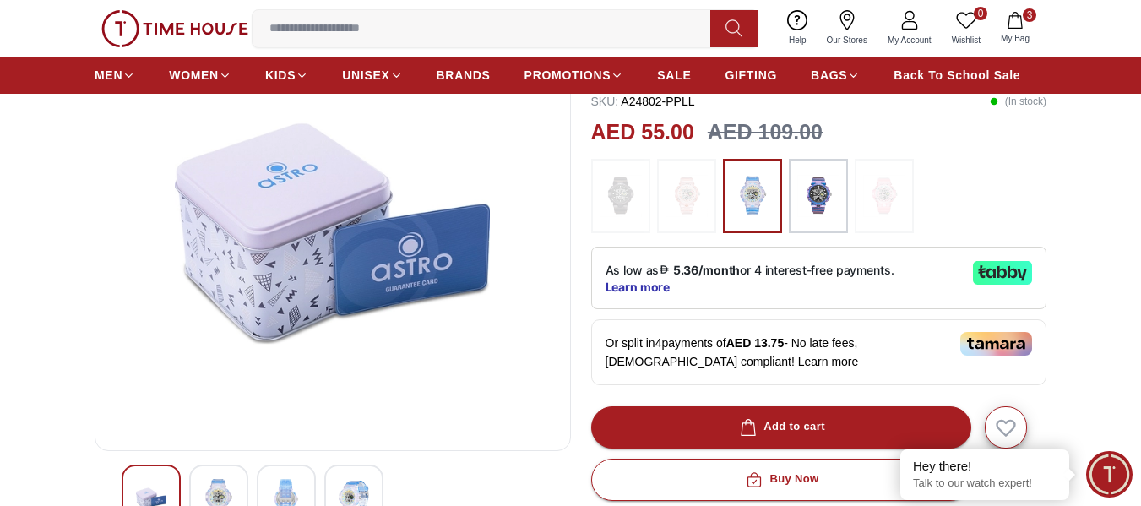
click at [214, 486] on img at bounding box center [218, 498] width 30 height 39
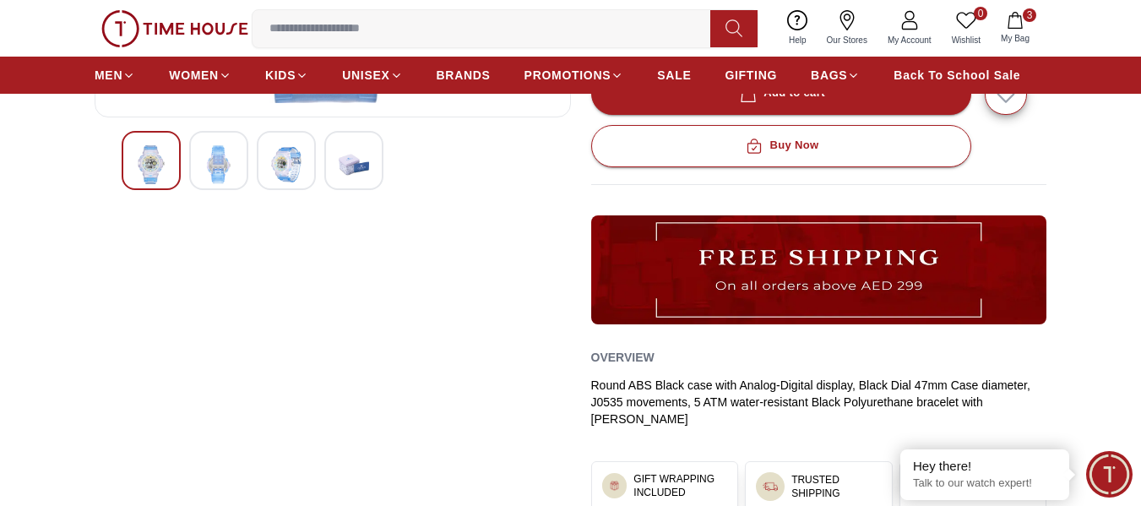
scroll to position [507, 0]
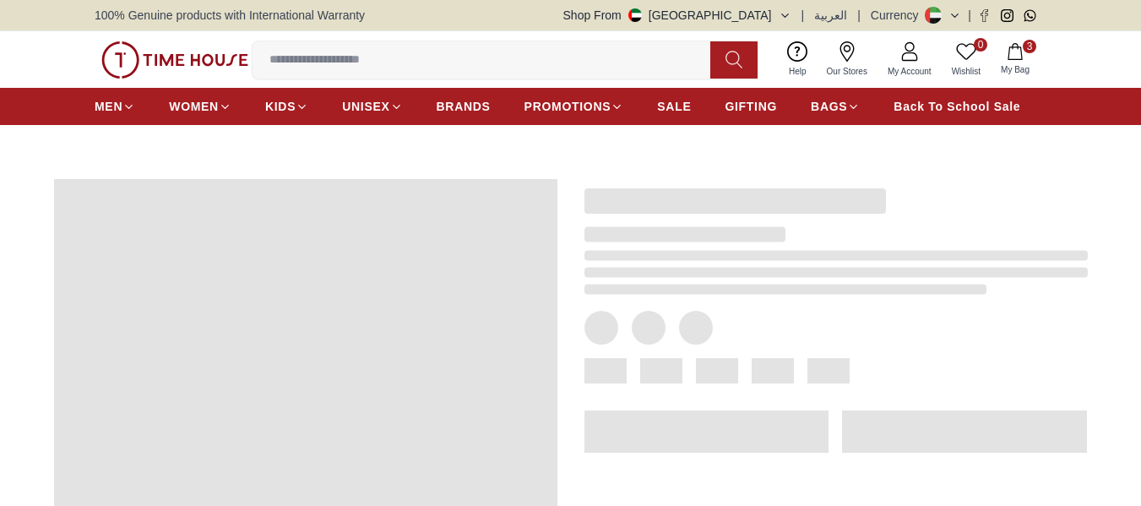
click at [1004, 57] on button "3 My Bag" at bounding box center [1014, 60] width 49 height 40
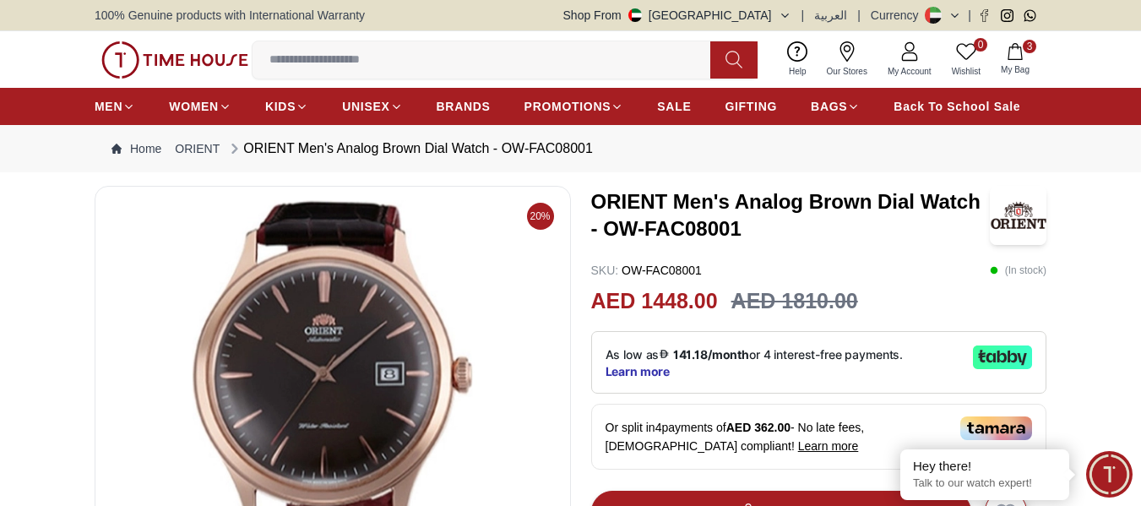
click at [1011, 50] on icon "button" at bounding box center [1014, 51] width 17 height 17
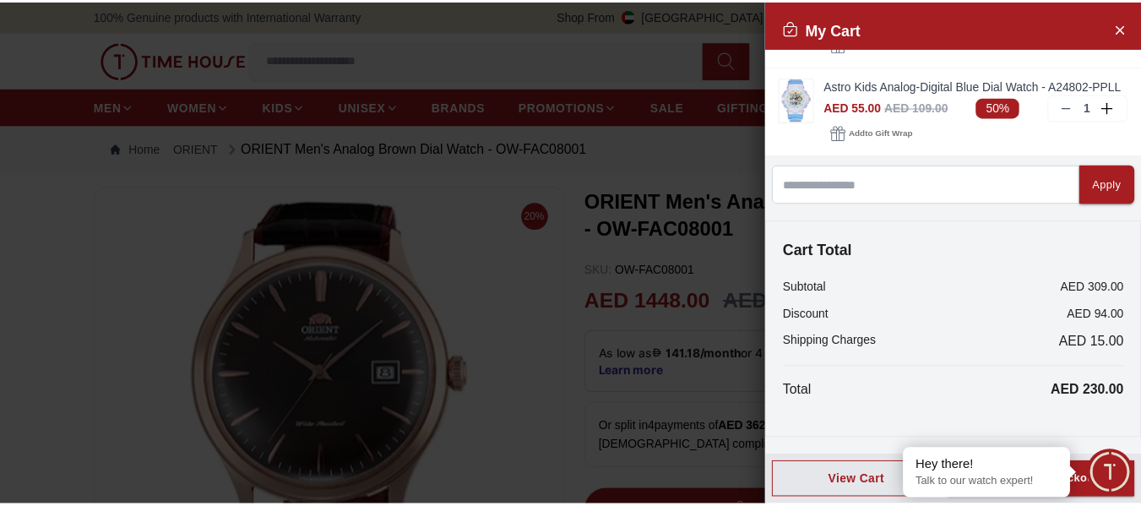
scroll to position [192, 0]
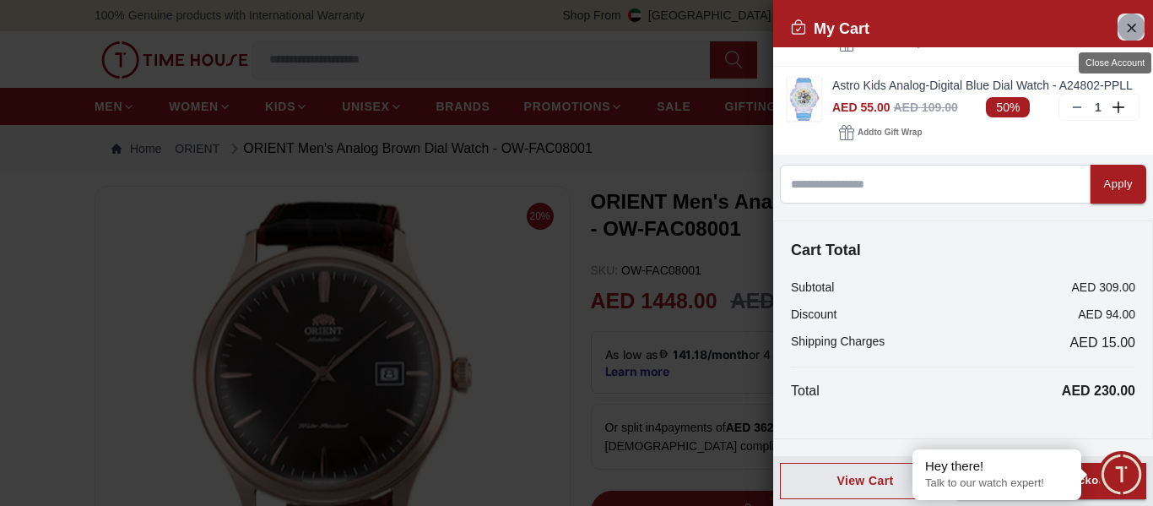
click at [1126, 24] on button "Close Account" at bounding box center [1131, 27] width 27 height 27
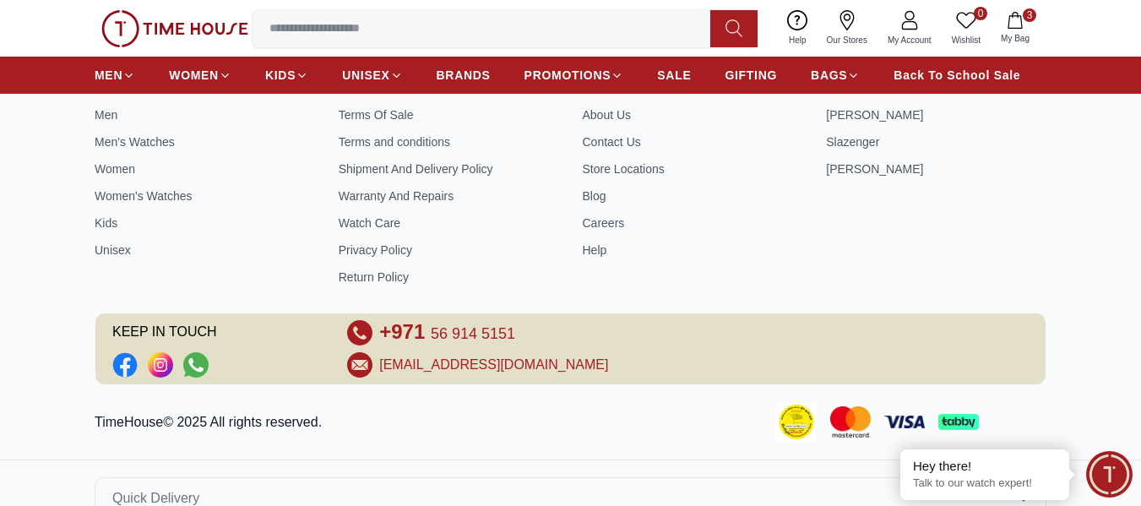
scroll to position [2510, 0]
